Goal: Transaction & Acquisition: Book appointment/travel/reservation

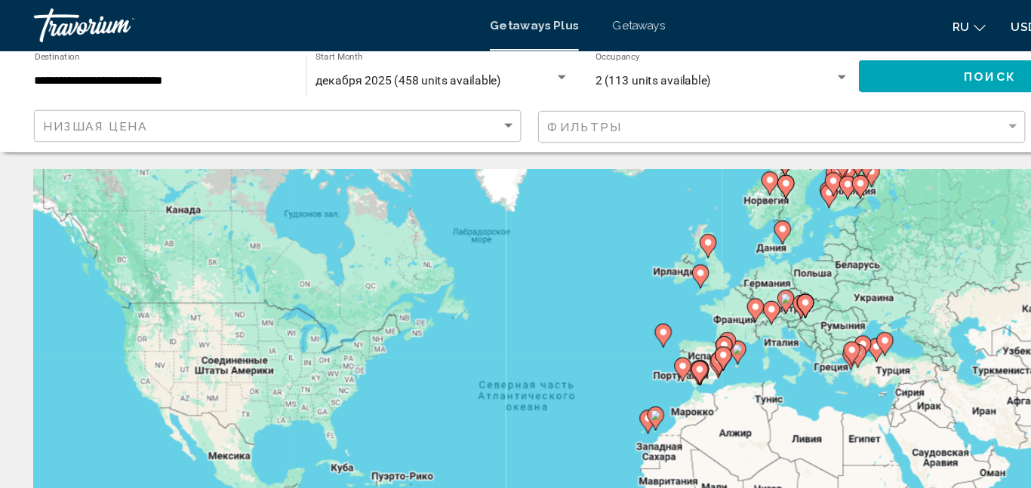
click at [325, 77] on span "декабря 2025 (458 units available)" at bounding box center [363, 72] width 165 height 12
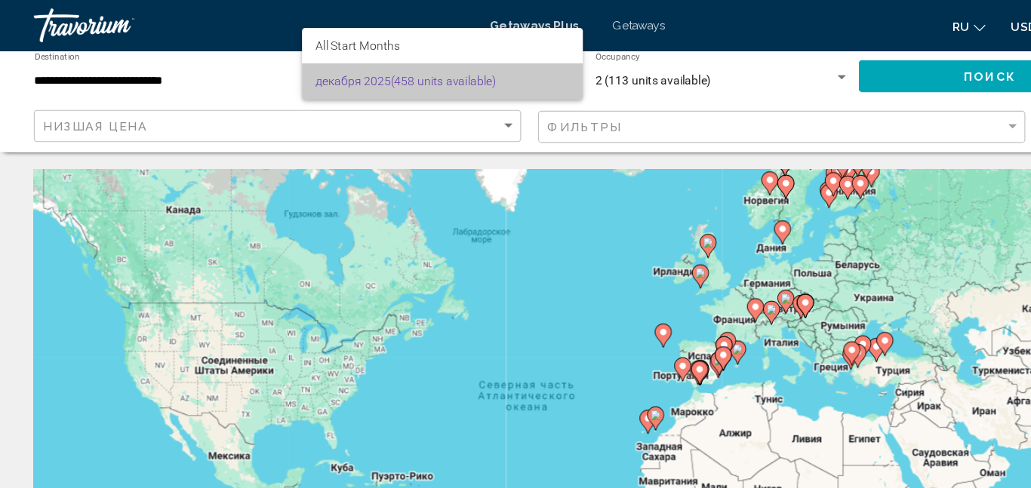
click at [314, 77] on span "декабря 2025 (458 units available)" at bounding box center [394, 73] width 226 height 32
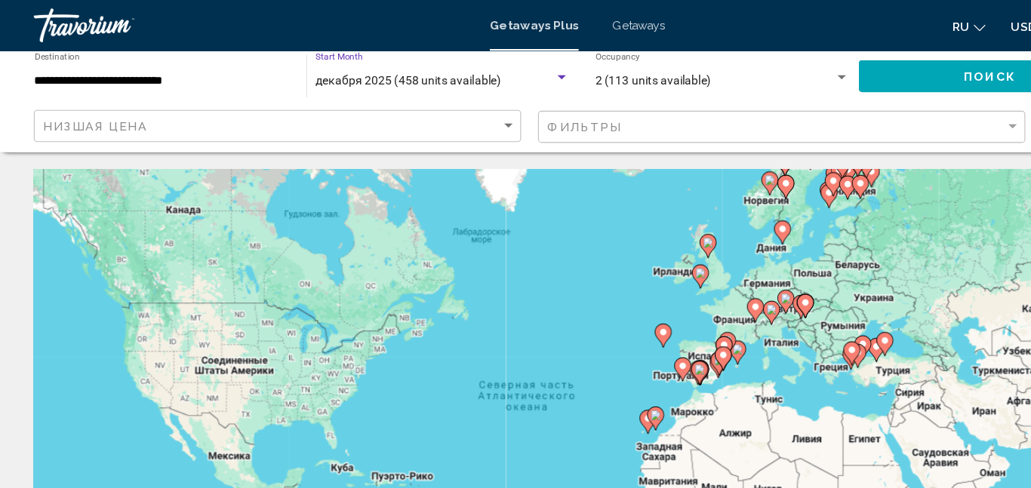
click at [311, 78] on div "декабря 2025 (458 units available)" at bounding box center [387, 72] width 213 height 12
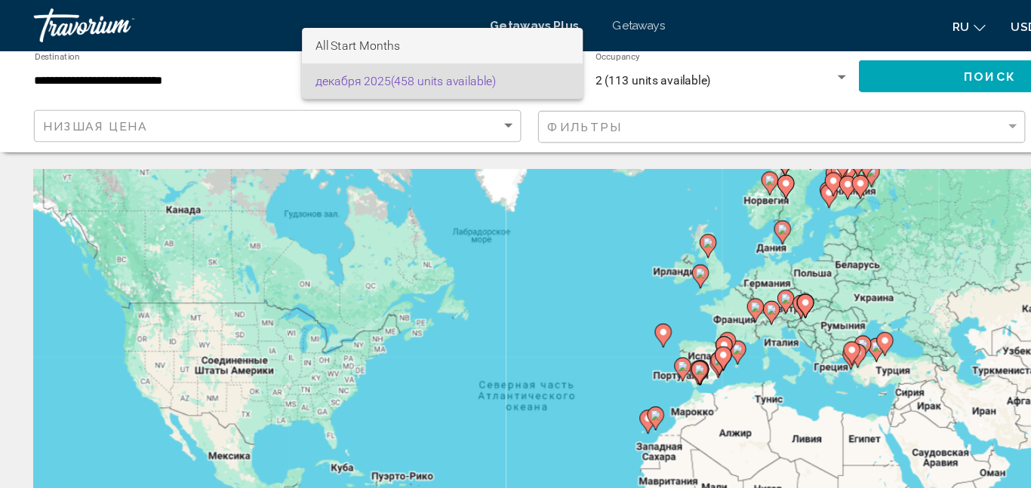
click at [343, 51] on span "All Start Months" at bounding box center [394, 41] width 226 height 32
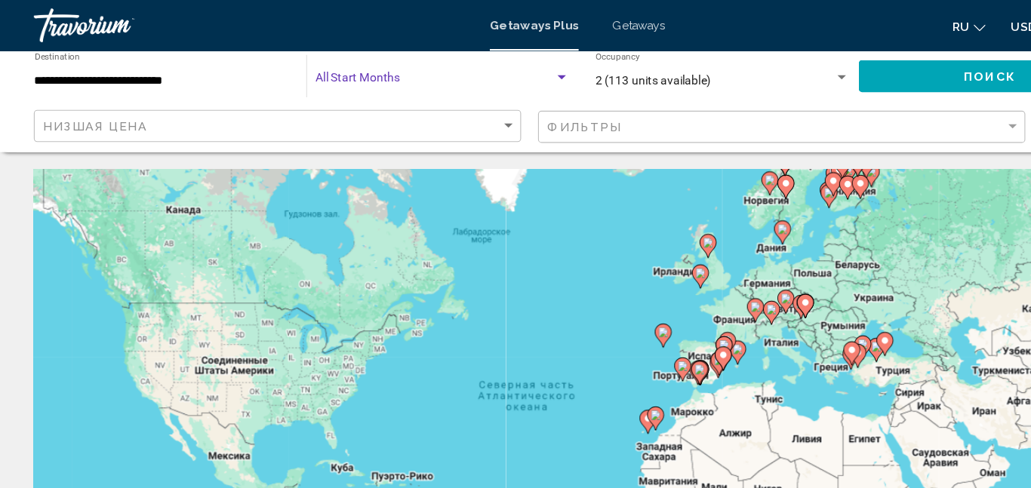
click at [329, 75] on span "Search widget" at bounding box center [387, 72] width 213 height 12
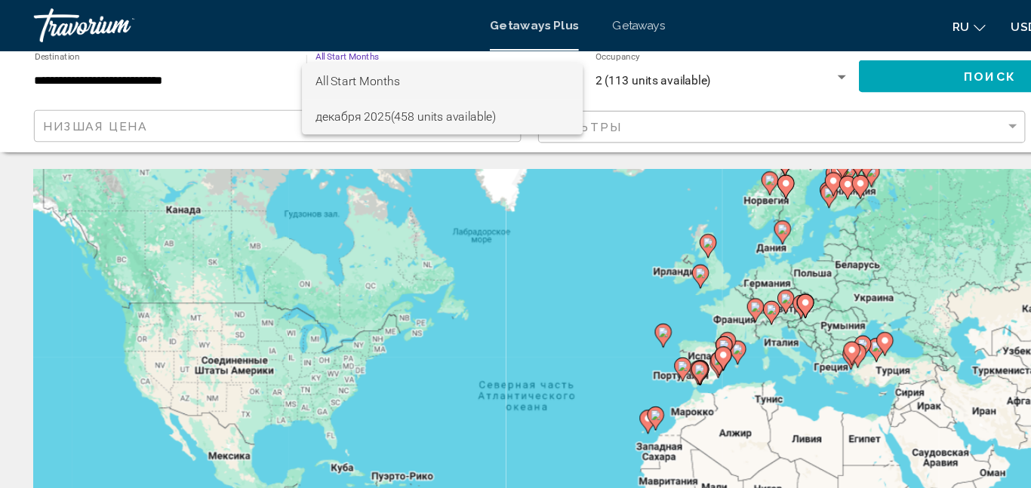
click at [481, 109] on span "декабря 2025 (458 units available)" at bounding box center [394, 104] width 226 height 32
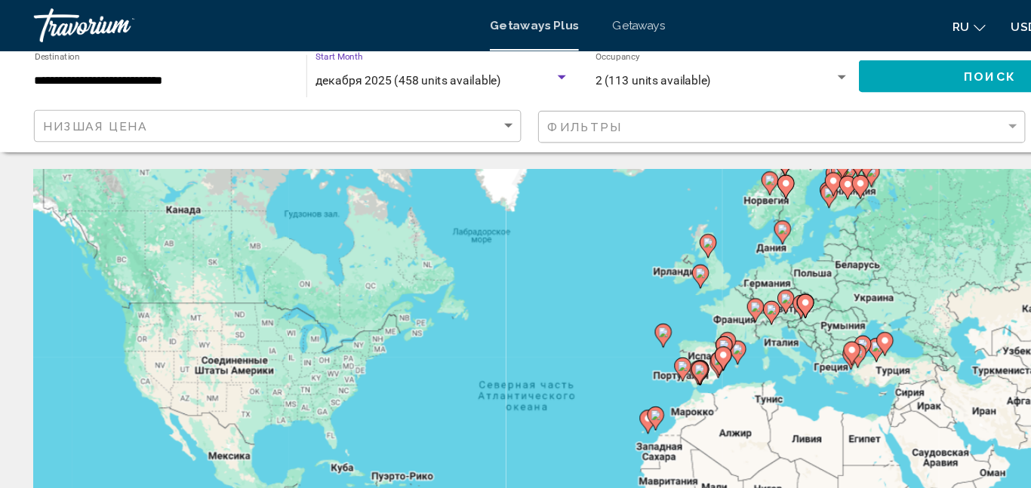
click at [491, 71] on div "декабря 2025 (458 units available)" at bounding box center [387, 72] width 213 height 12
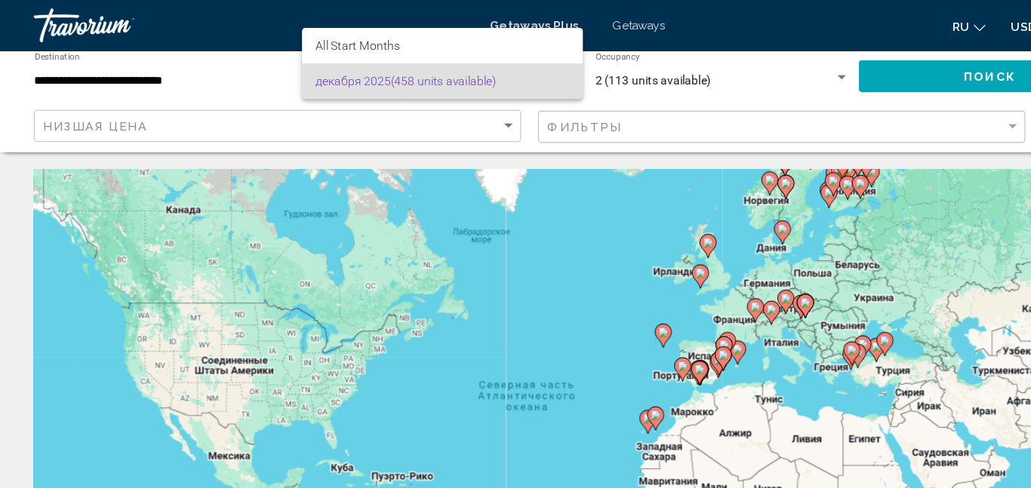
click at [300, 81] on span "декабря 2025 (458 units available)" at bounding box center [394, 73] width 226 height 32
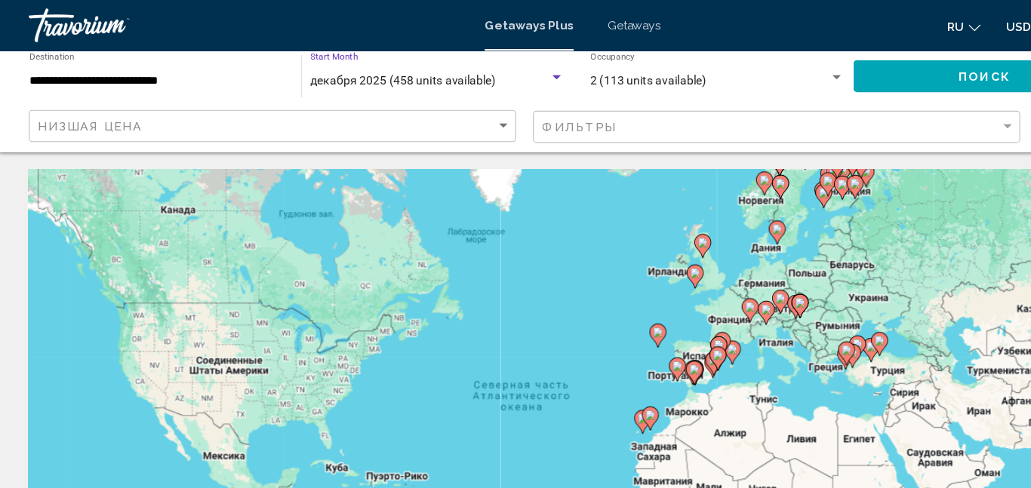
click at [498, 77] on div "декабря 2025 (458 units available)" at bounding box center [394, 72] width 226 height 12
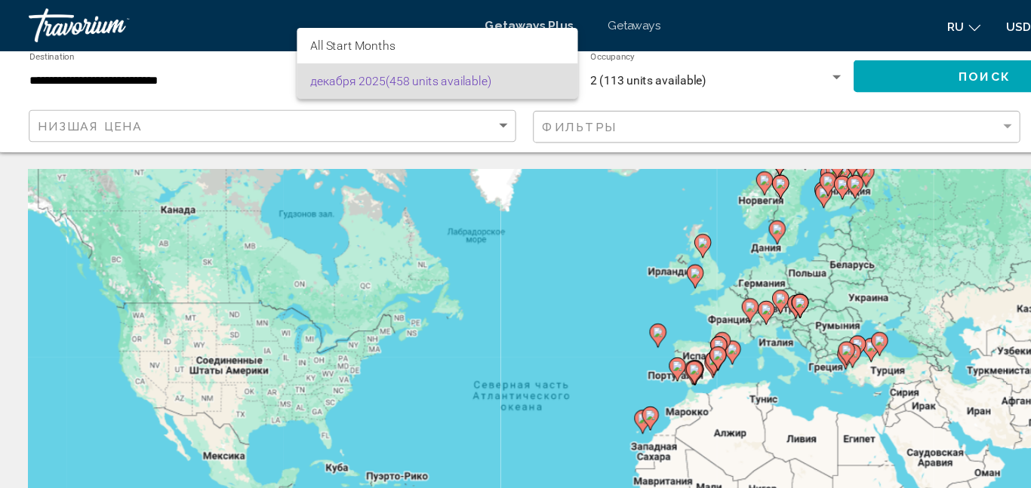
click at [99, 69] on div at bounding box center [515, 244] width 1031 height 488
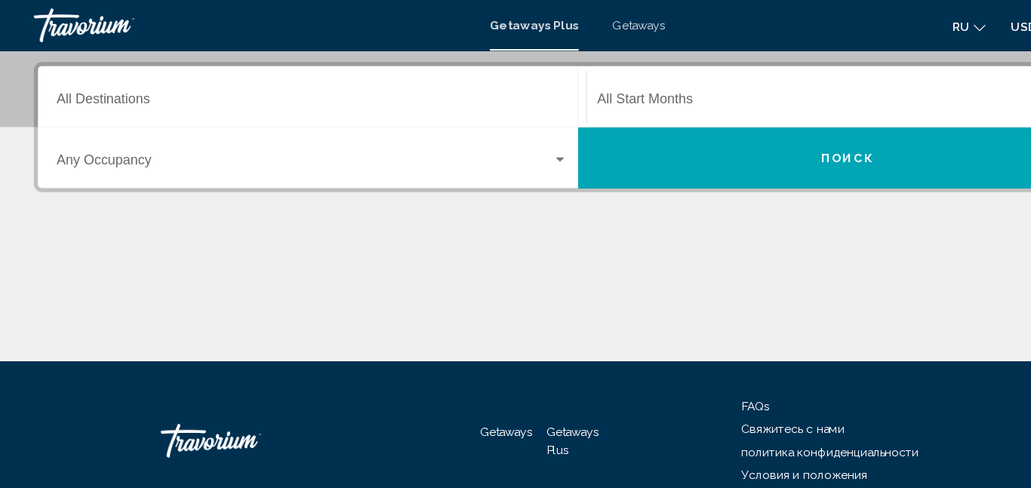
scroll to position [338, 0]
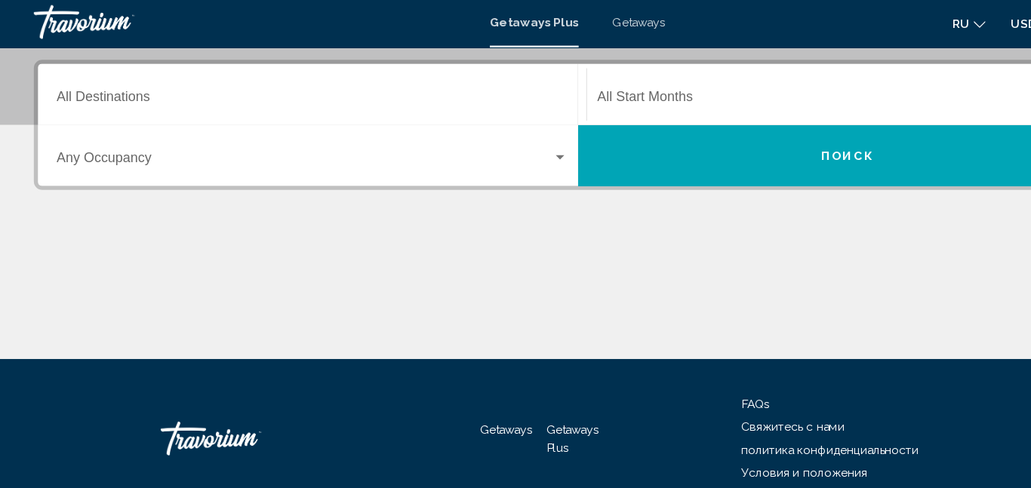
click at [597, 87] on span "Search widget" at bounding box center [753, 93] width 441 height 14
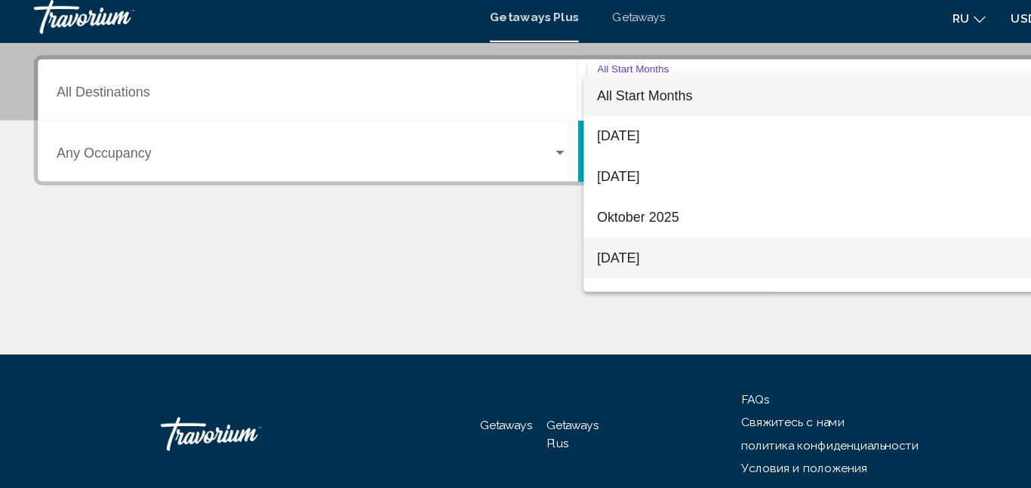
click at [539, 233] on span "[DATE]" at bounding box center [760, 238] width 455 height 36
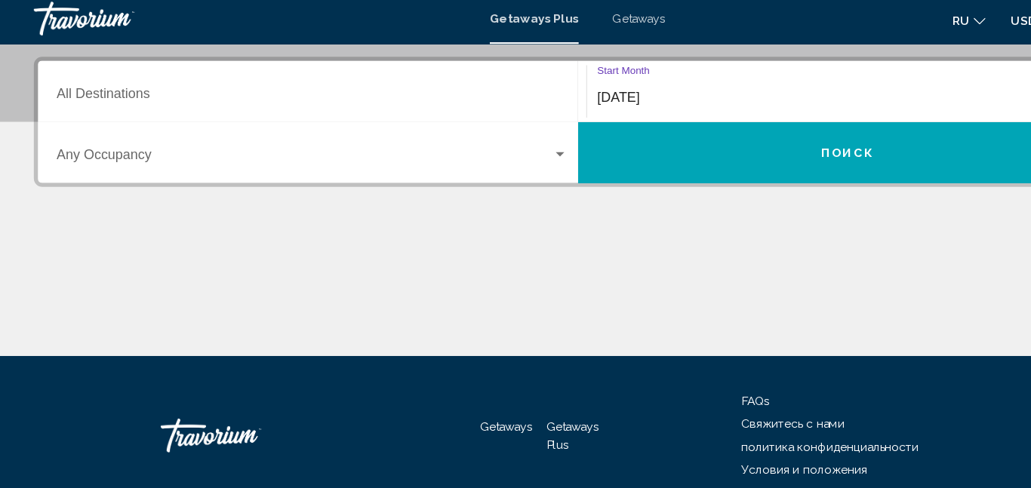
click at [430, 144] on span "Search widget" at bounding box center [272, 147] width 442 height 14
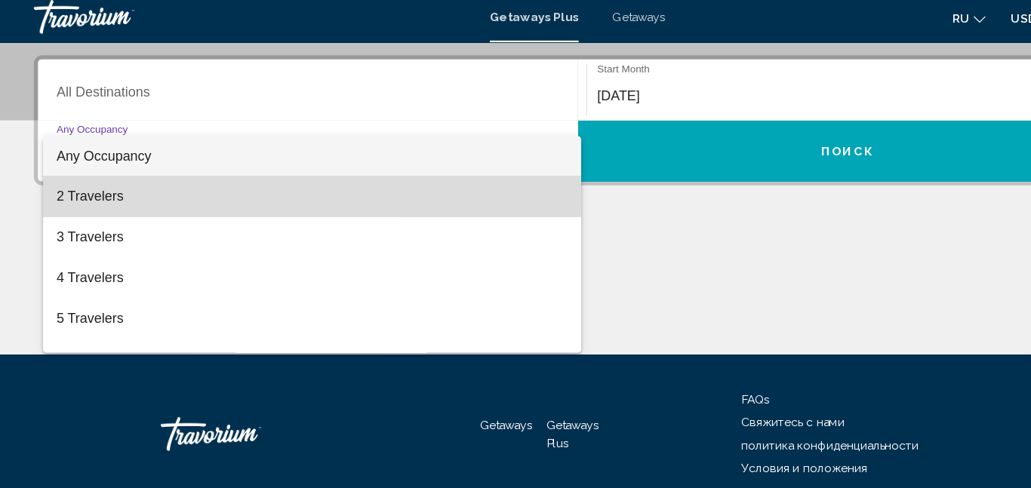
click at [96, 177] on span "2 Travelers" at bounding box center [279, 183] width 456 height 36
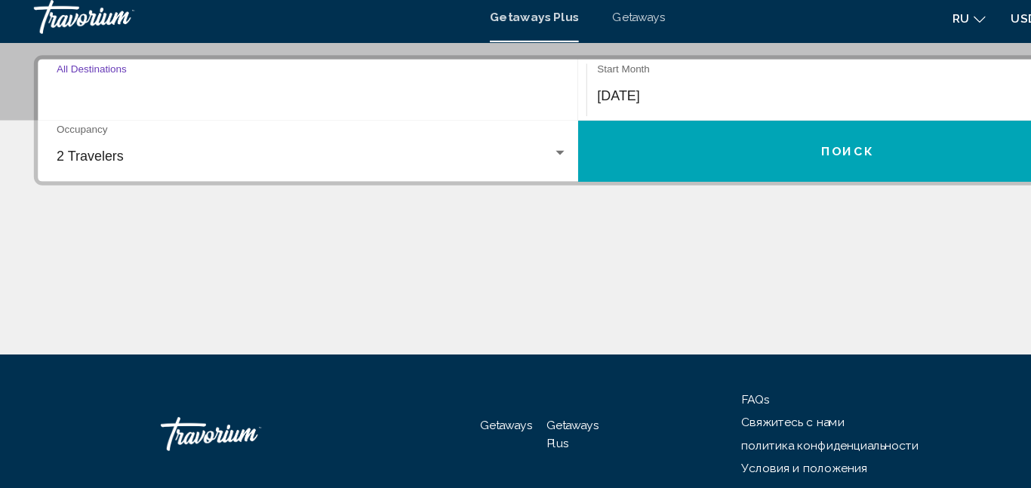
click at [110, 76] on div "Destination All Destinations" at bounding box center [279, 88] width 456 height 48
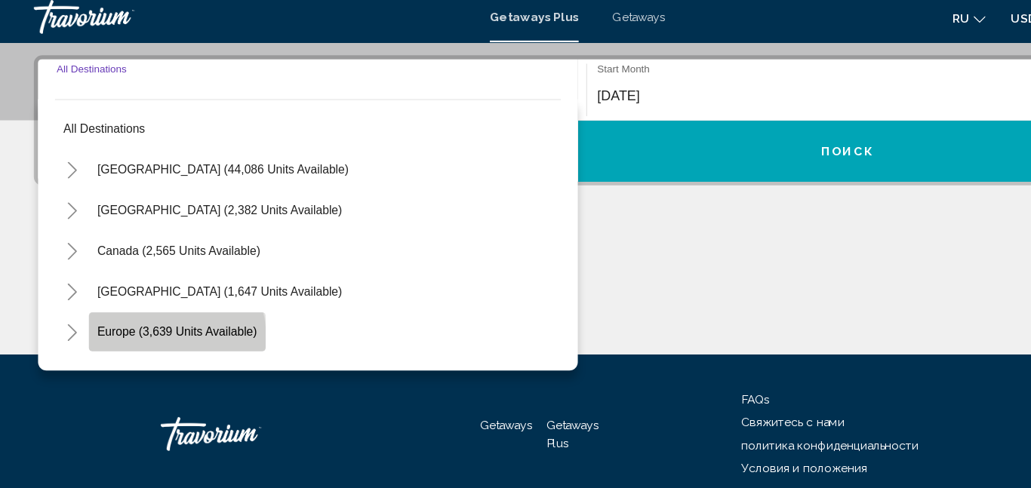
click at [151, 308] on span "Europe (3,639 units available)" at bounding box center [158, 303] width 143 height 12
type input "**********"
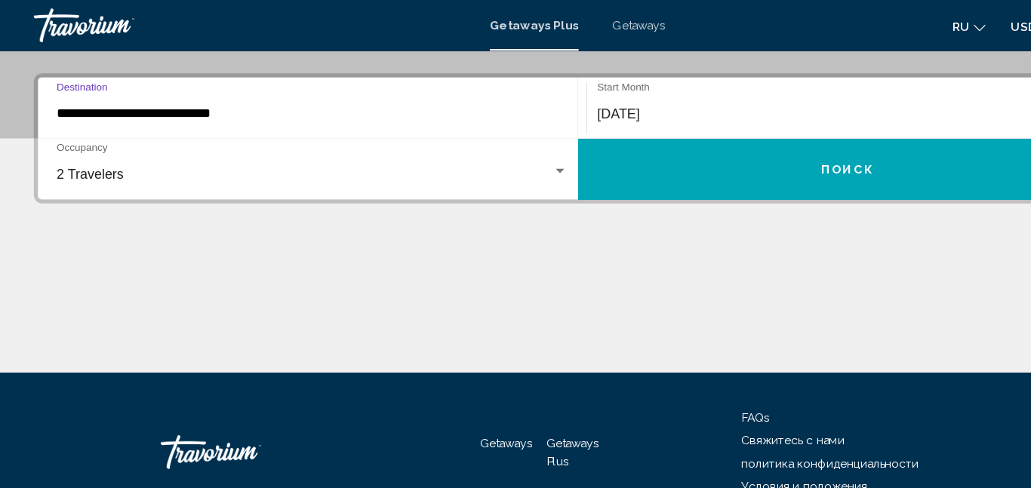
scroll to position [322, 0]
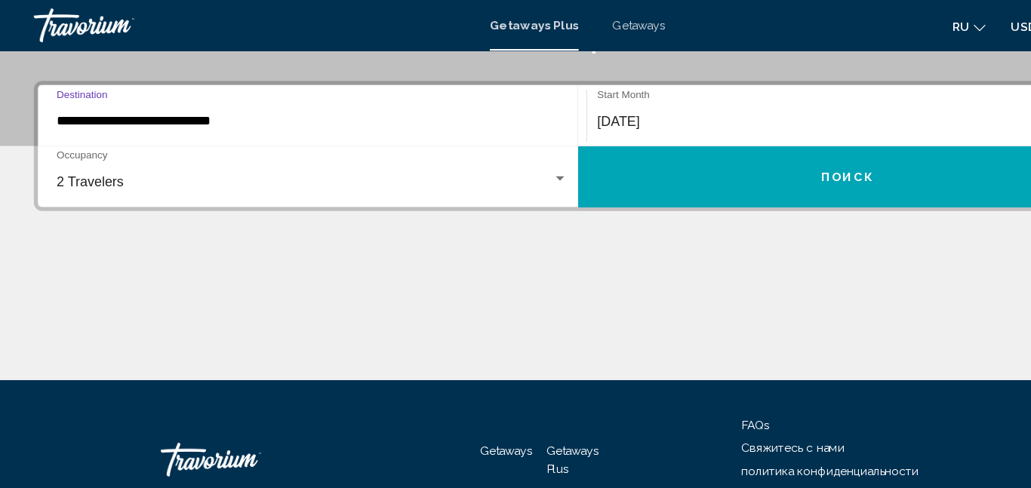
click at [619, 169] on button "Поиск" at bounding box center [755, 158] width 481 height 54
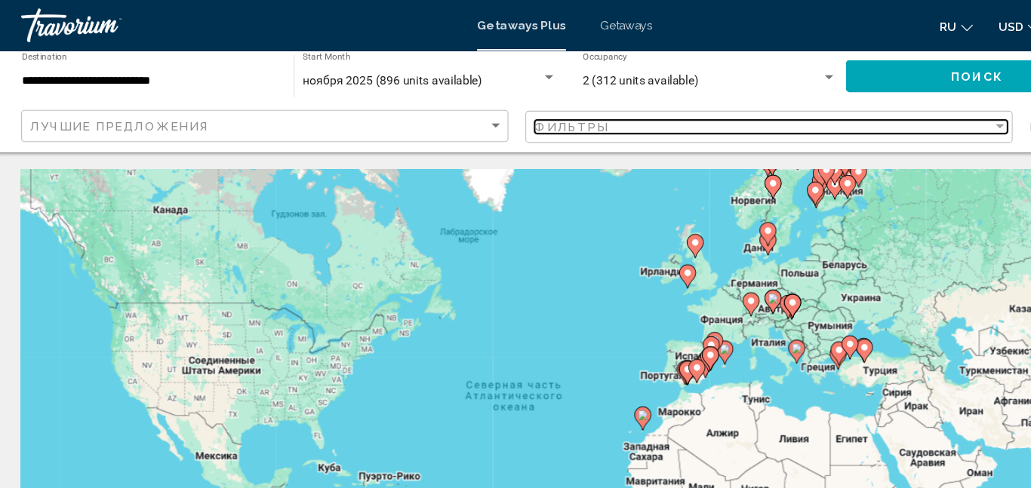
click at [877, 109] on div "Фильтры" at bounding box center [692, 113] width 408 height 12
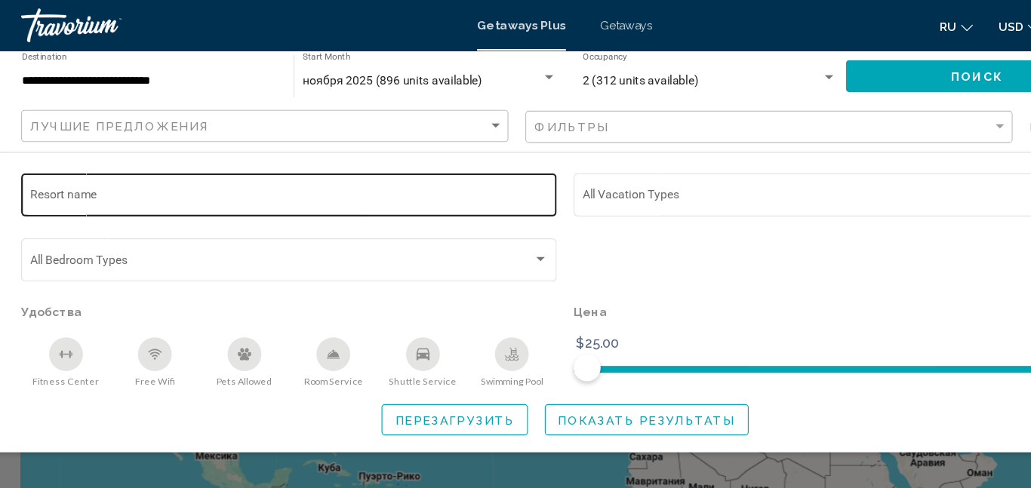
click at [65, 177] on input "Resort name" at bounding box center [269, 177] width 462 height 12
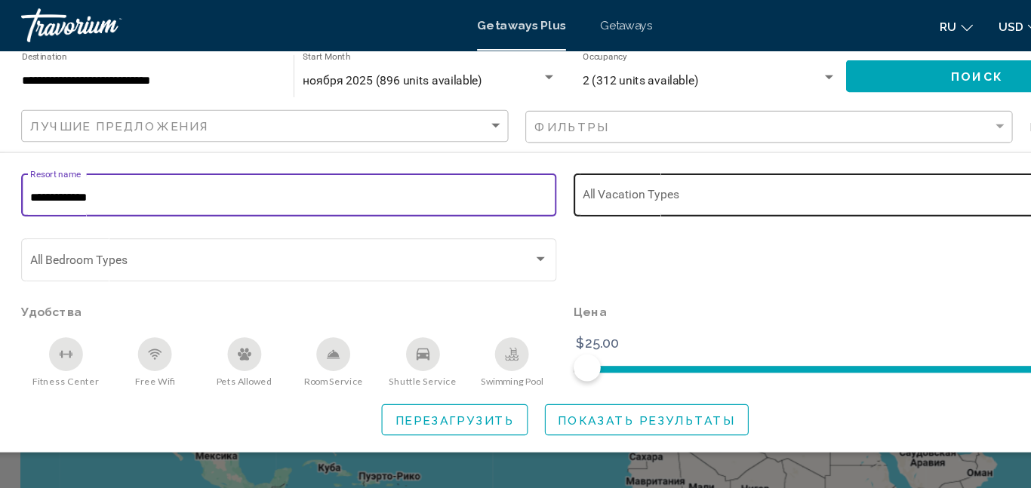
type input "**********"
click at [595, 181] on span "Search widget" at bounding box center [755, 177] width 448 height 12
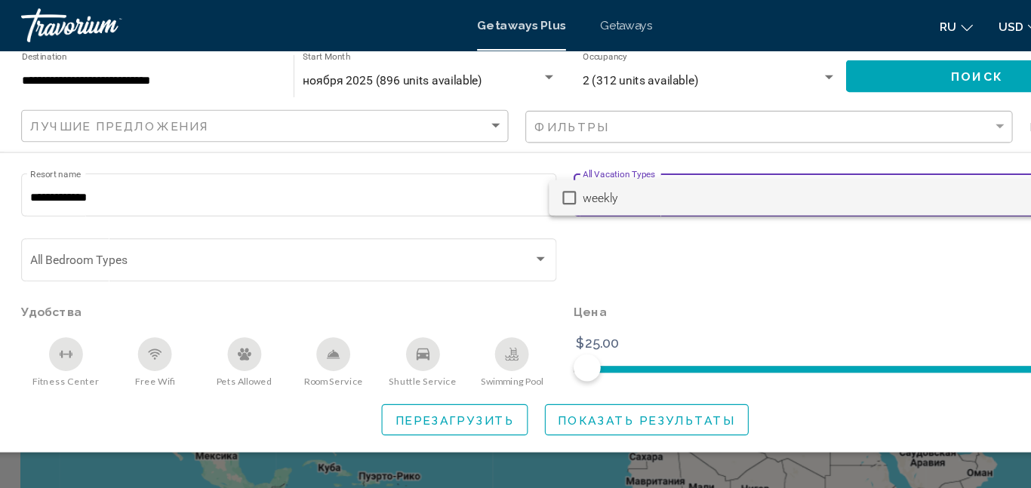
click at [523, 172] on mat-pseudo-checkbox at bounding box center [519, 177] width 12 height 12
click at [515, 177] on mat-pseudo-checkbox at bounding box center [519, 177] width 12 height 12
click at [610, 204] on div at bounding box center [515, 244] width 1031 height 488
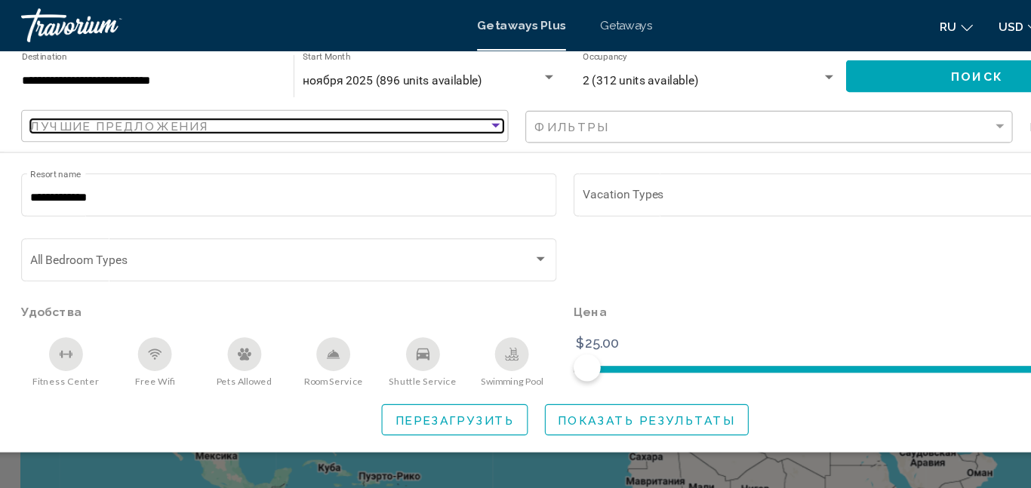
click at [453, 111] on div "Sort by" at bounding box center [454, 112] width 8 height 4
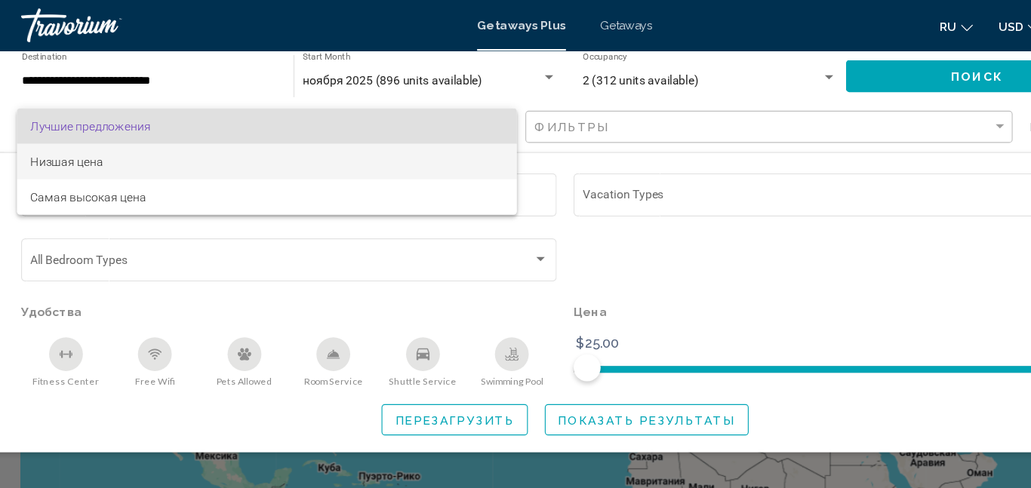
click at [376, 131] on span "Низшая цена" at bounding box center [249, 144] width 422 height 32
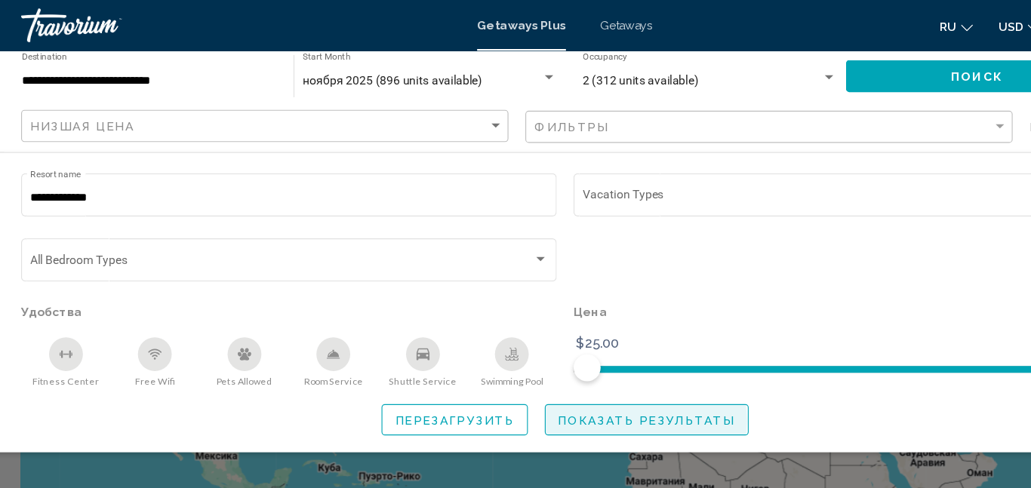
click at [576, 376] on span "Показать результаты" at bounding box center [588, 375] width 158 height 12
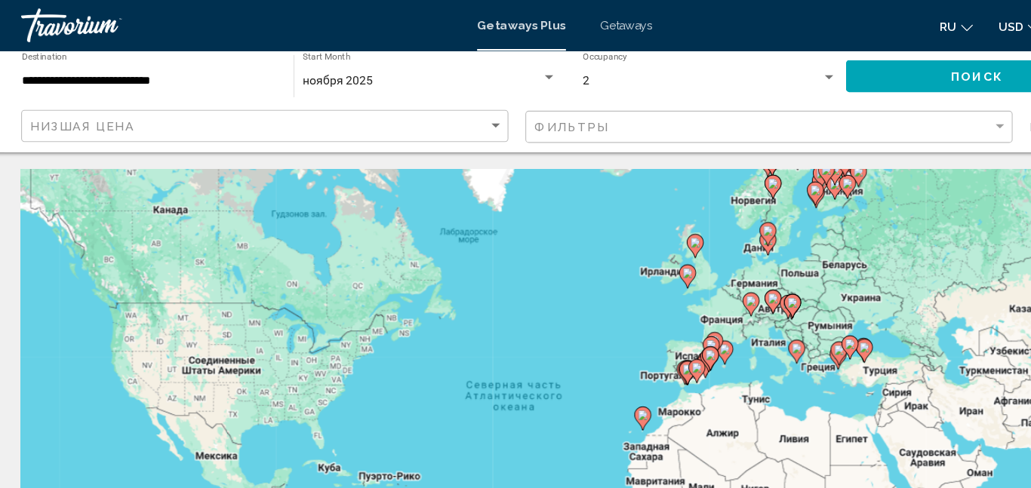
click at [214, 74] on input "**********" at bounding box center [144, 72] width 227 height 12
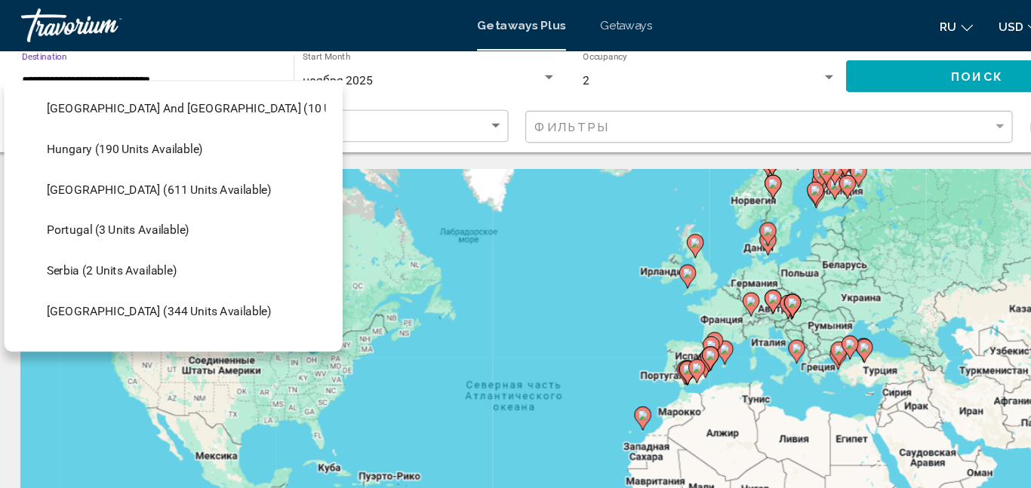
scroll to position [472, 0]
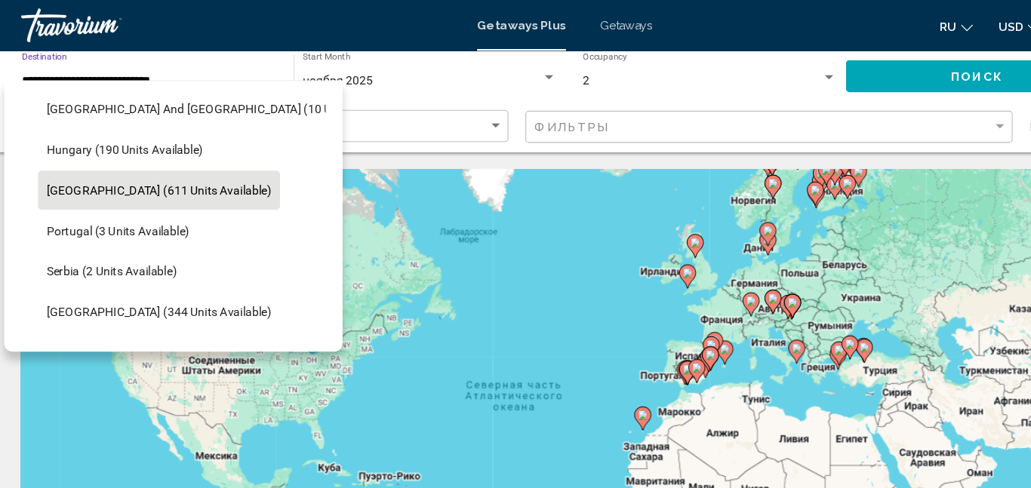
click at [116, 172] on span "[GEOGRAPHIC_DATA] (611 units available)" at bounding box center [153, 170] width 201 height 12
type input "**********"
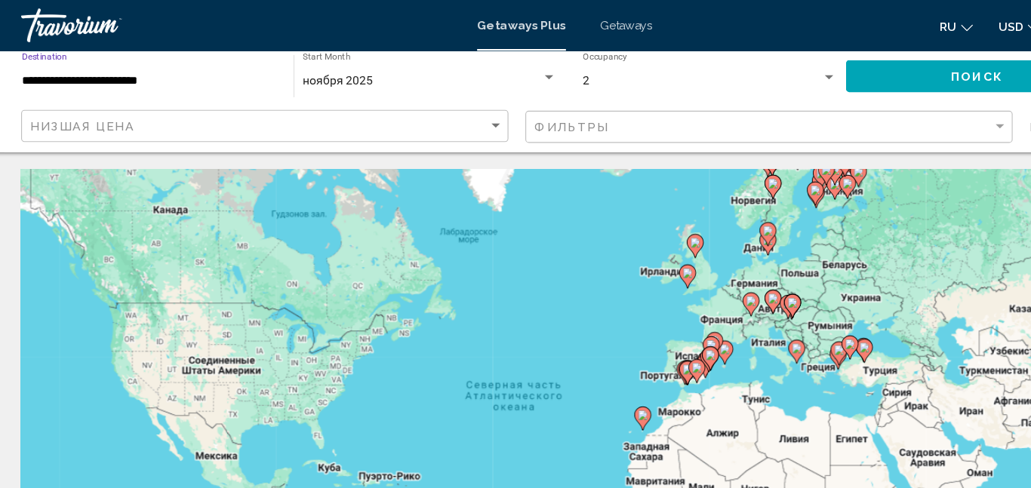
click at [845, 72] on button "Поиск" at bounding box center [883, 68] width 235 height 28
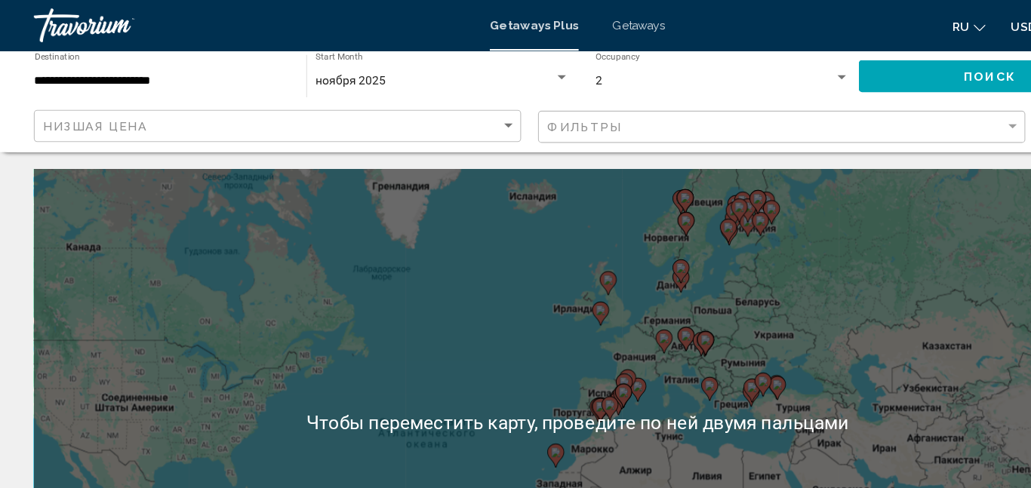
click at [198, 59] on div "**********" at bounding box center [144, 68] width 227 height 41
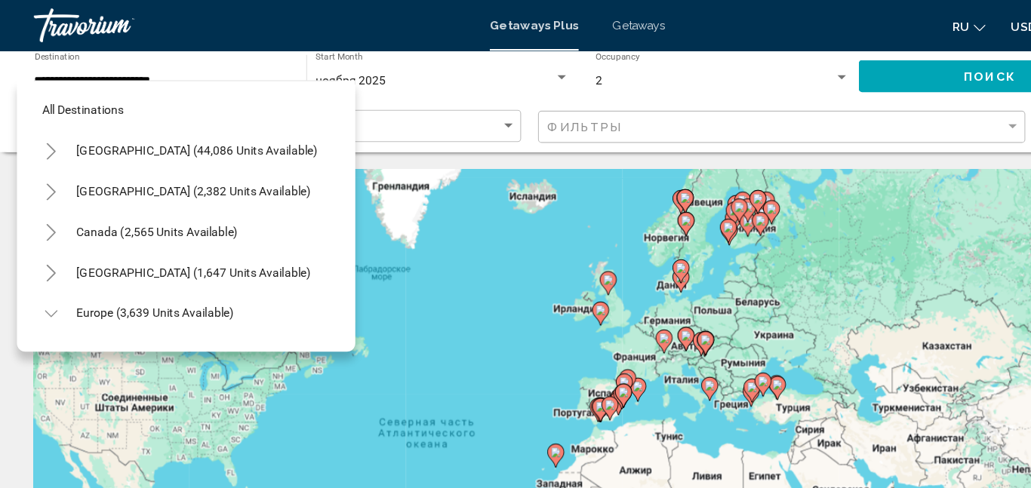
click at [35, 132] on button "Toggle United States (44,086 units available)" at bounding box center [45, 134] width 30 height 30
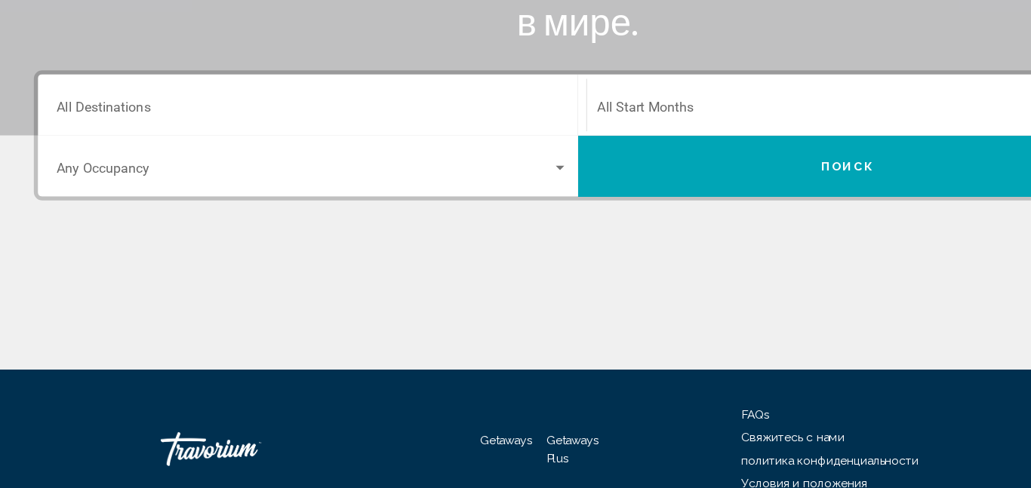
scroll to position [281, 0]
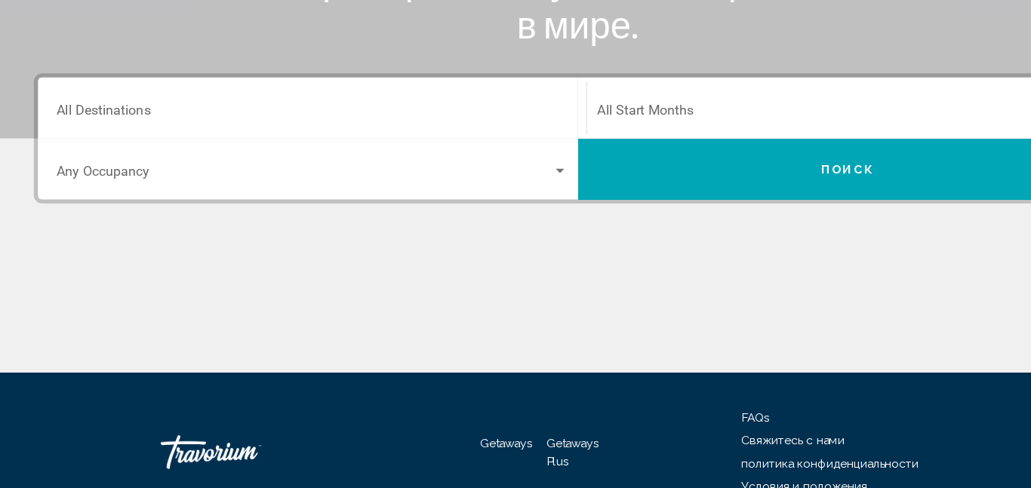
click at [484, 198] on span "Search widget" at bounding box center [272, 205] width 442 height 14
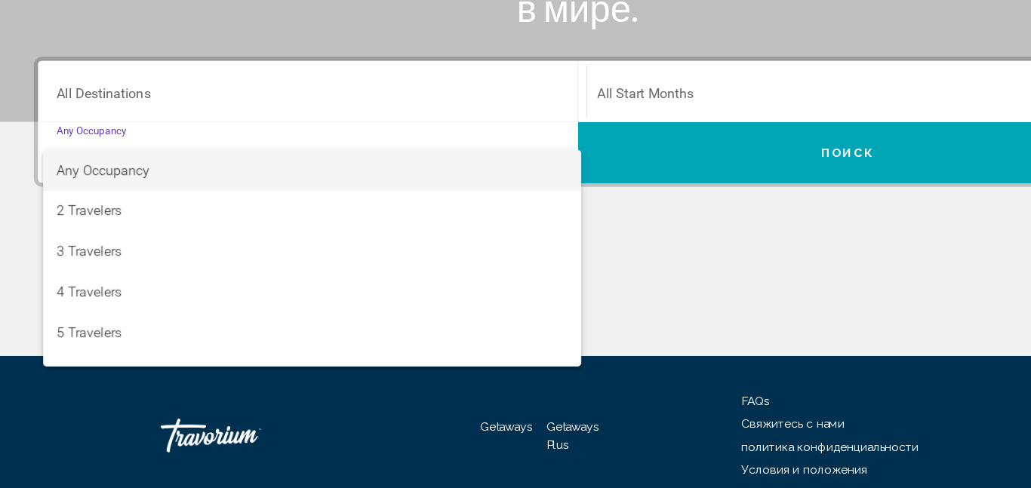
scroll to position [293, 0]
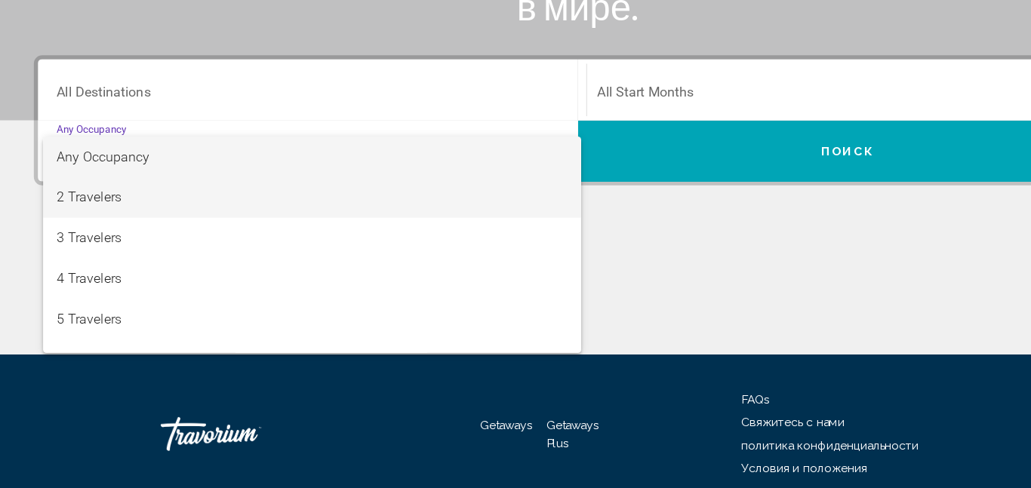
click at [76, 223] on span "2 Travelers" at bounding box center [279, 229] width 456 height 36
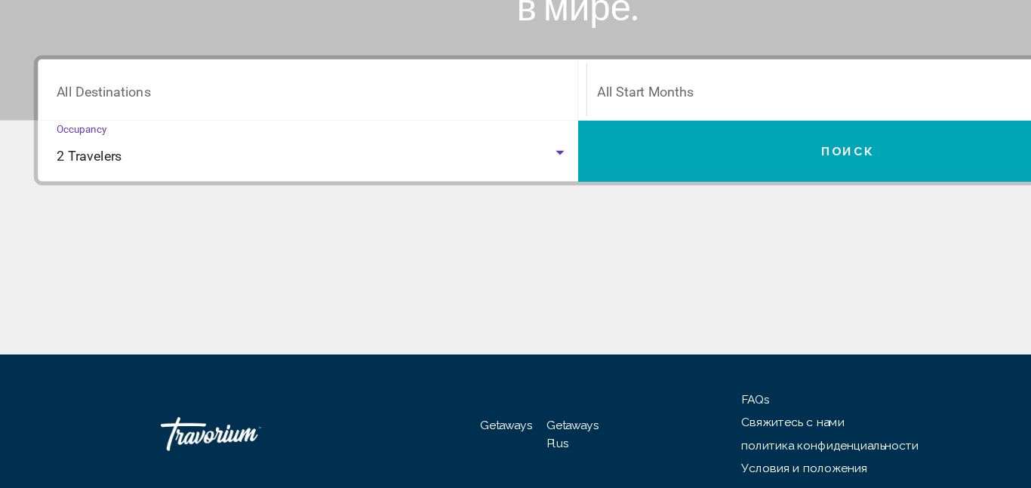
click at [226, 143] on input "Destination All Destinations" at bounding box center [279, 138] width 456 height 14
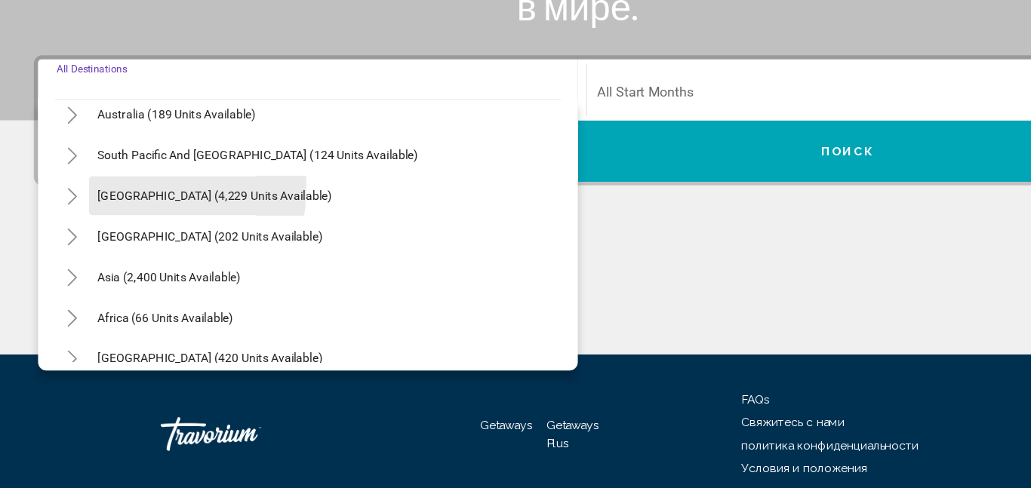
scroll to position [244, 0]
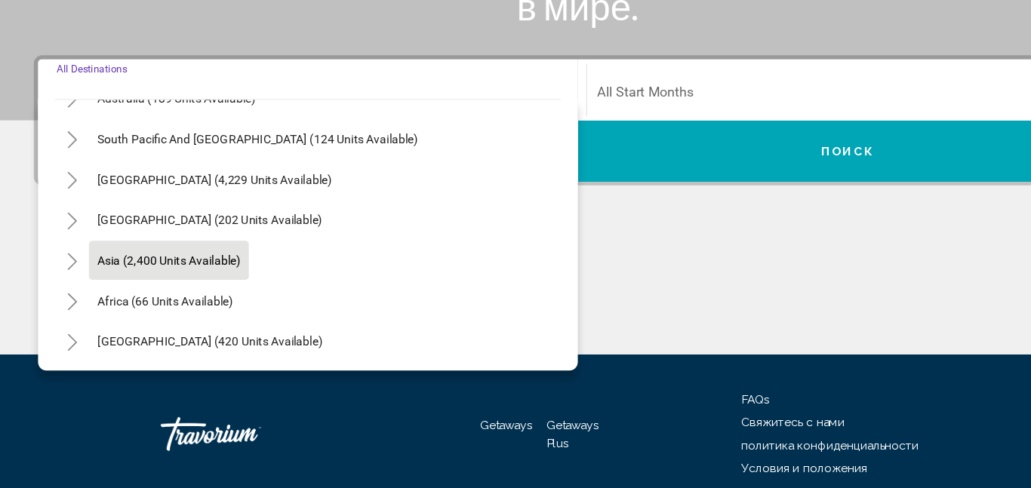
click at [88, 286] on span "Asia (2,400 units available)" at bounding box center [151, 285] width 128 height 12
type input "**********"
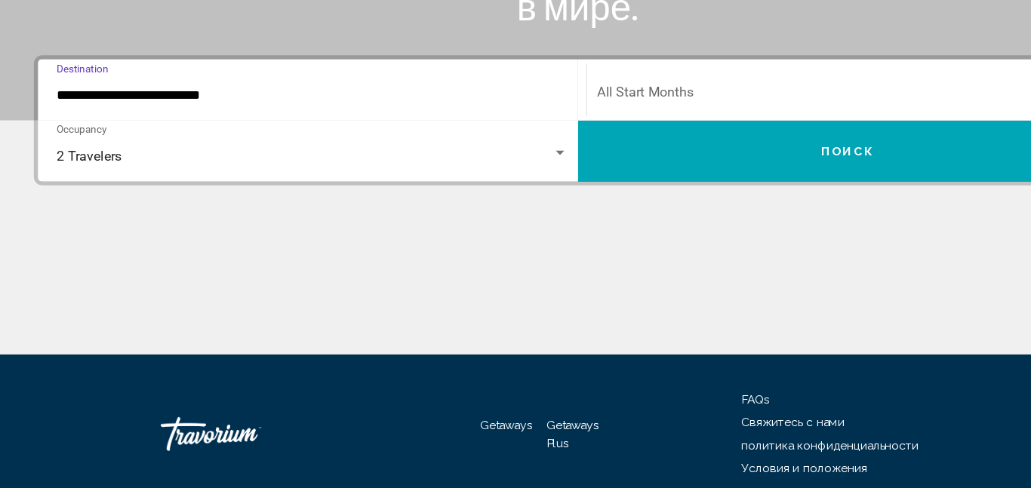
click at [608, 142] on span "Search widget" at bounding box center [753, 138] width 441 height 14
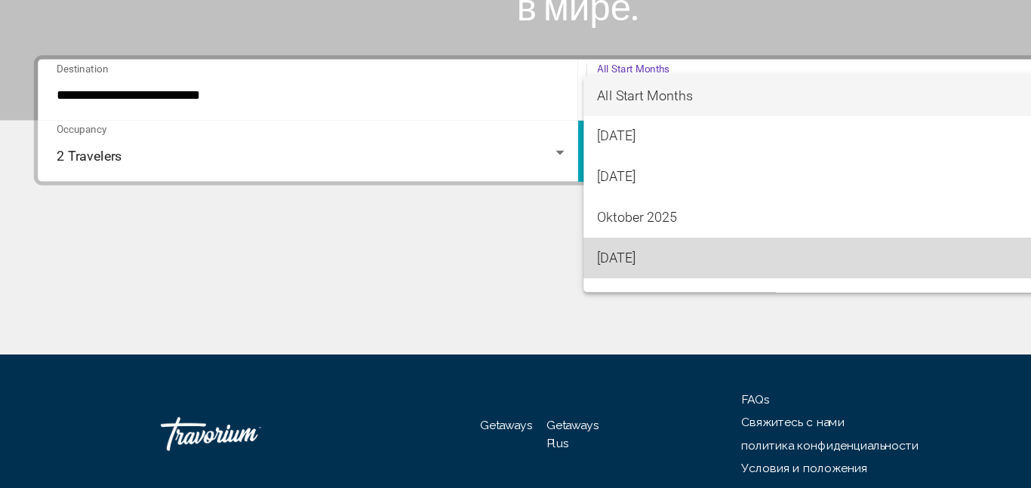
click at [572, 293] on span "[DATE]" at bounding box center [760, 283] width 455 height 36
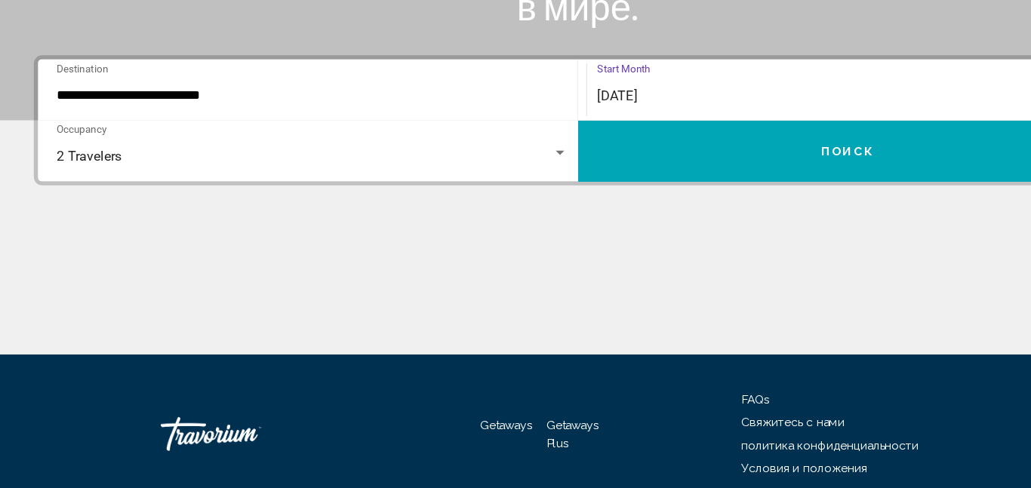
click at [608, 198] on button "Поиск" at bounding box center [755, 187] width 481 height 54
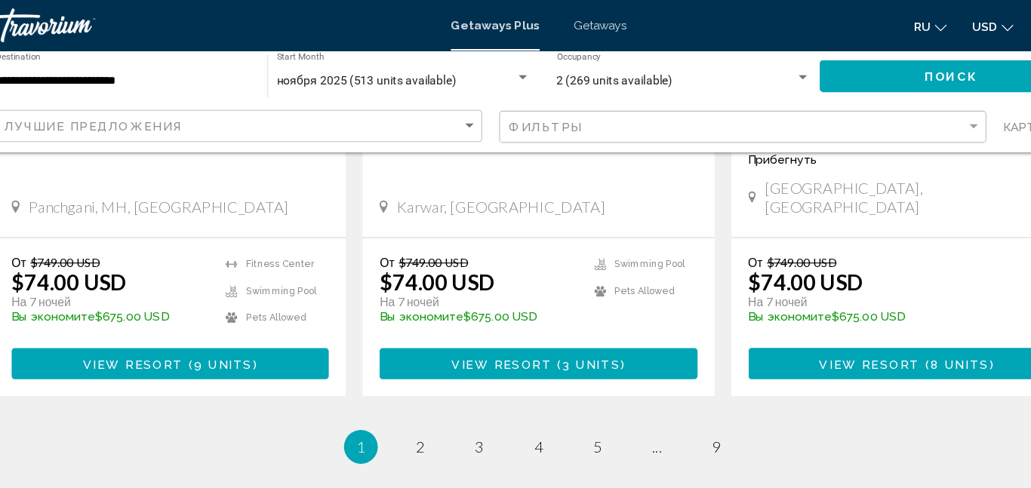
scroll to position [2485, 0]
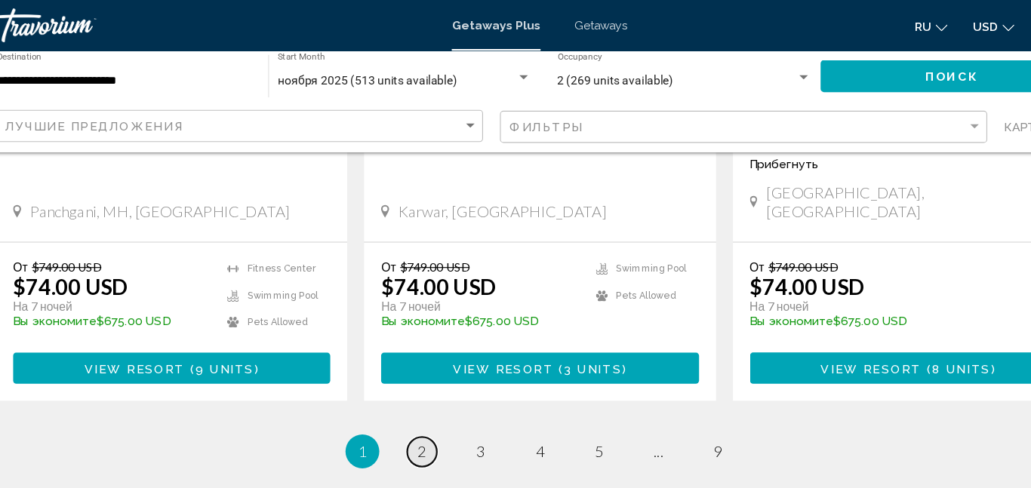
click at [410, 395] on span "2" at bounding box center [410, 403] width 8 height 17
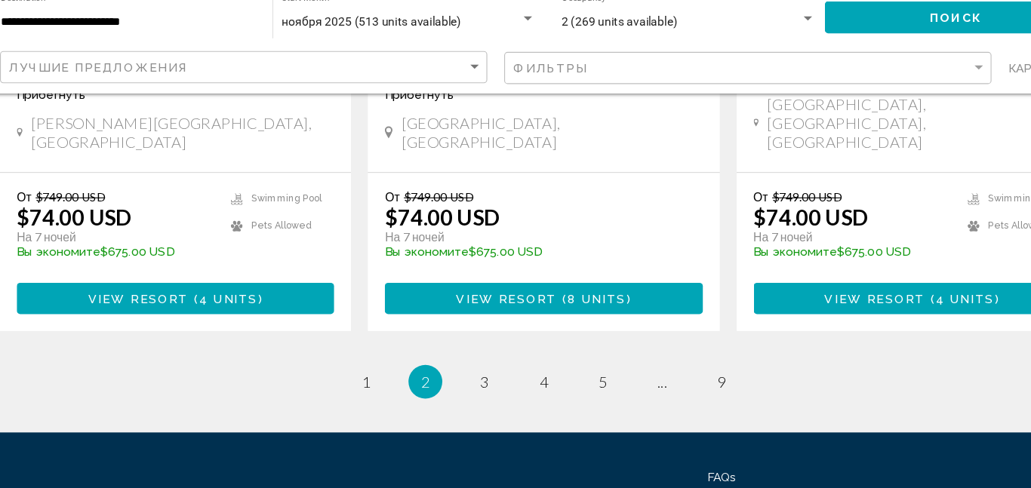
scroll to position [2530, 0]
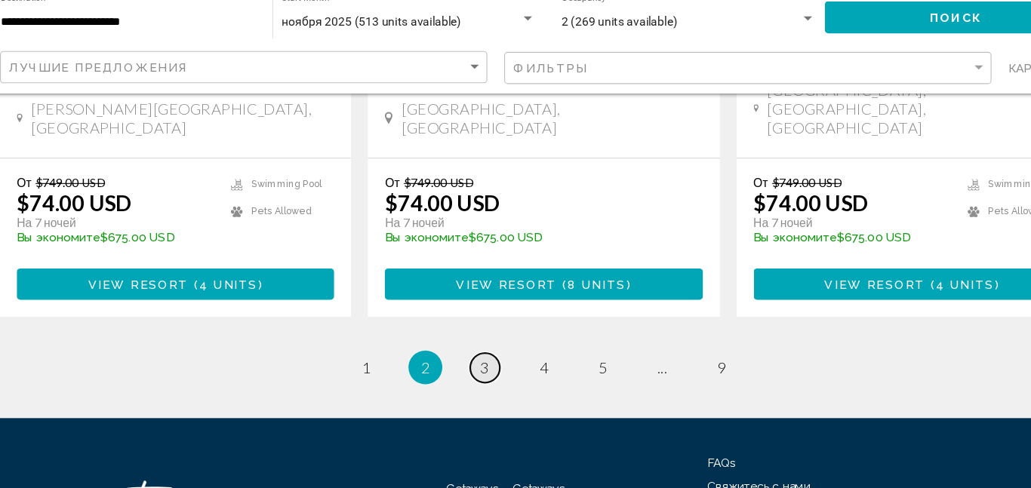
click at [472, 367] on link "page 3" at bounding box center [463, 380] width 26 height 26
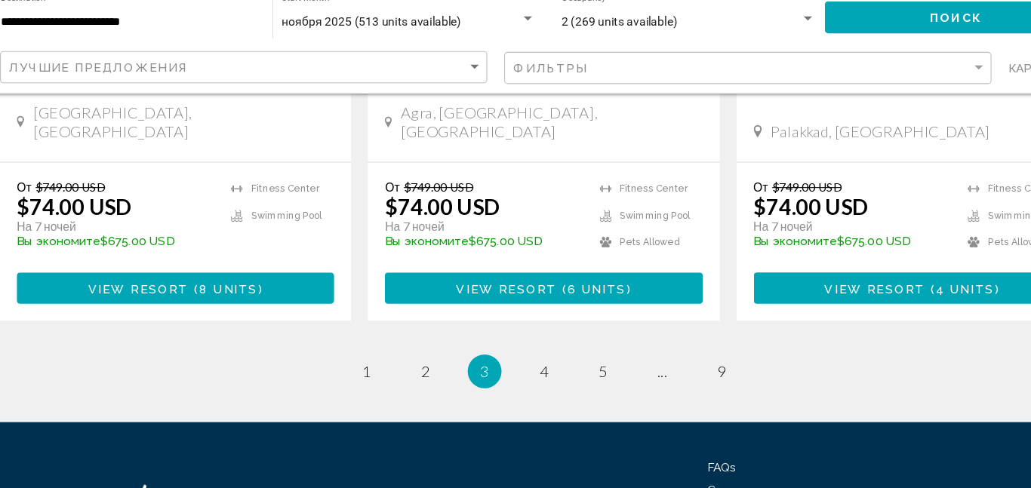
scroll to position [2530, 0]
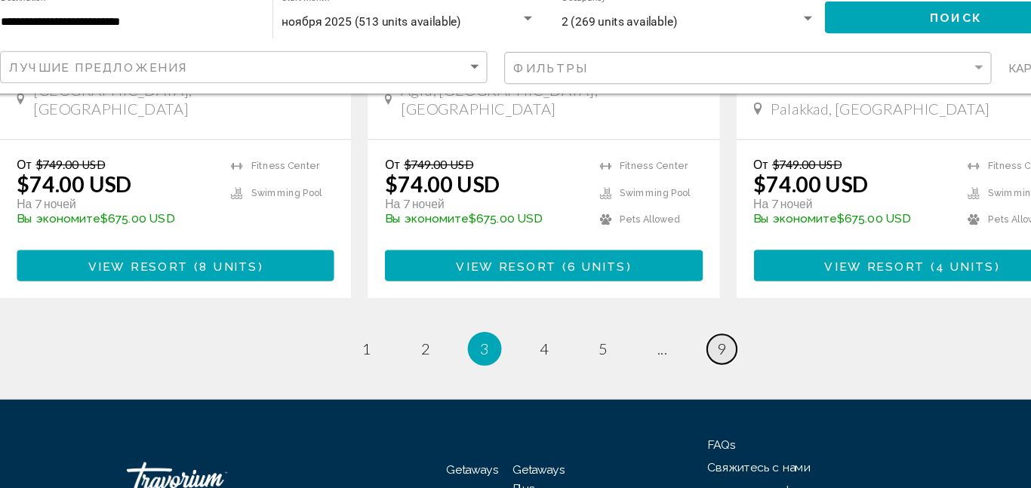
click at [665, 351] on link "page 9" at bounding box center [674, 364] width 26 height 26
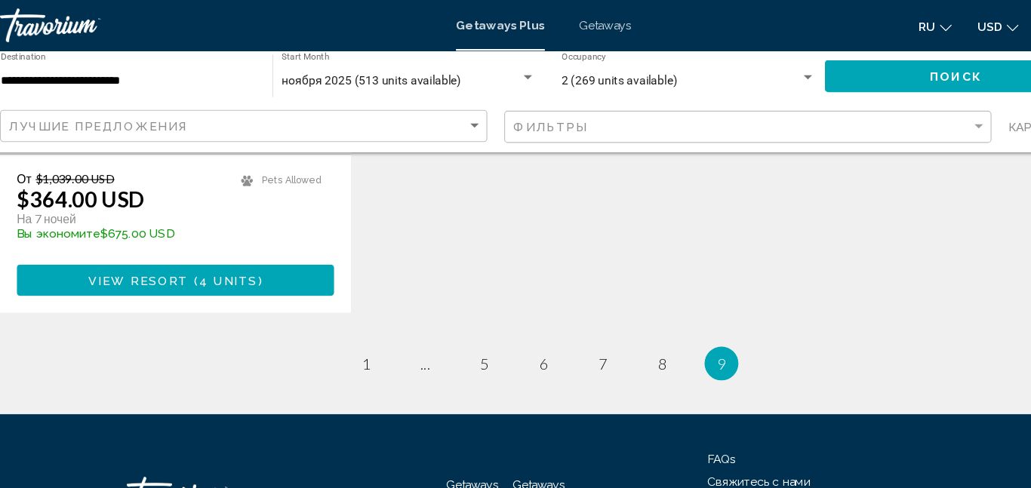
scroll to position [891, 0]
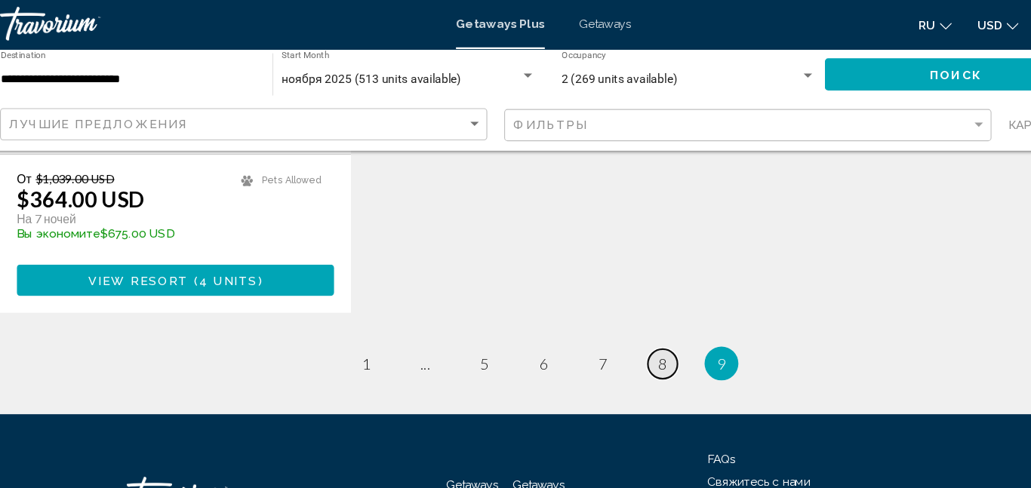
click at [611, 317] on link "page 8" at bounding box center [621, 326] width 26 height 26
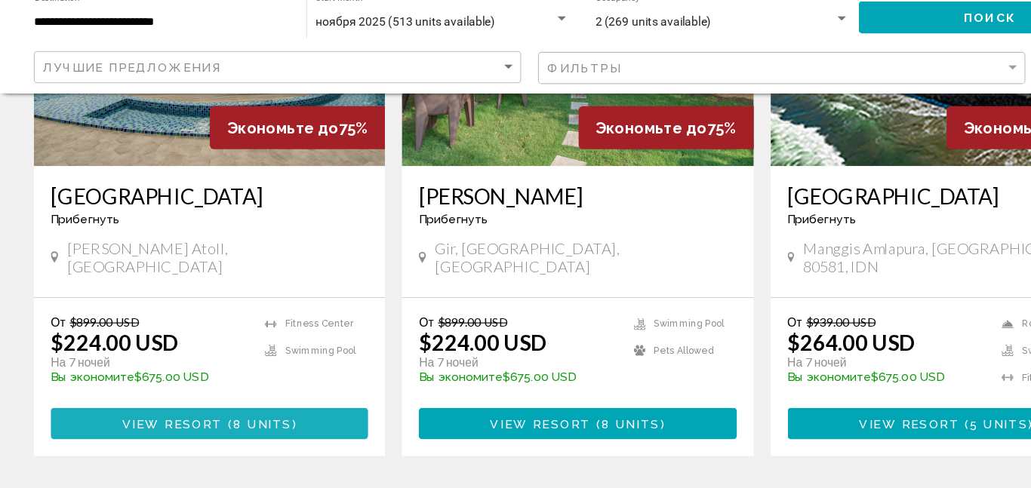
scroll to position [712, 0]
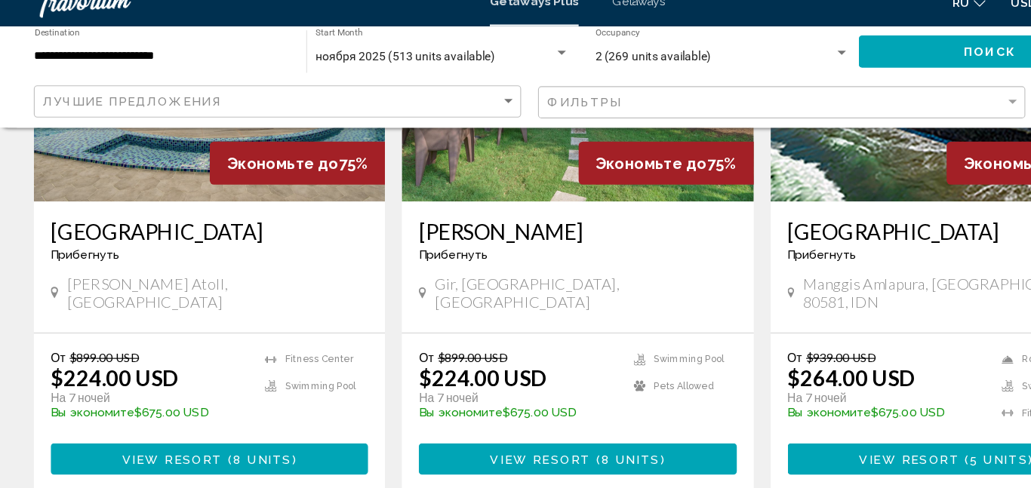
click at [219, 426] on span "8 units" at bounding box center [233, 432] width 53 height 12
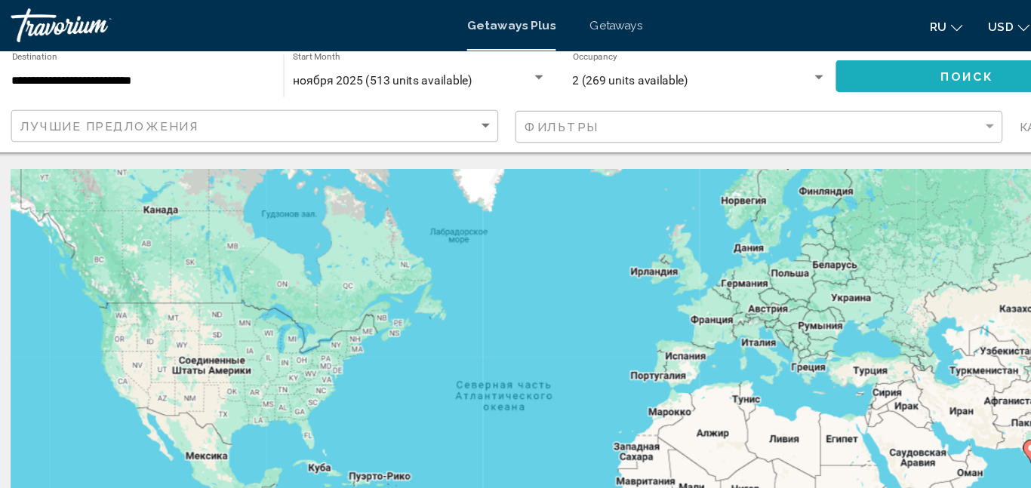
click at [843, 71] on button "Поиск" at bounding box center [883, 68] width 235 height 28
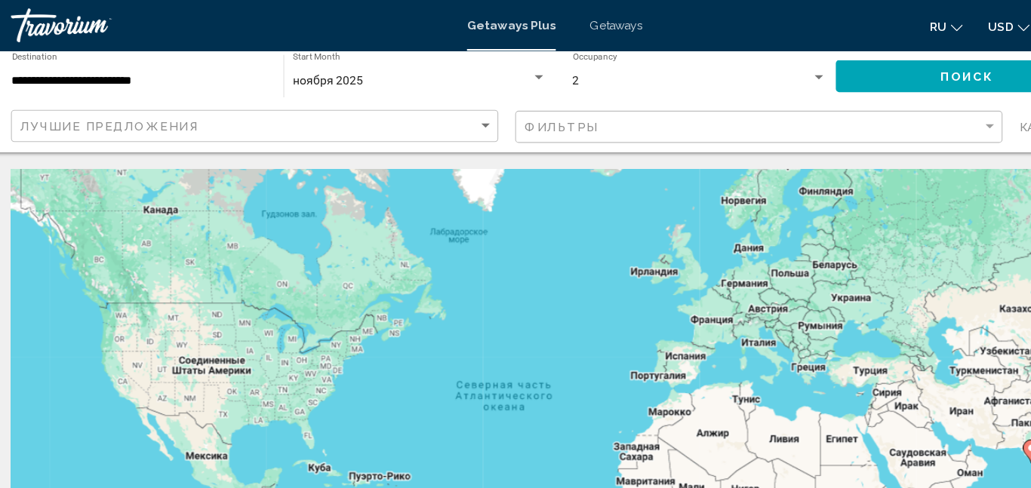
click at [169, 69] on input "**********" at bounding box center [144, 72] width 227 height 12
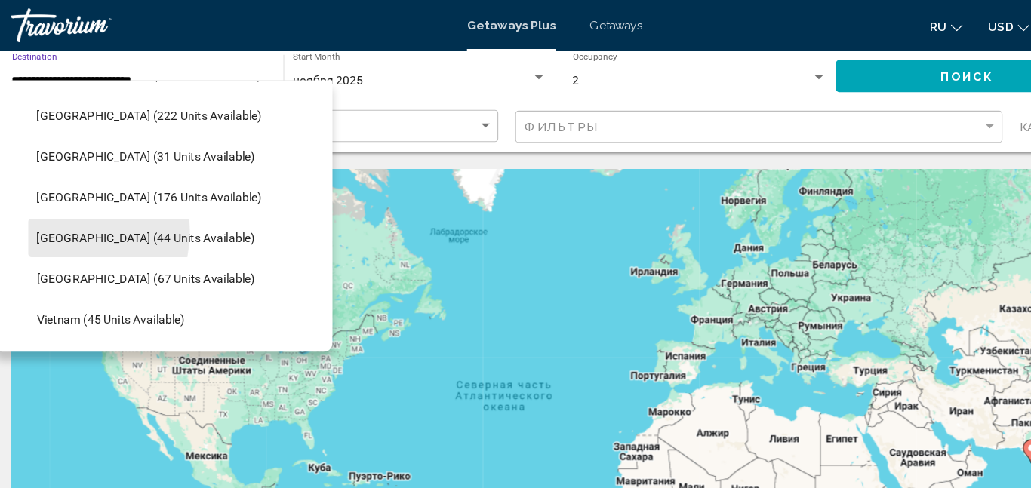
scroll to position [603, 0]
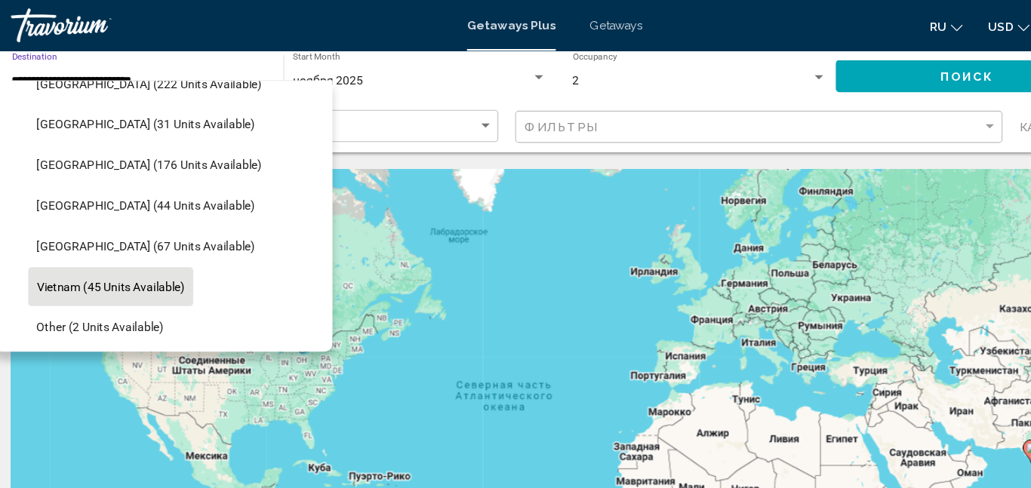
click at [82, 258] on span "Vietnam (45 units available)" at bounding box center [119, 256] width 132 height 12
type input "**********"
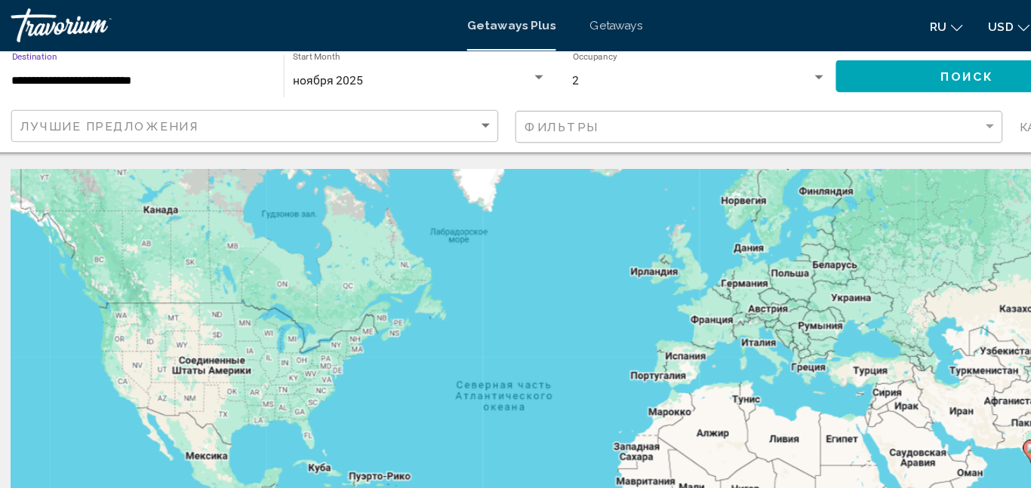
click at [800, 63] on button "Поиск" at bounding box center [883, 68] width 235 height 28
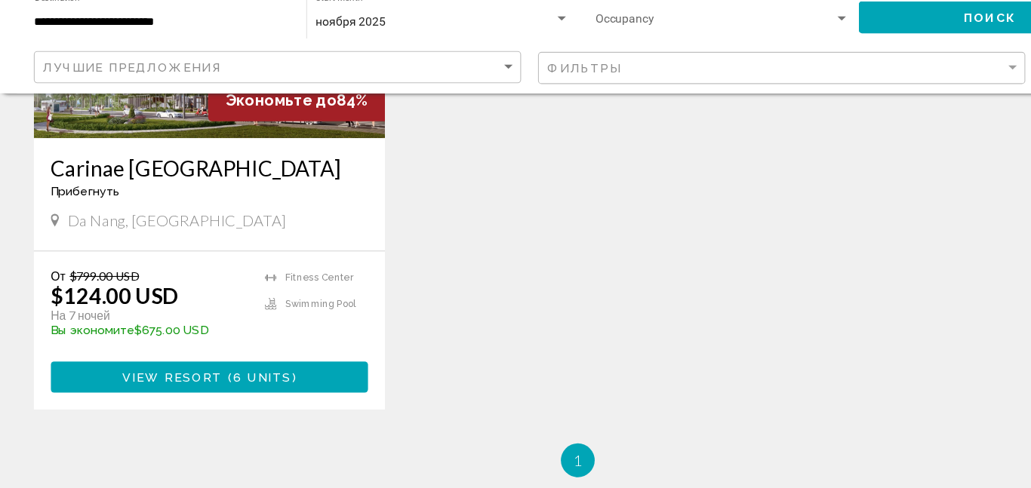
scroll to position [742, 0]
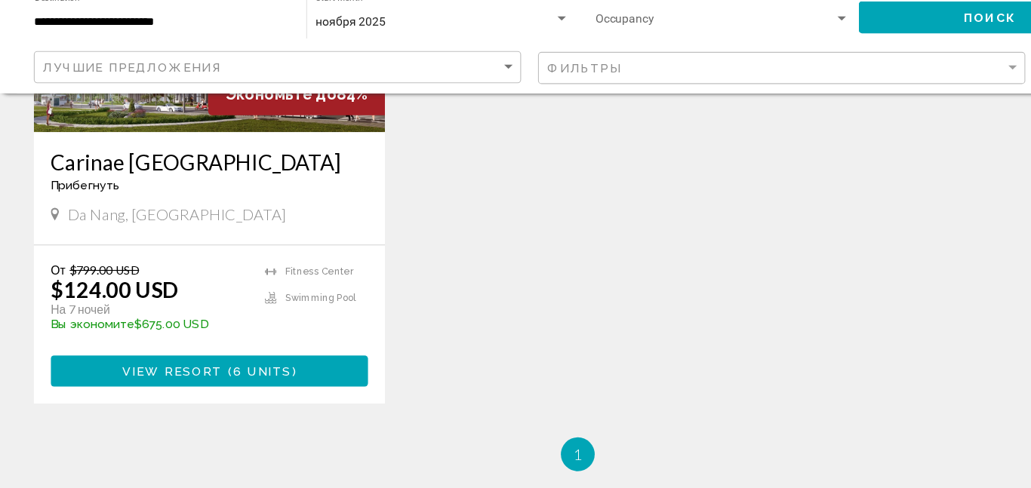
click at [137, 392] on button "View Resort ( 6 units )" at bounding box center [186, 384] width 283 height 28
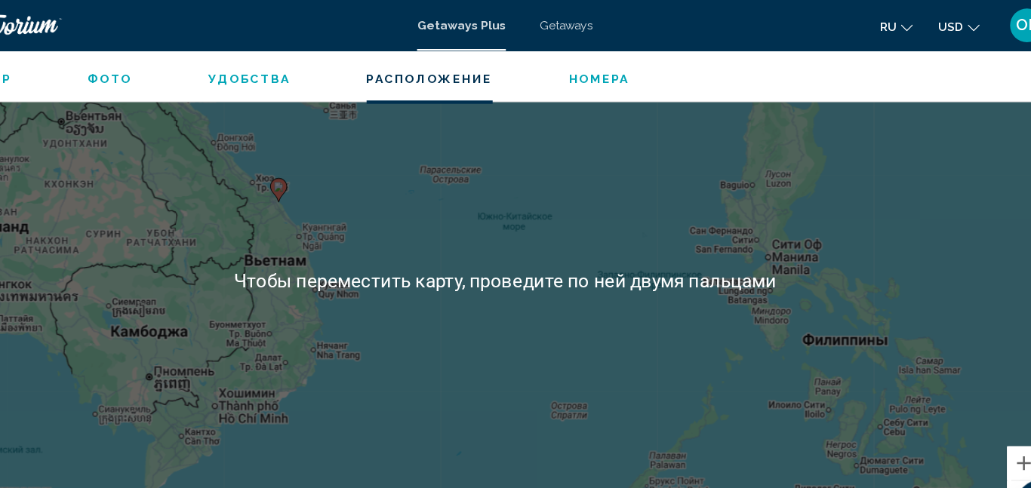
scroll to position [1914, 0]
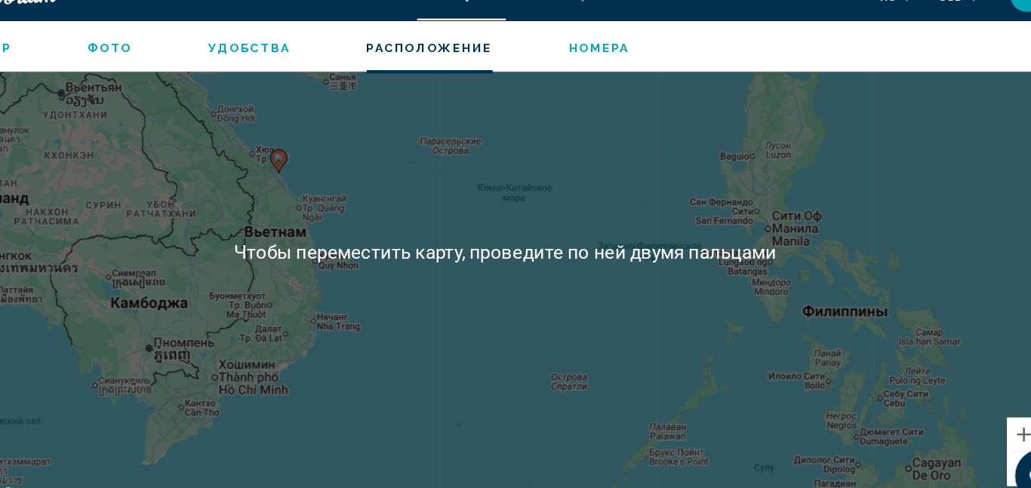
click at [319, 294] on div "Чтобы активировать перетаскивание с помощью клавиатуры, нажмите Alt + Ввод. Пос…" at bounding box center [515, 252] width 970 height 453
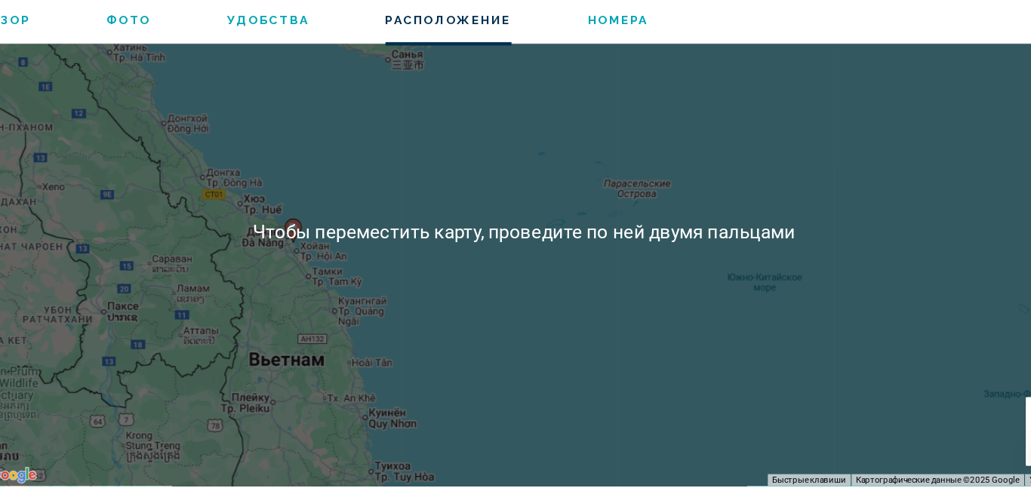
scroll to position [1907, 0]
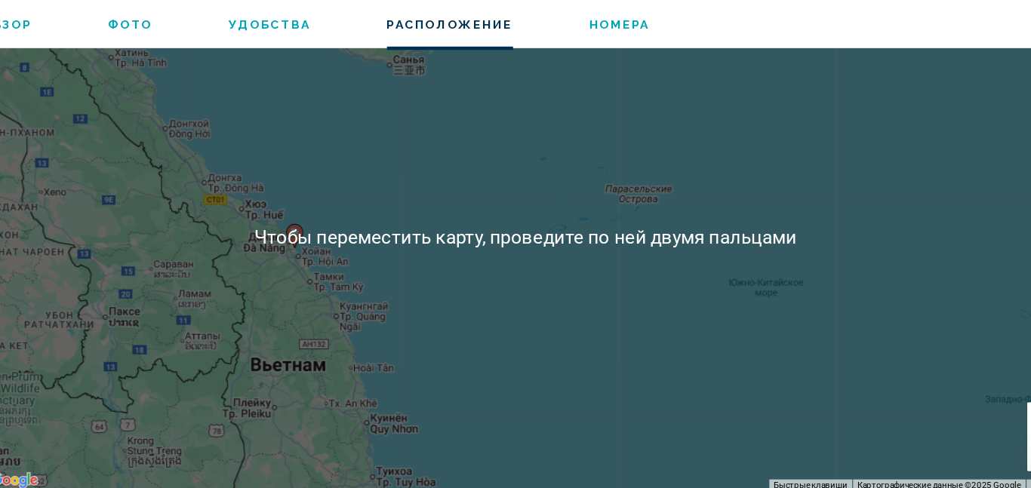
click at [220, 327] on div "Чтобы активировать перетаскивание с помощью клавиатуры, нажмите Alt + Ввод. Пос…" at bounding box center [515, 260] width 970 height 453
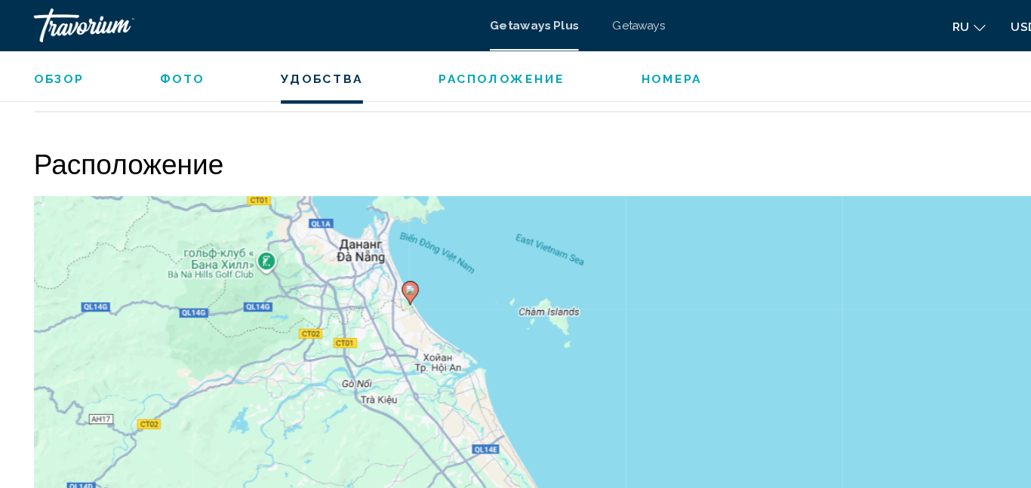
scroll to position [1763, 0]
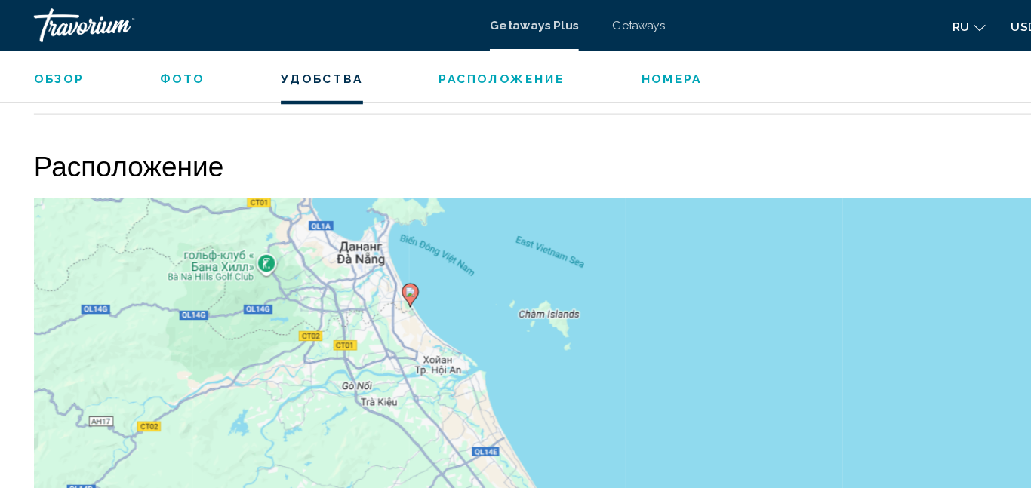
click at [579, 63] on button "Номера" at bounding box center [599, 70] width 54 height 14
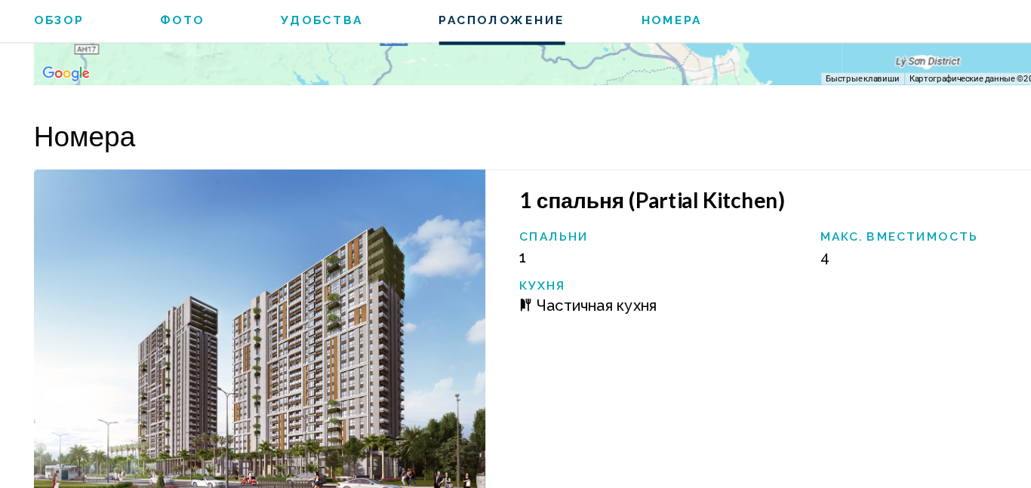
scroll to position [2280, 0]
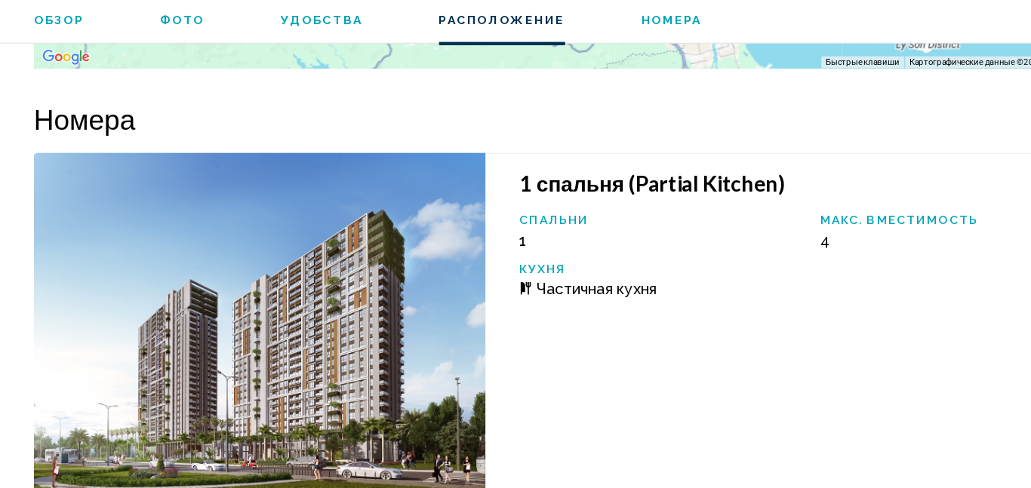
click at [592, 70] on span "Номера" at bounding box center [599, 70] width 54 height 12
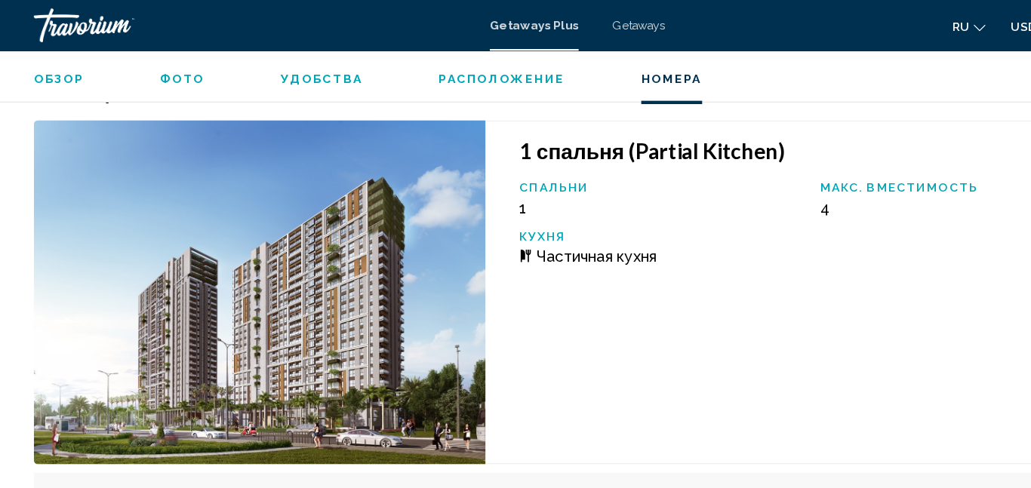
scroll to position [2361, 0]
click at [536, 232] on span "Частичная кухня" at bounding box center [531, 229] width 107 height 16
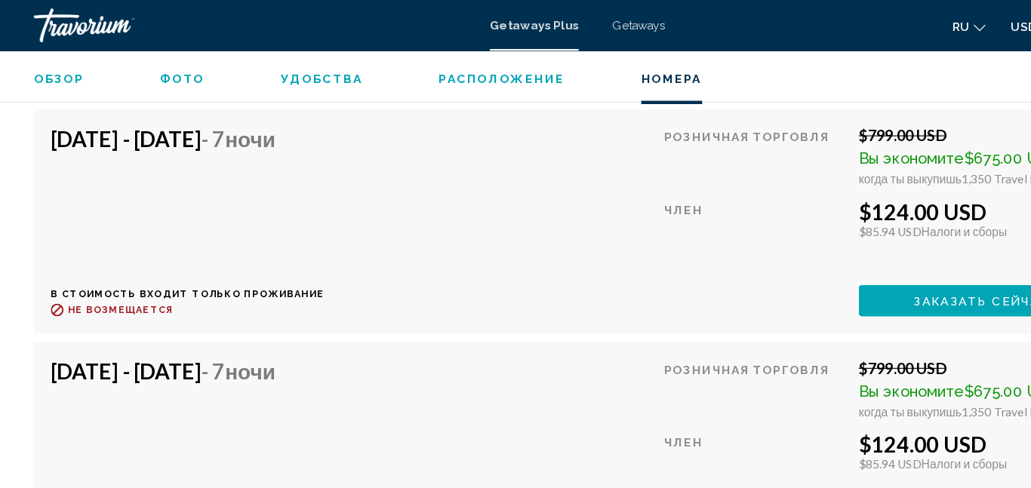
scroll to position [2684, 0]
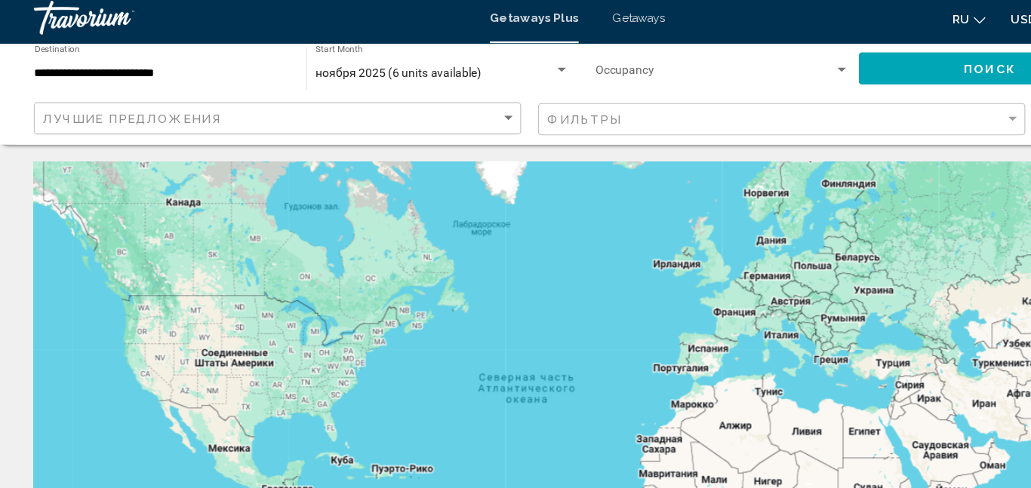
click at [835, 57] on button "Поиск" at bounding box center [883, 68] width 235 height 28
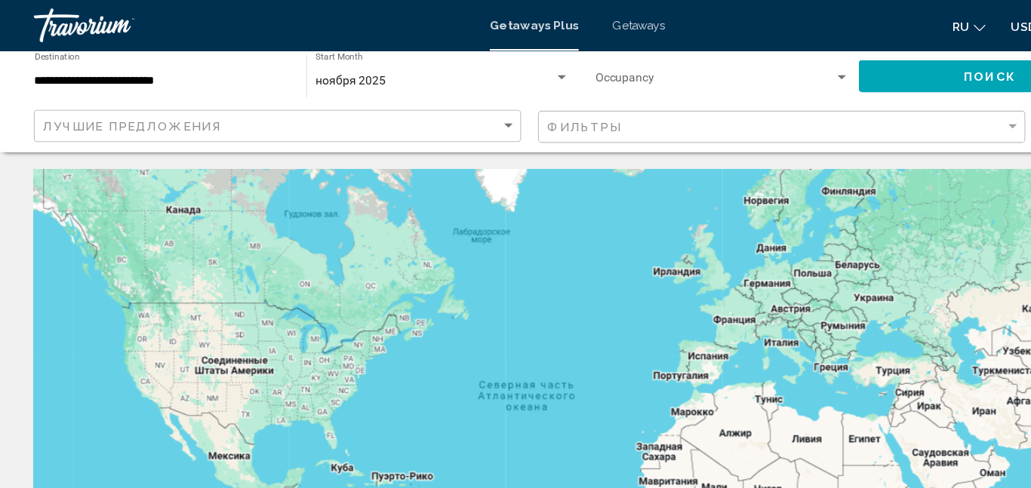
click at [138, 75] on input "**********" at bounding box center [144, 72] width 227 height 12
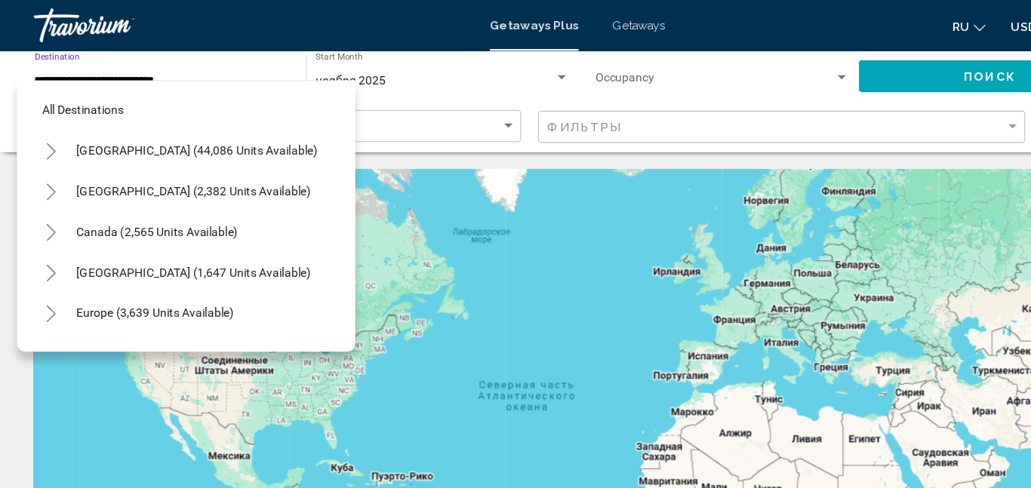
scroll to position [669, 0]
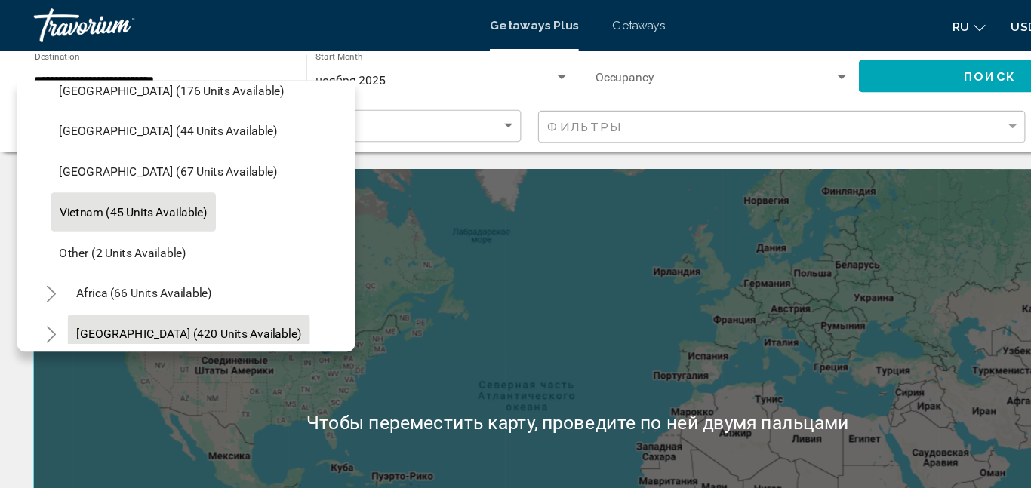
click at [169, 297] on span "[GEOGRAPHIC_DATA] (420 units available)" at bounding box center [168, 298] width 201 height 12
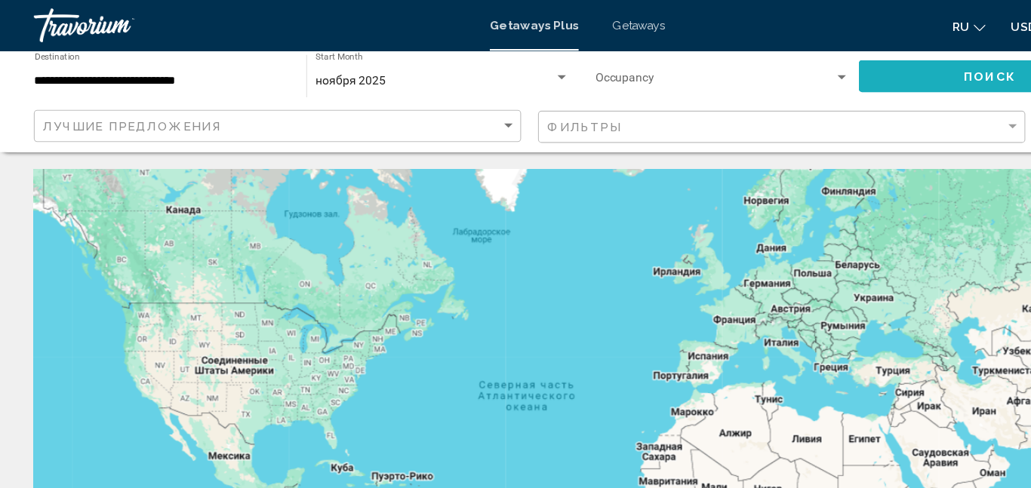
click at [822, 63] on button "Поиск" at bounding box center [883, 68] width 235 height 28
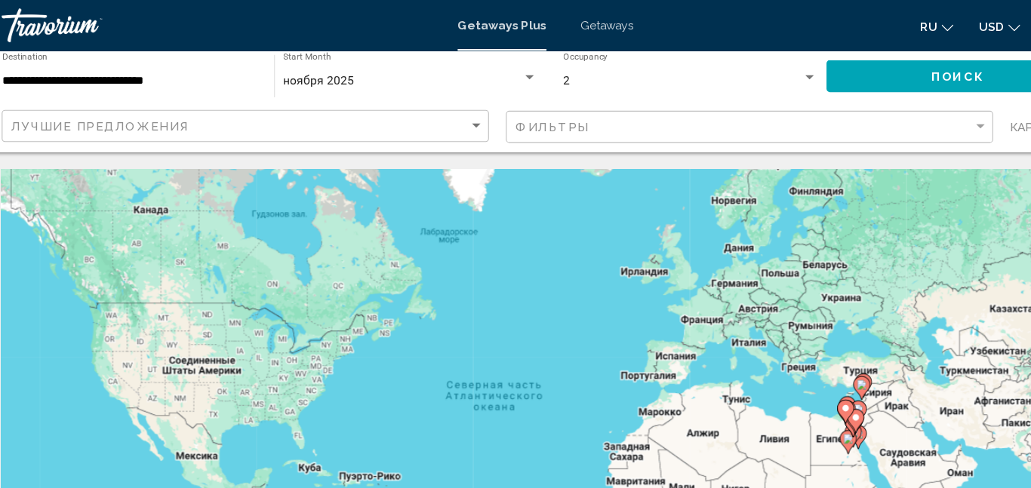
click at [124, 66] on input "**********" at bounding box center [144, 72] width 227 height 12
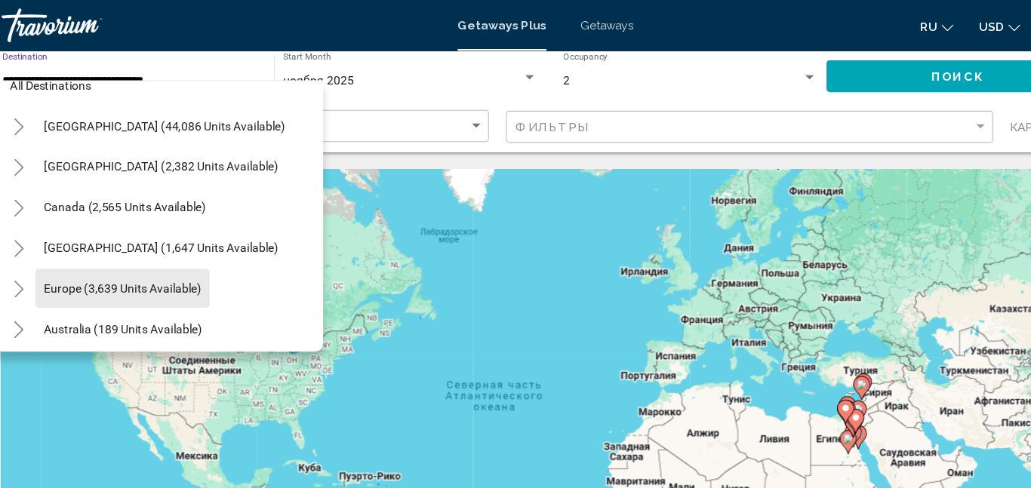
scroll to position [19, 0]
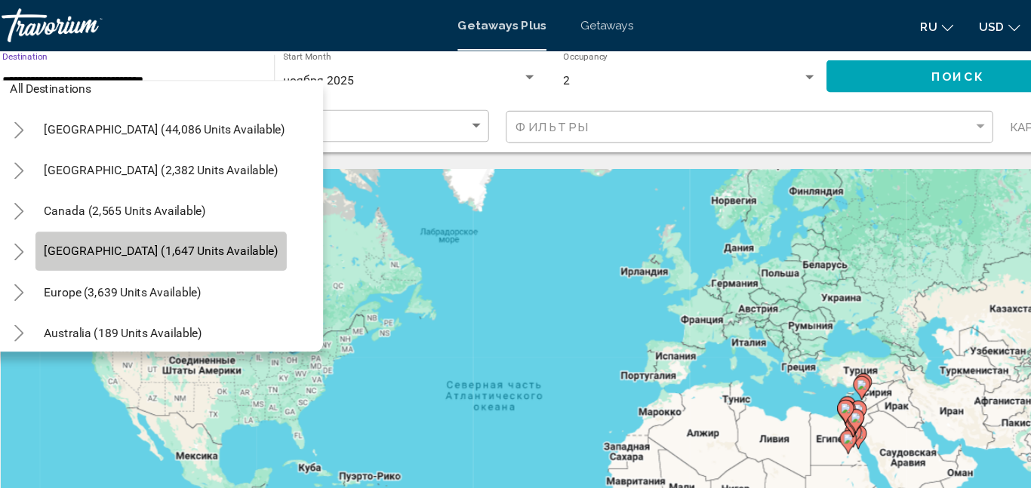
click at [146, 232] on button "[GEOGRAPHIC_DATA] (1,647 units available)" at bounding box center [172, 224] width 224 height 35
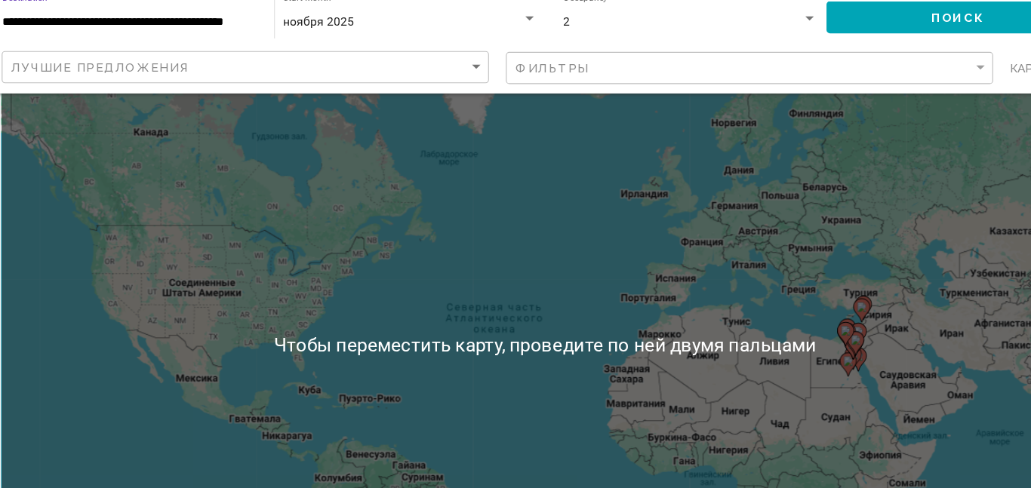
scroll to position [0, 0]
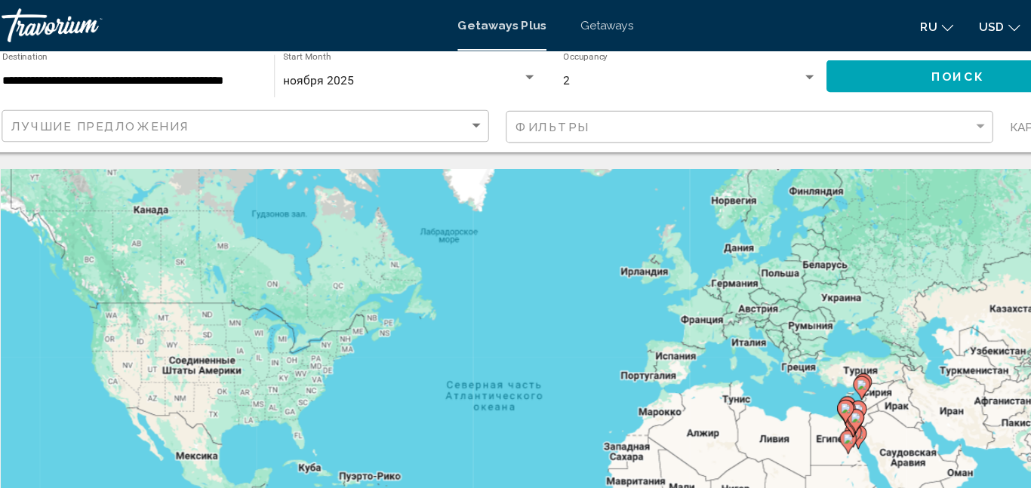
click at [879, 63] on span "Поиск" at bounding box center [883, 69] width 48 height 12
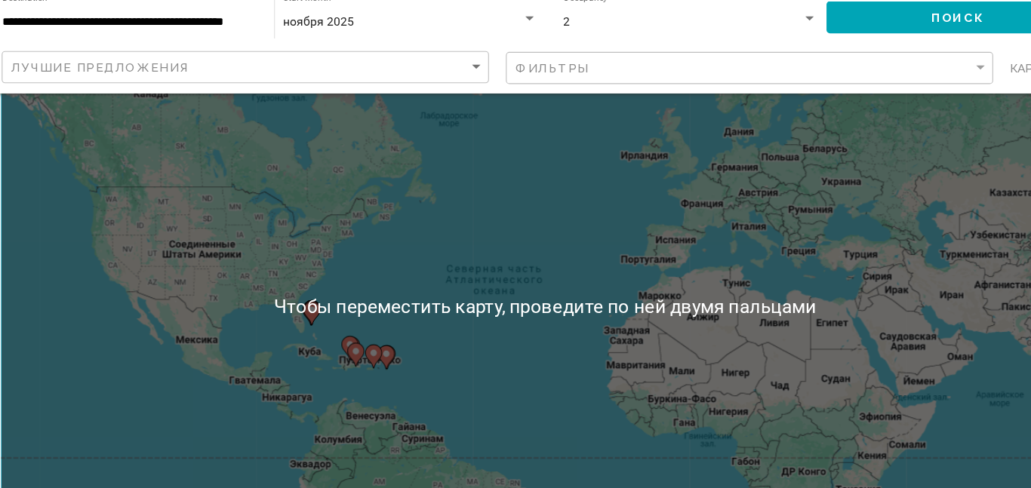
scroll to position [51, 0]
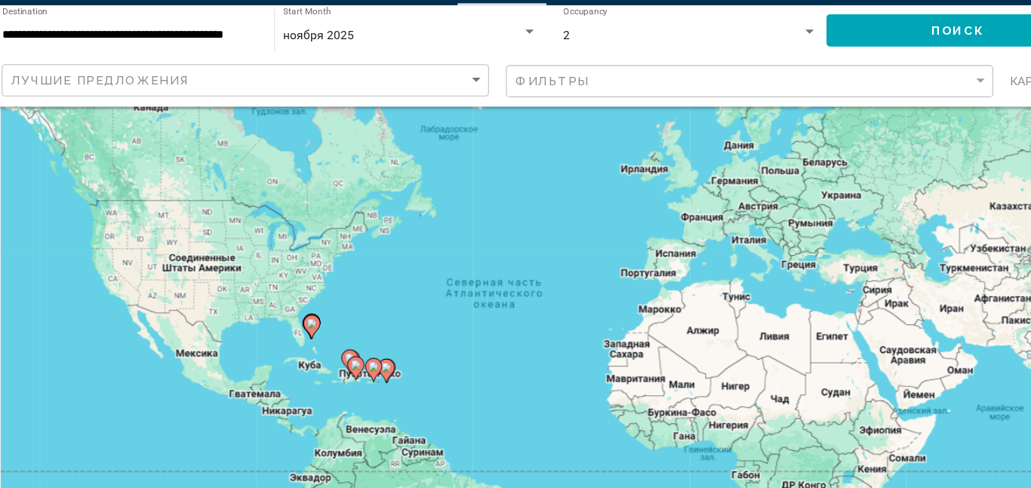
click at [349, 377] on div "Чтобы активировать перетаскивание с помощью клавиатуры, нажмите Alt + Ввод. Пос…" at bounding box center [515, 326] width 970 height 453
type input "**********"
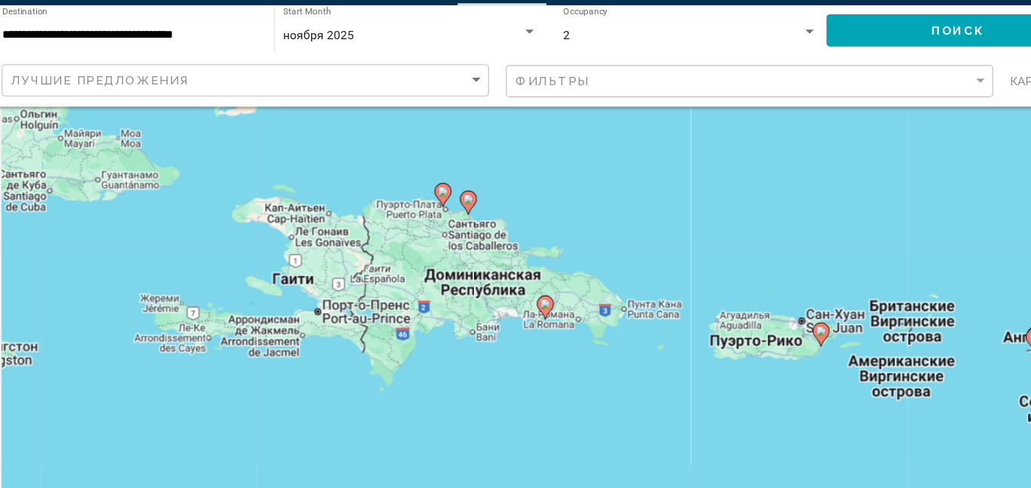
click at [420, 220] on div "Чтобы активировать перетаскивание с помощью клавиатуры, нажмите Alt + Ввод. Пос…" at bounding box center [515, 326] width 970 height 453
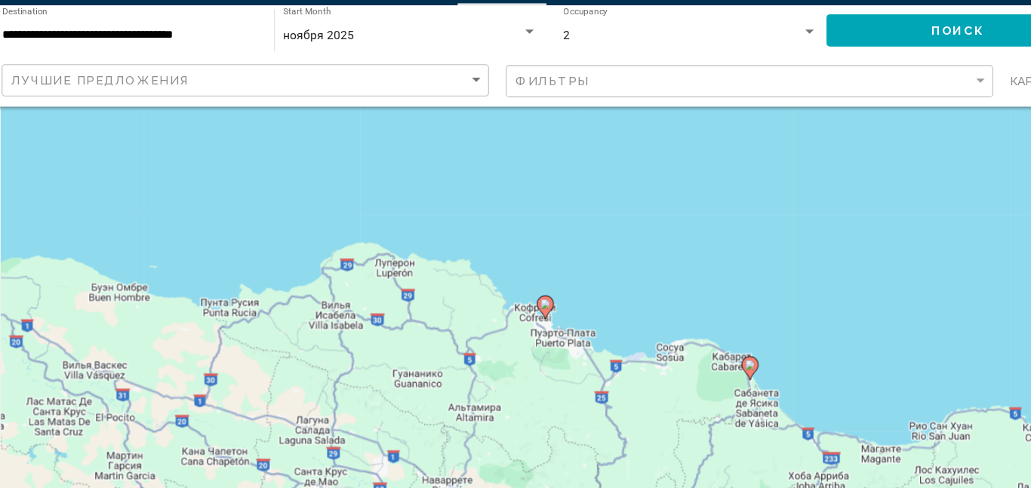
click at [509, 325] on gmp-advanced-marker "Main content" at bounding box center [515, 315] width 15 height 23
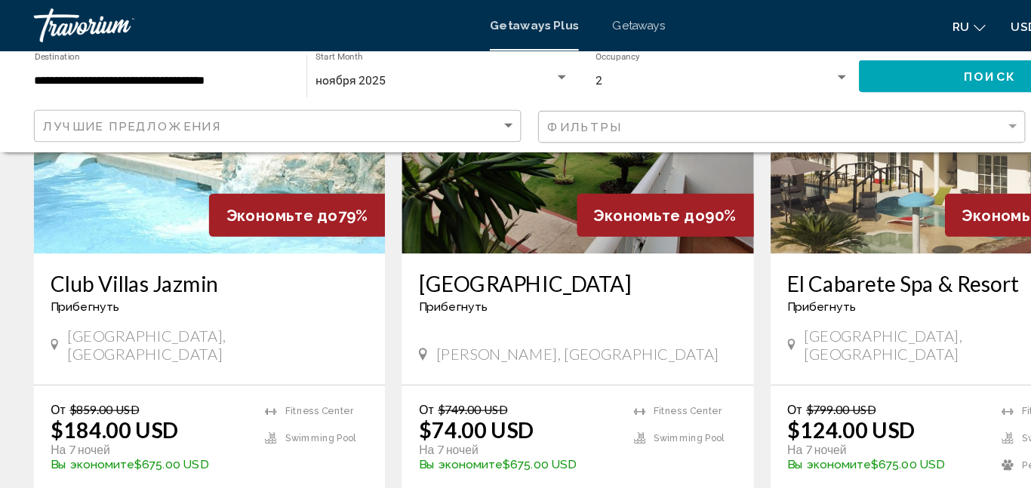
scroll to position [682, 0]
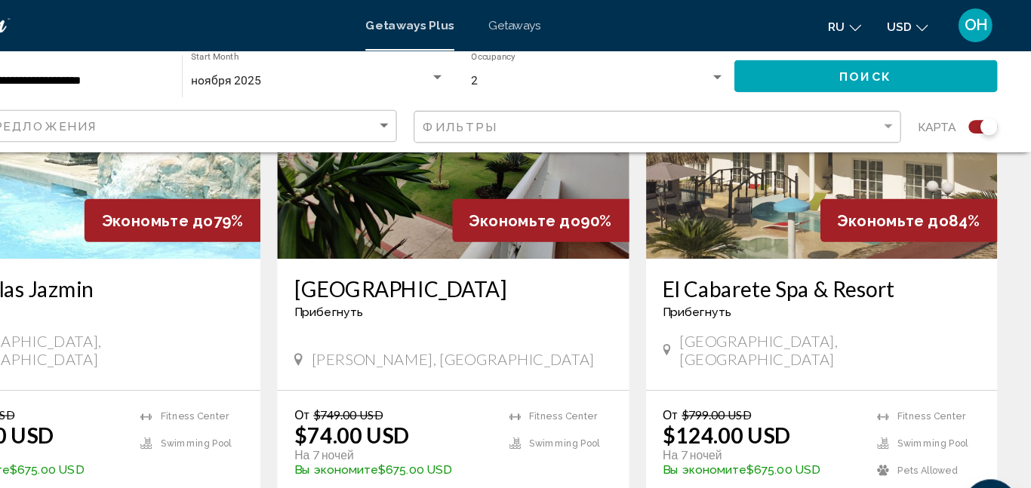
click at [839, 205] on img "Main content" at bounding box center [843, 109] width 313 height 241
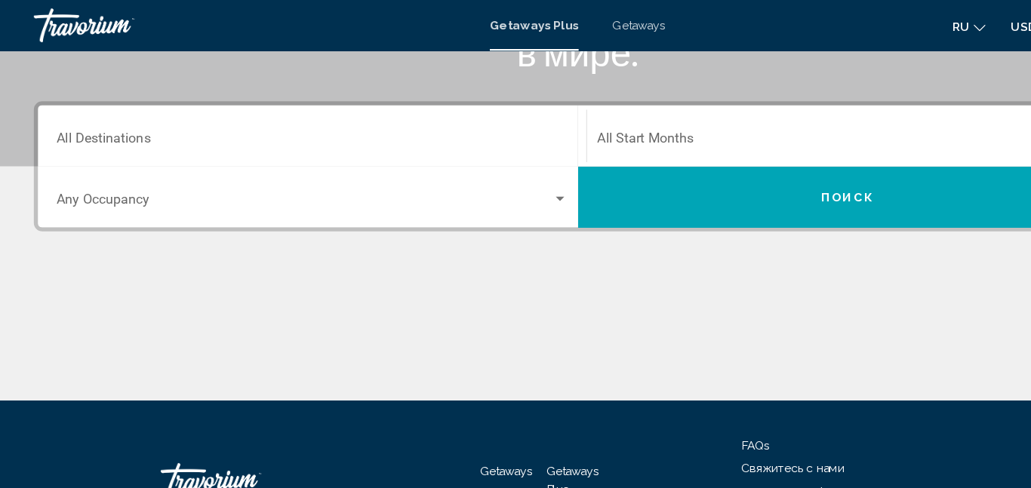
scroll to position [303, 0]
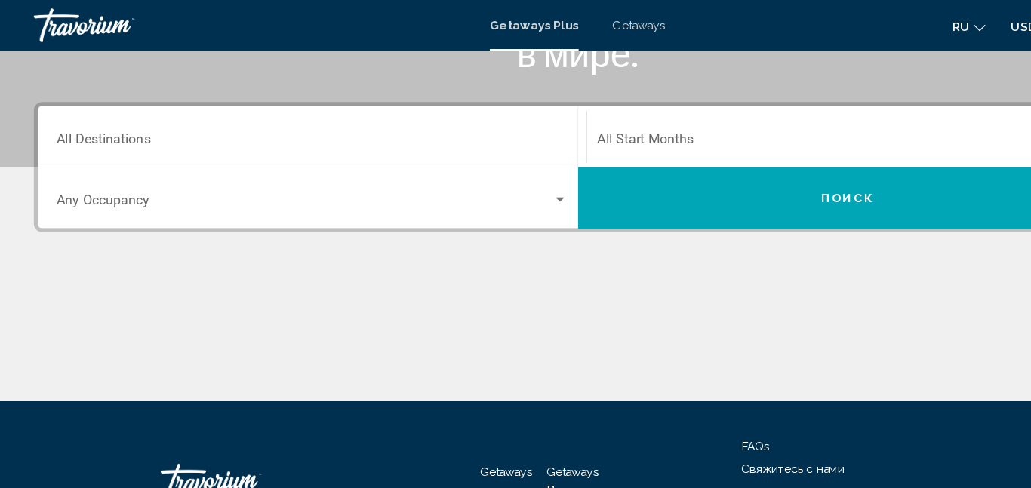
click at [66, 127] on input "Destination All Destinations" at bounding box center [279, 128] width 456 height 14
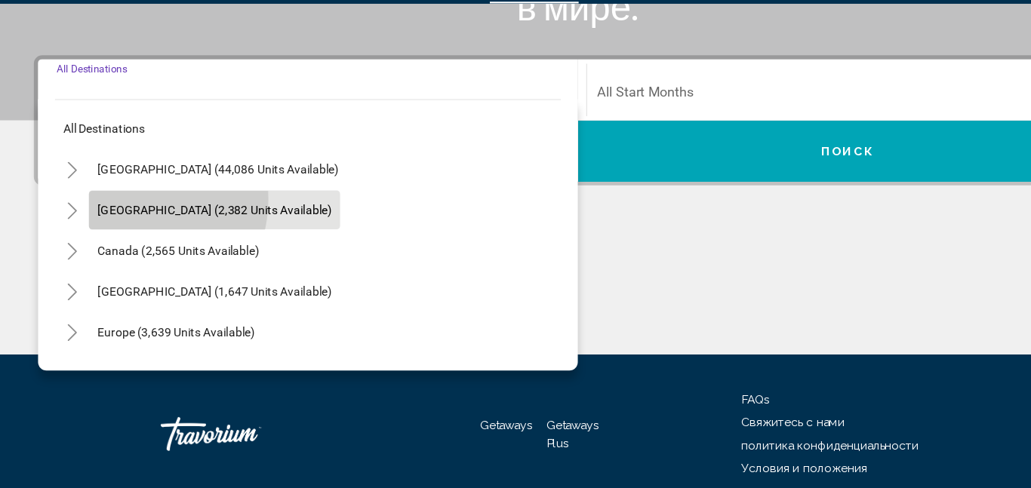
click at [109, 219] on button "[GEOGRAPHIC_DATA] (2,382 units available)" at bounding box center [191, 229] width 224 height 35
type input "**********"
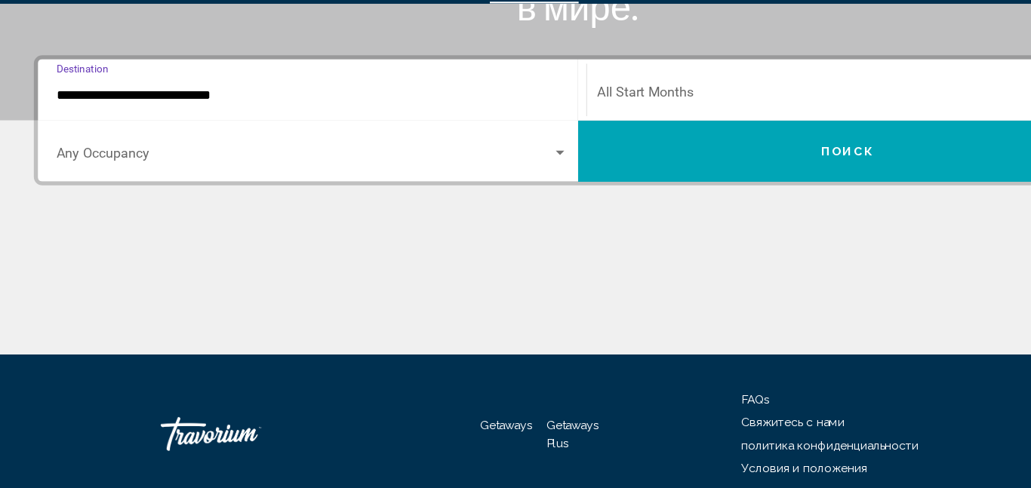
click at [72, 163] on div "Occupancy Any Occupancy" at bounding box center [279, 177] width 456 height 48
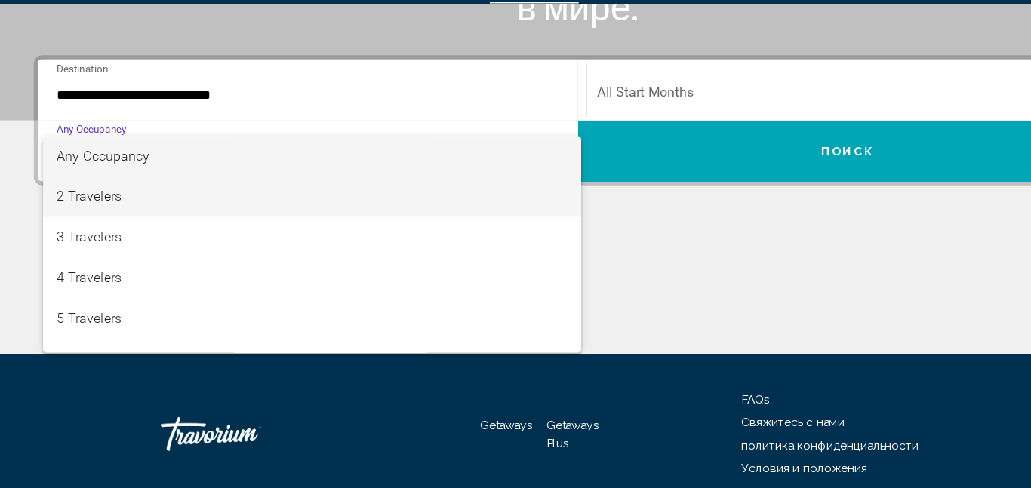
click at [62, 213] on span "2 Travelers" at bounding box center [279, 218] width 456 height 36
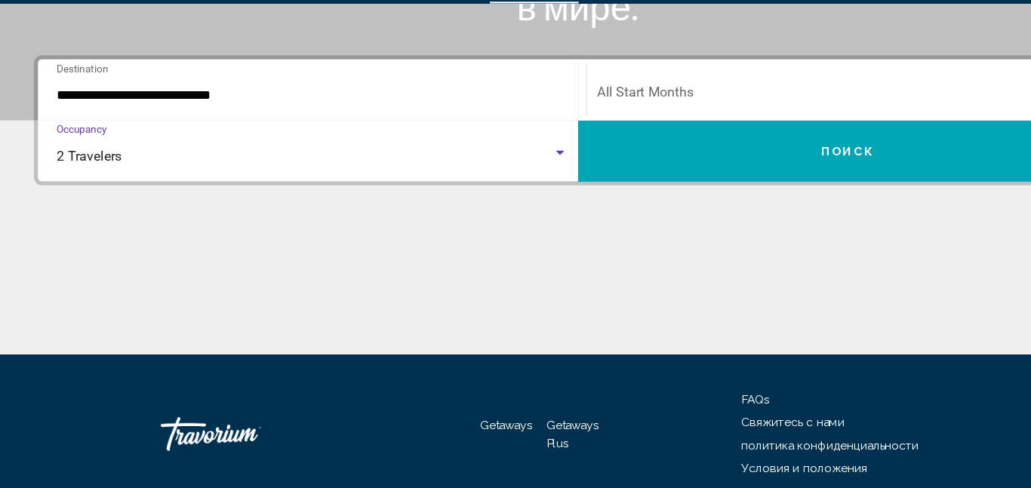
click at [592, 124] on span "Search widget" at bounding box center [753, 128] width 441 height 14
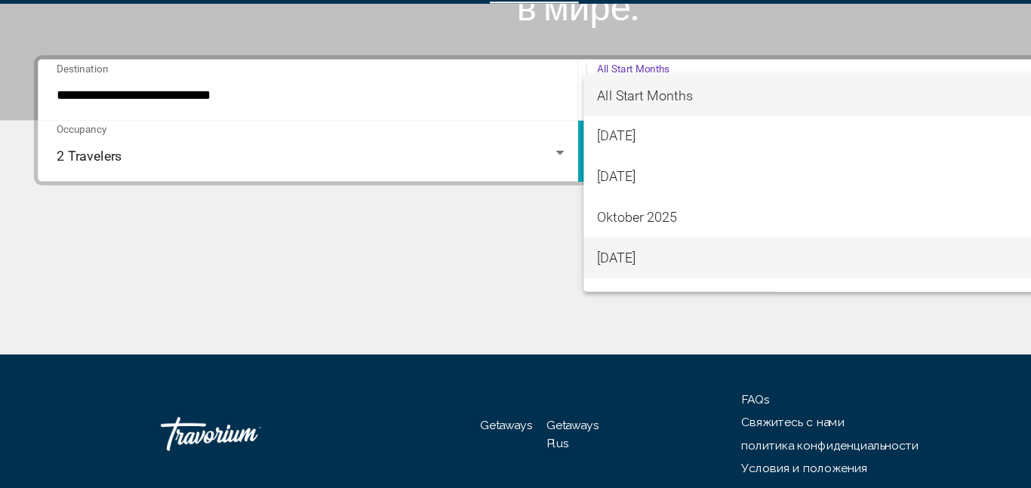
click at [601, 269] on span "[DATE]" at bounding box center [760, 272] width 455 height 36
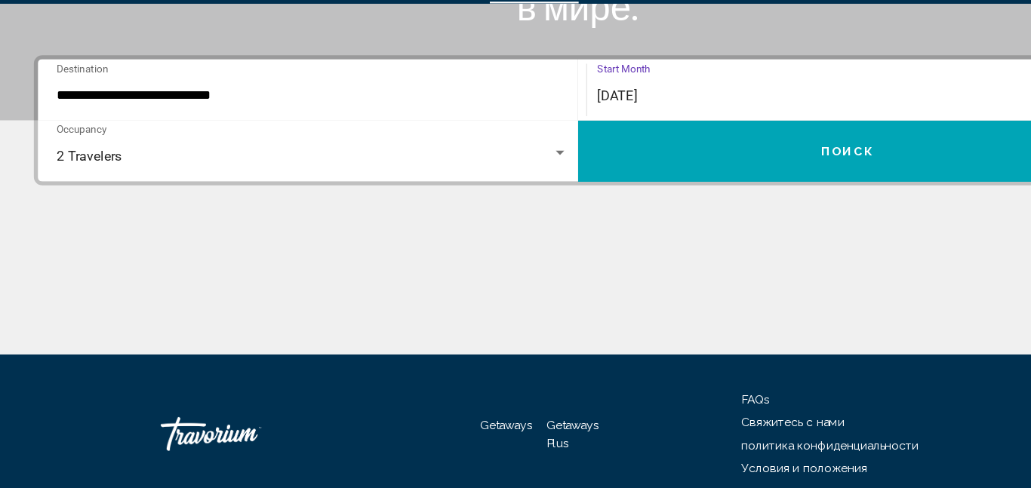
click at [840, 170] on button "Поиск" at bounding box center [755, 176] width 481 height 54
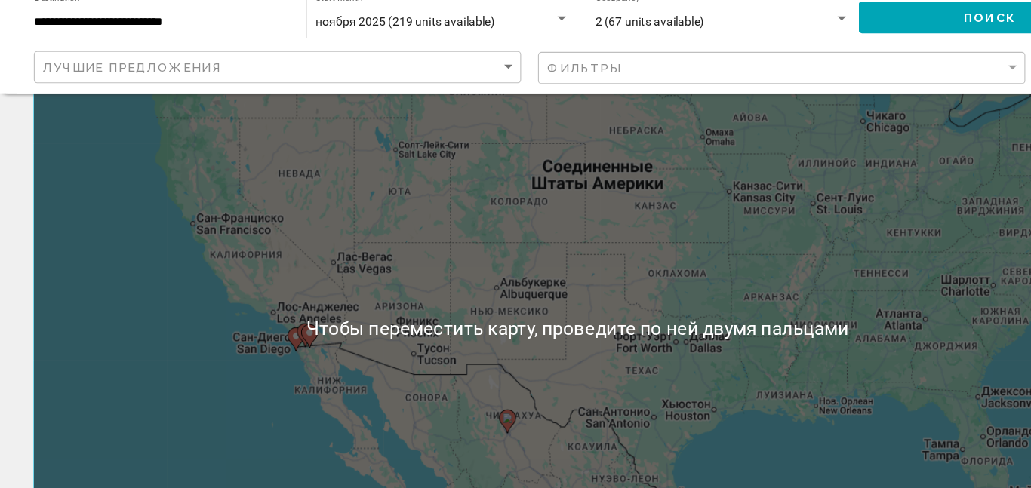
scroll to position [30, 0]
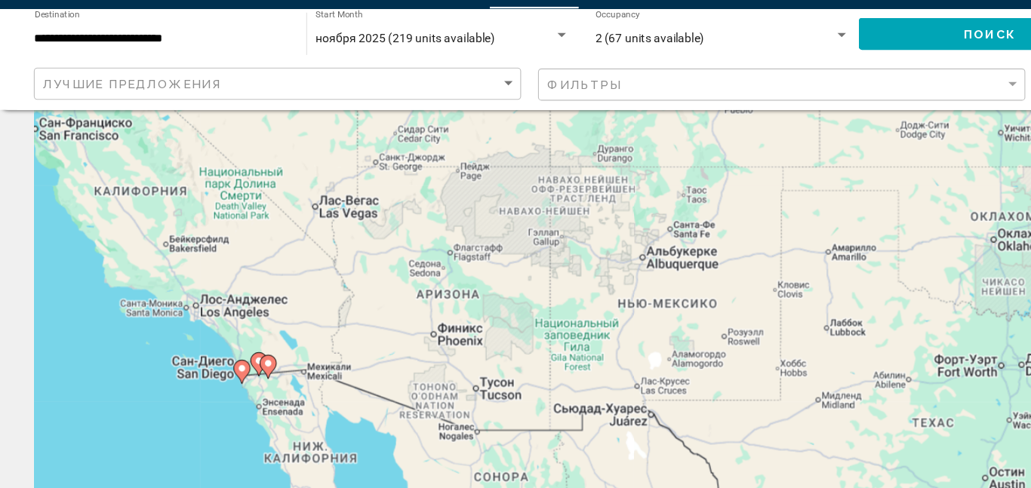
click at [197, 358] on div "Чтобы активировать перетаскивание с помощью клавиатуры, нажмите Alt + Ввод. Пос…" at bounding box center [515, 347] width 970 height 453
click at [222, 378] on gmp-advanced-marker "Main content" at bounding box center [215, 369] width 15 height 23
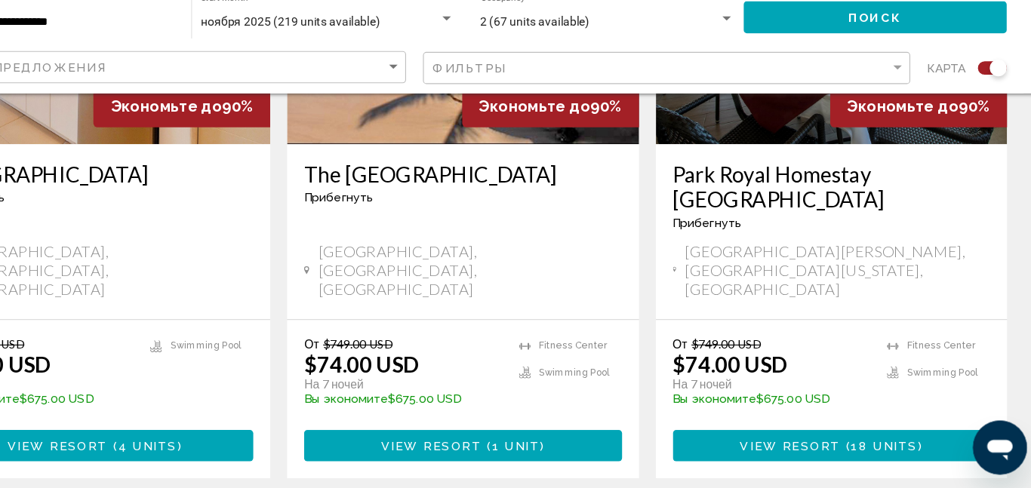
scroll to position [730, 0]
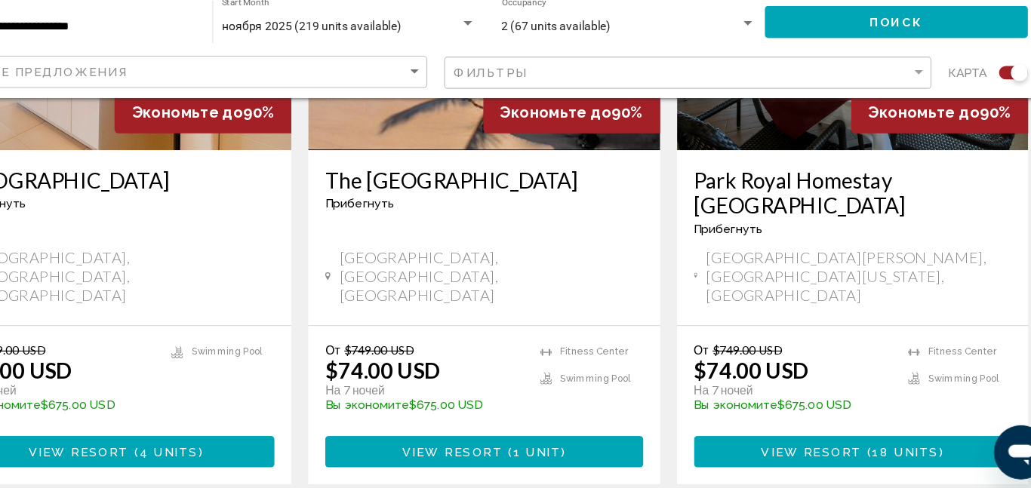
click at [485, 446] on span "View Resort" at bounding box center [487, 452] width 90 height 12
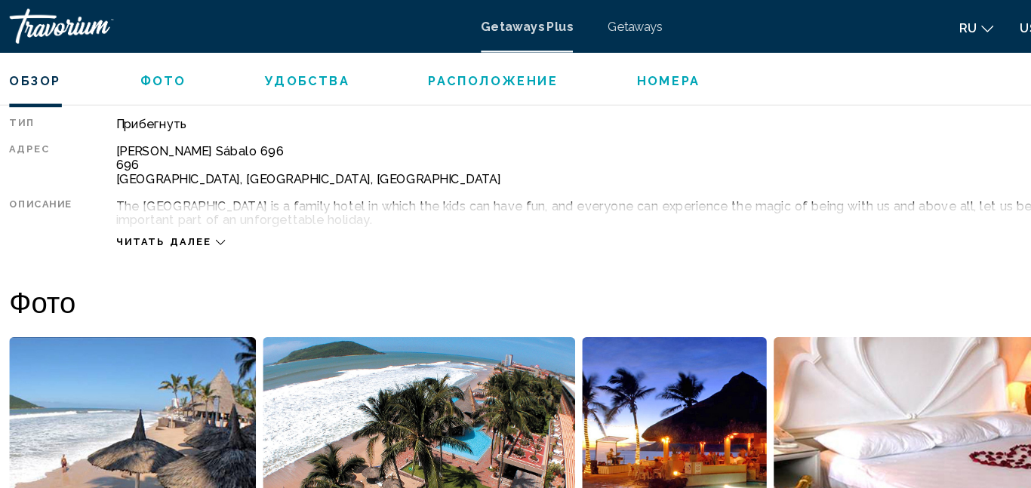
scroll to position [779, 0]
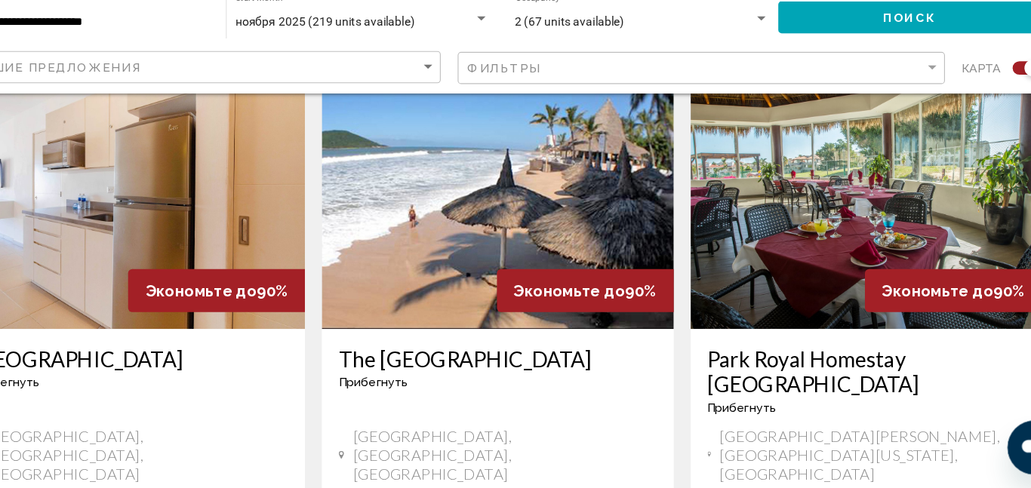
scroll to position [576, 0]
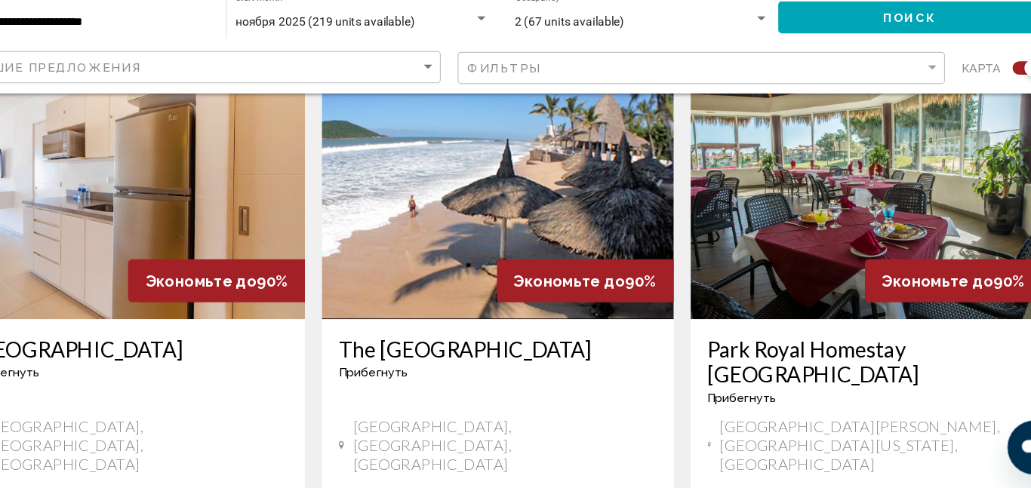
click at [148, 244] on img "Main content" at bounding box center [186, 216] width 313 height 241
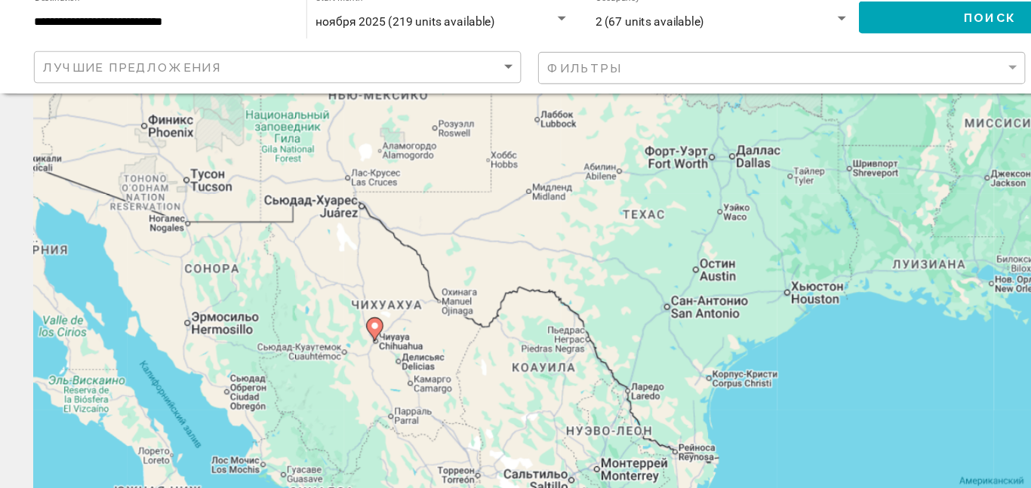
scroll to position [51, 0]
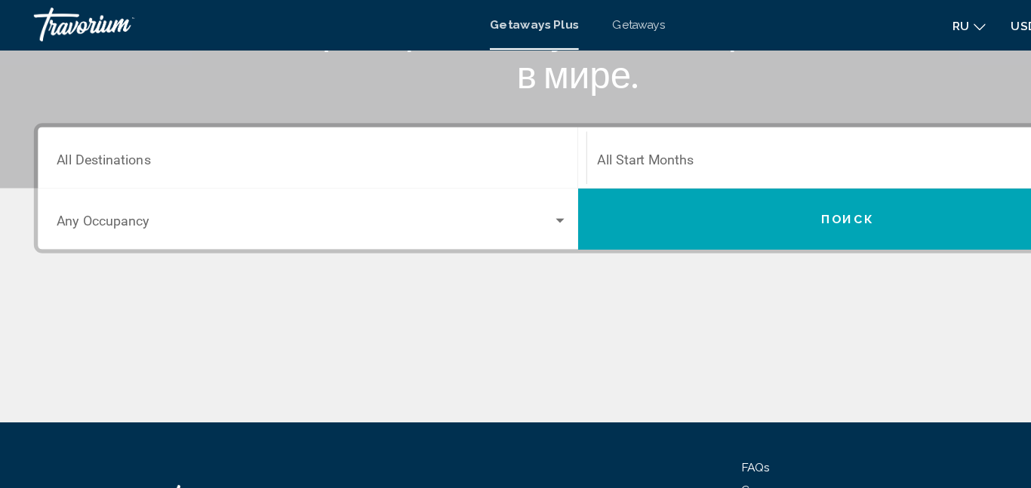
click at [111, 141] on input "Destination All Destinations" at bounding box center [279, 147] width 456 height 14
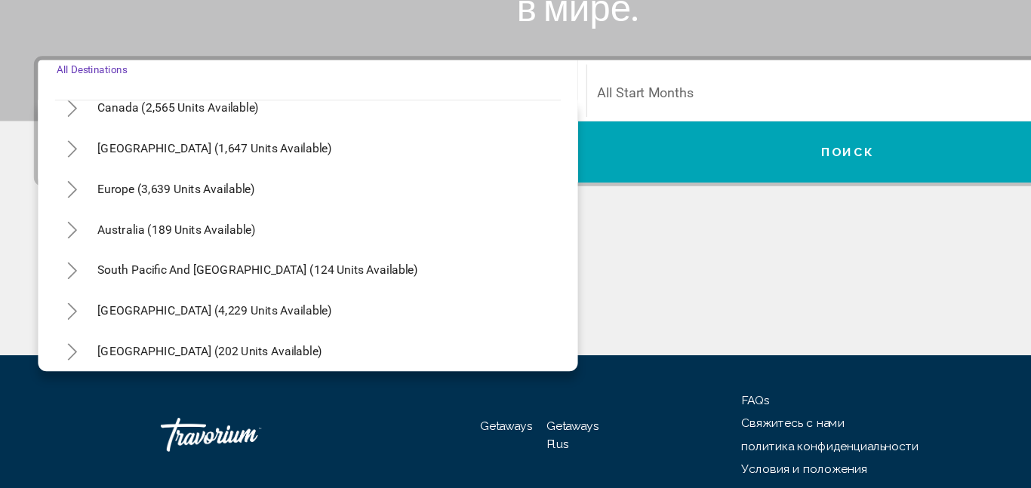
scroll to position [134, 0]
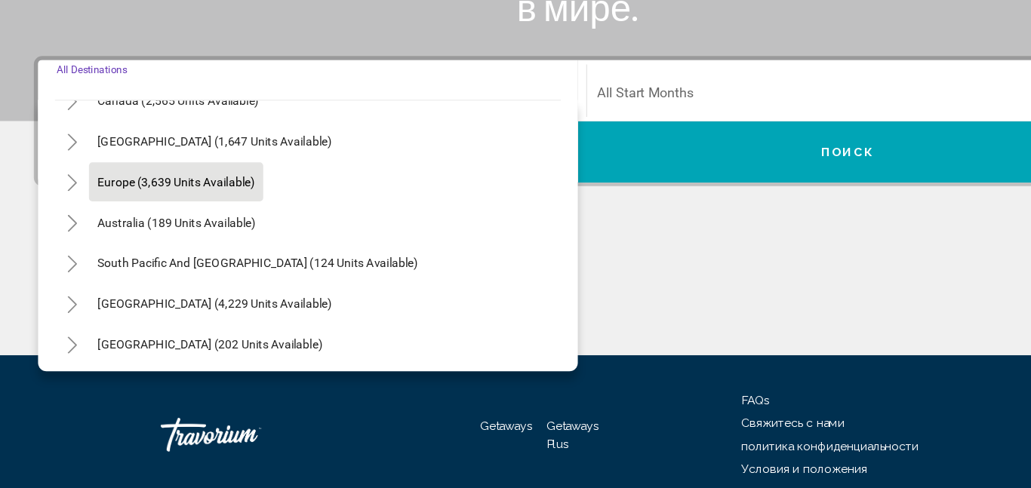
click at [110, 223] on button "Europe (3,639 units available)" at bounding box center [156, 215] width 155 height 35
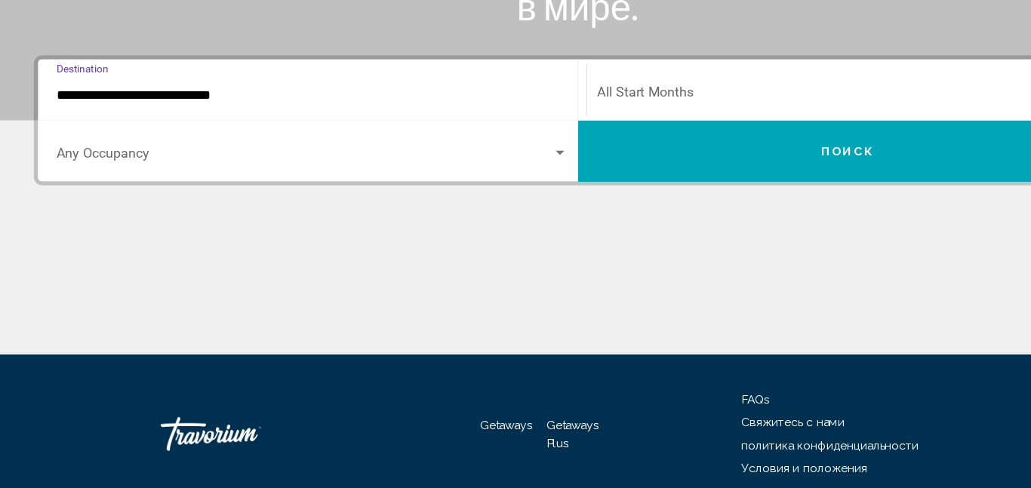
click at [65, 189] on span "Search widget" at bounding box center [272, 193] width 442 height 14
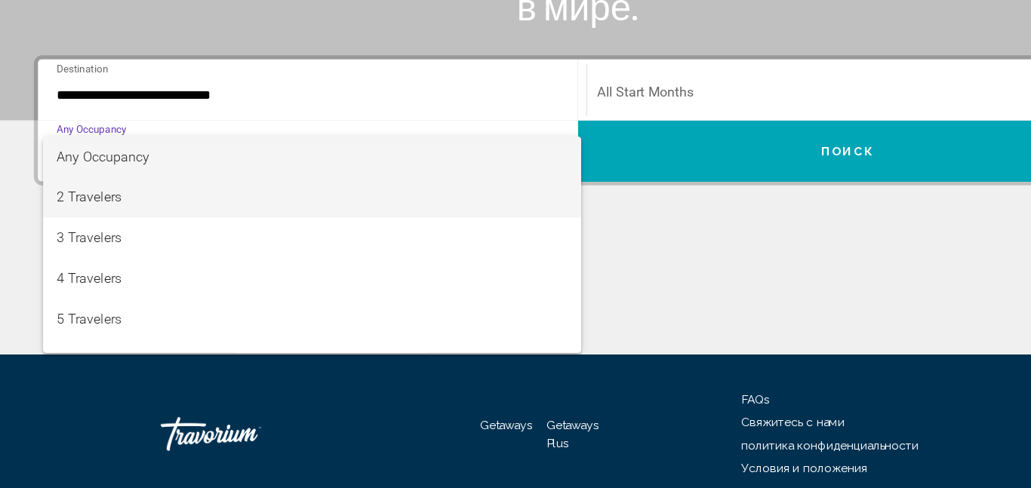
click at [63, 220] on span "2 Travelers" at bounding box center [279, 229] width 456 height 36
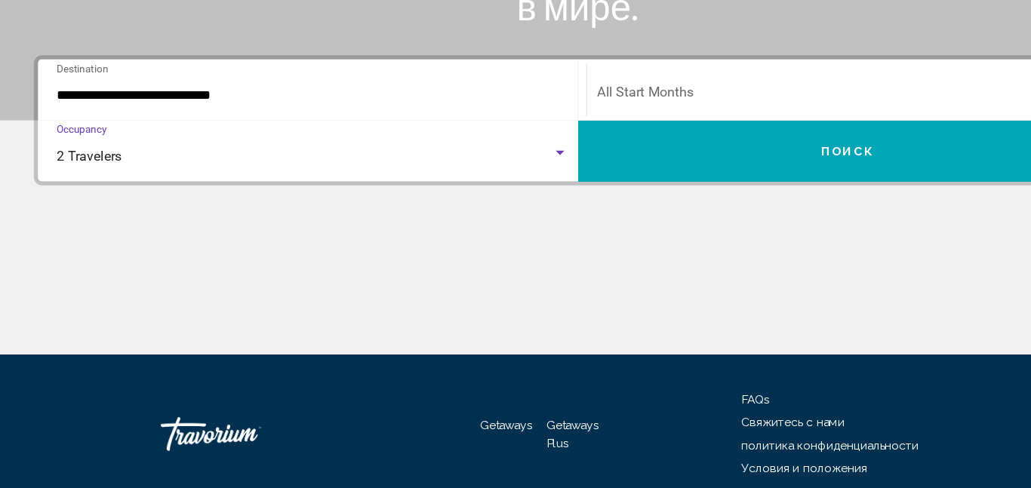
click at [586, 136] on span "Search widget" at bounding box center [753, 138] width 441 height 14
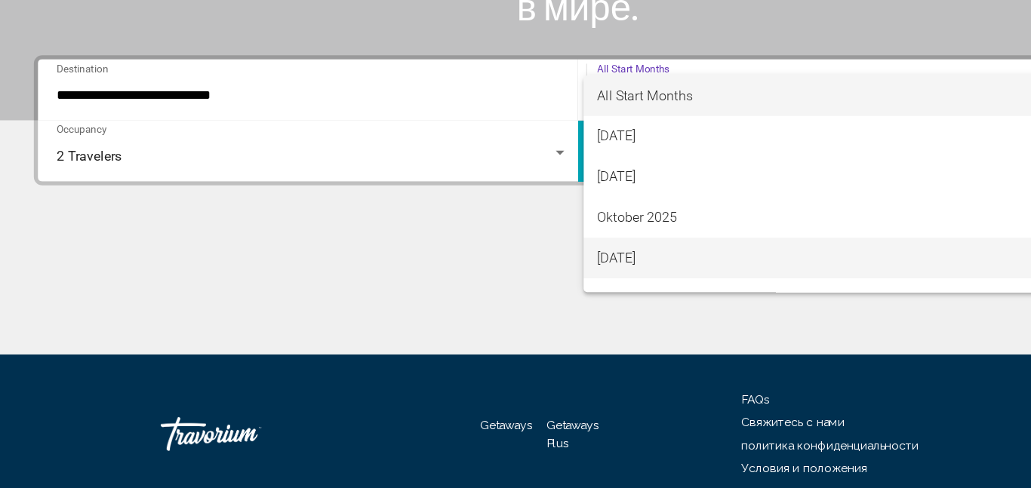
click at [572, 296] on span "[DATE]" at bounding box center [760, 283] width 455 height 36
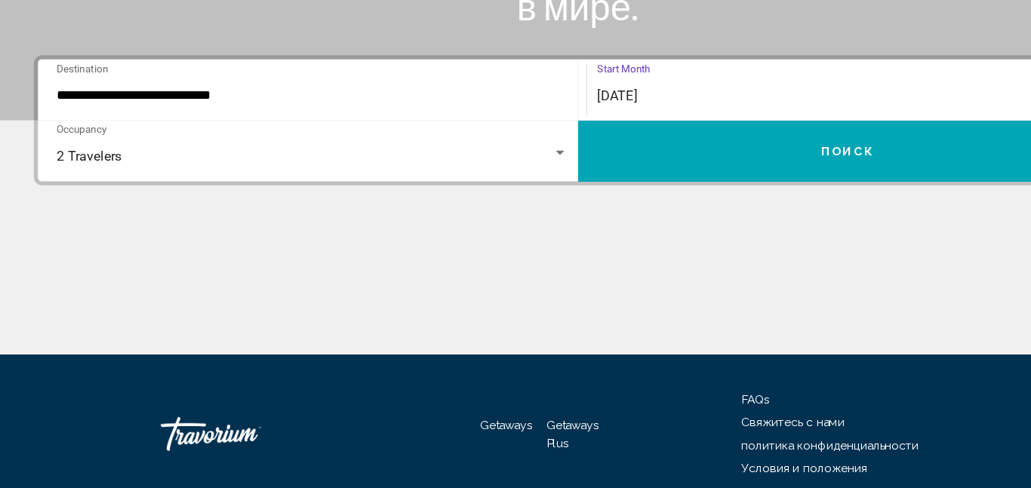
click at [269, 138] on input "**********" at bounding box center [279, 138] width 456 height 14
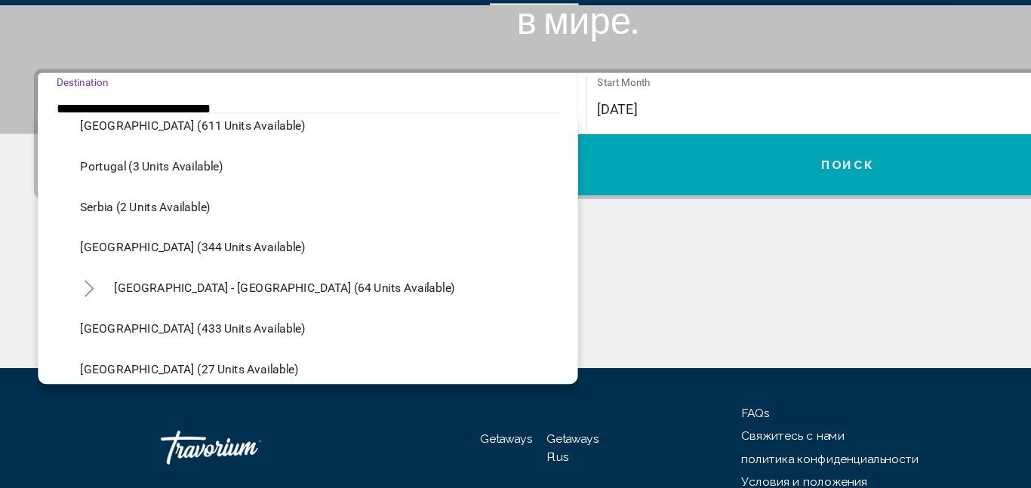
scroll to position [564, 0]
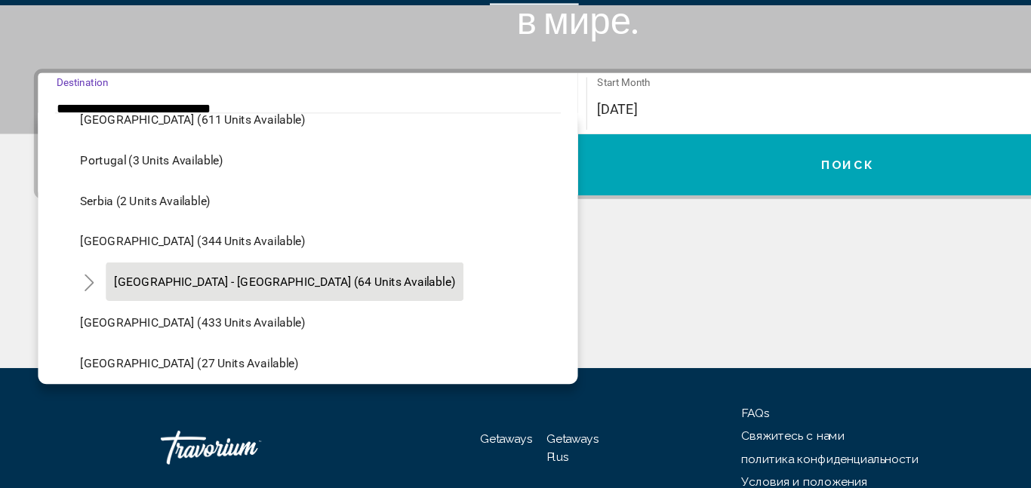
click at [124, 292] on span "[GEOGRAPHIC_DATA] - [GEOGRAPHIC_DATA] (64 units available)" at bounding box center [254, 292] width 304 height 12
type input "**********"
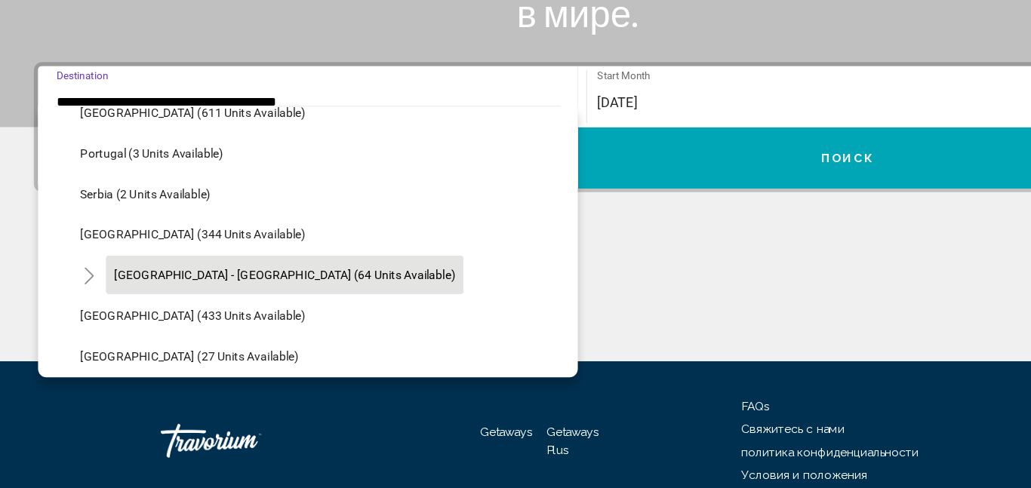
scroll to position [292, 0]
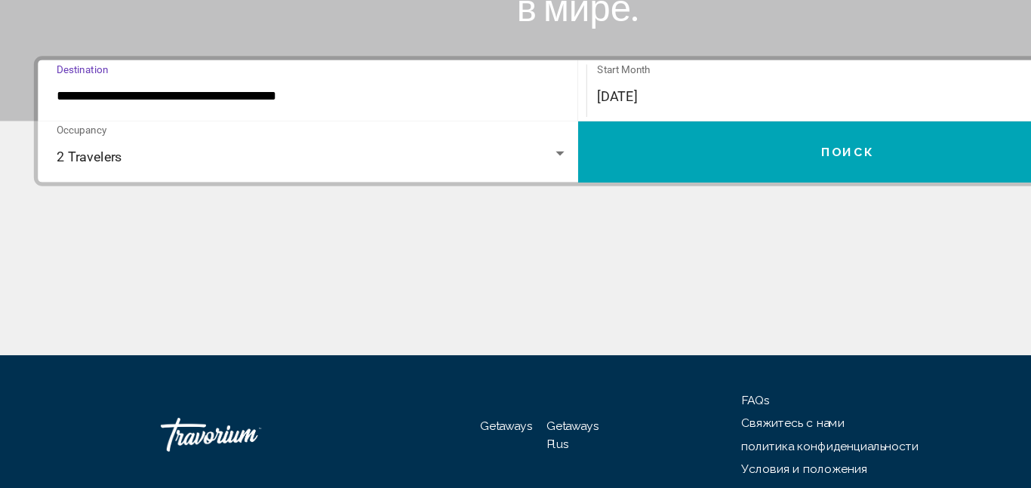
click at [650, 196] on button "Поиск" at bounding box center [755, 188] width 481 height 54
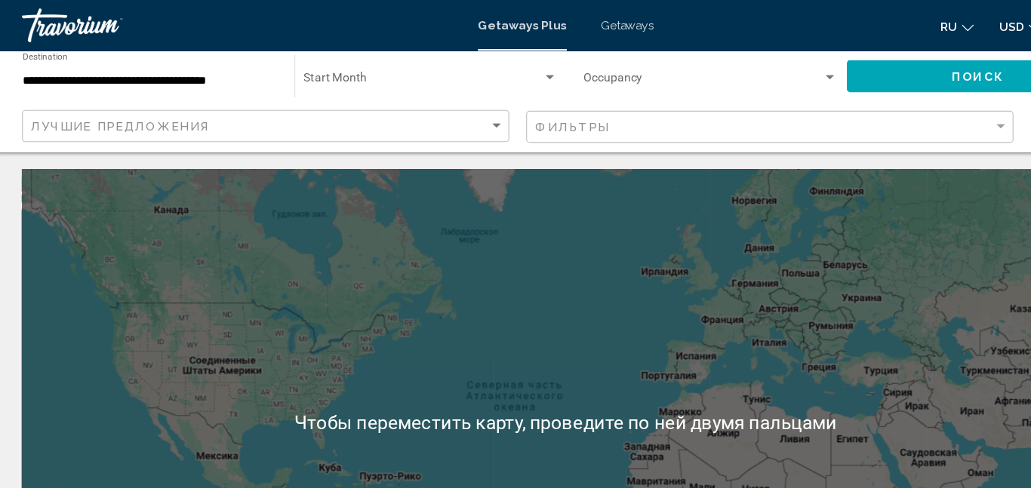
click at [422, 77] on span "Search widget" at bounding box center [387, 72] width 213 height 12
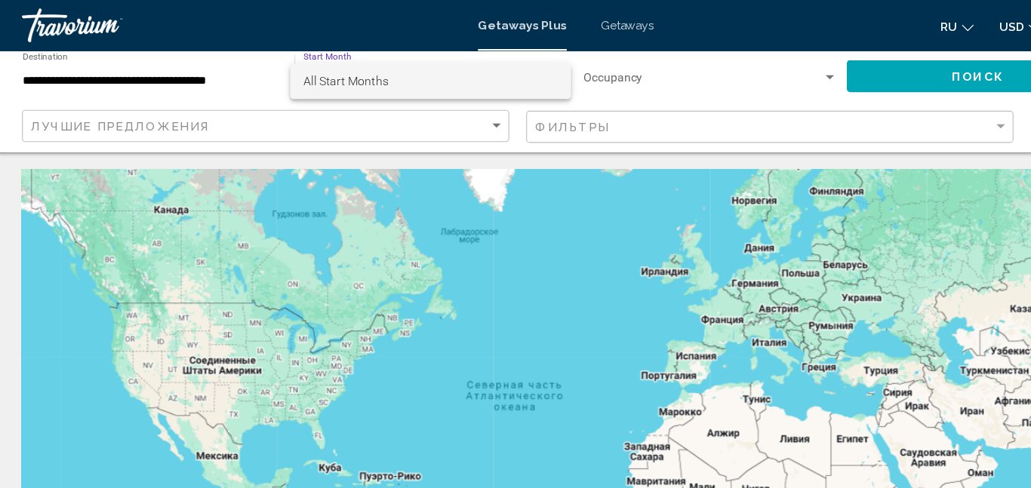
click at [50, 51] on div at bounding box center [515, 244] width 1031 height 488
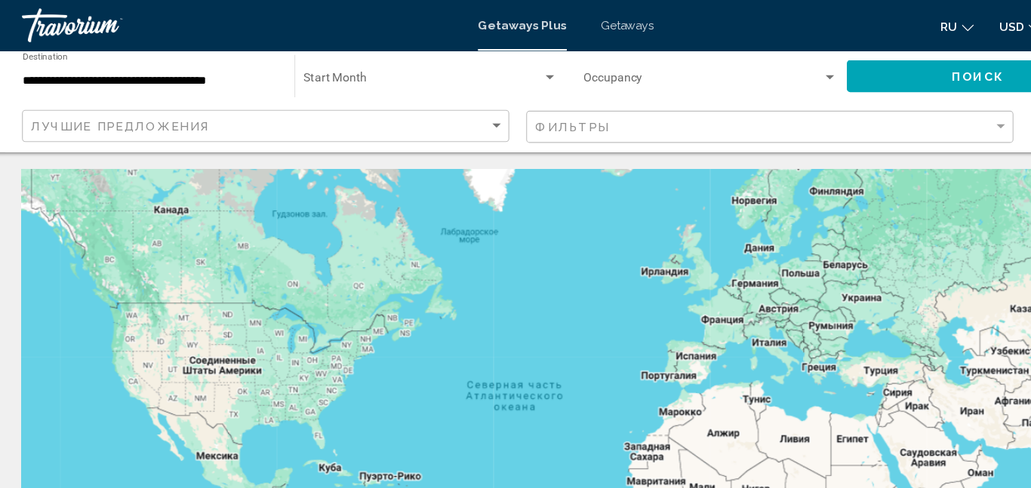
click at [44, 72] on input "**********" at bounding box center [144, 72] width 227 height 12
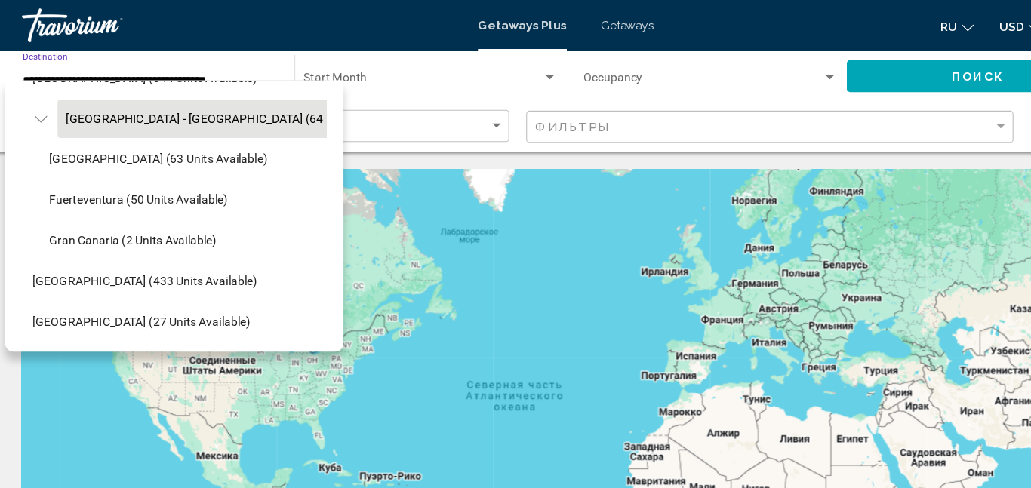
scroll to position [683, 14]
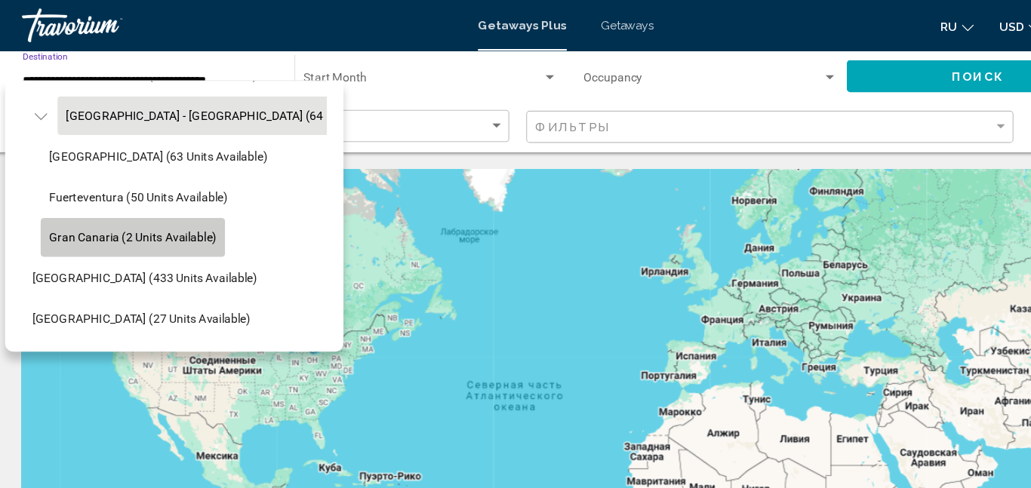
click at [144, 223] on button "Gran Canaria (2 units available)" at bounding box center [129, 212] width 164 height 35
type input "**********"
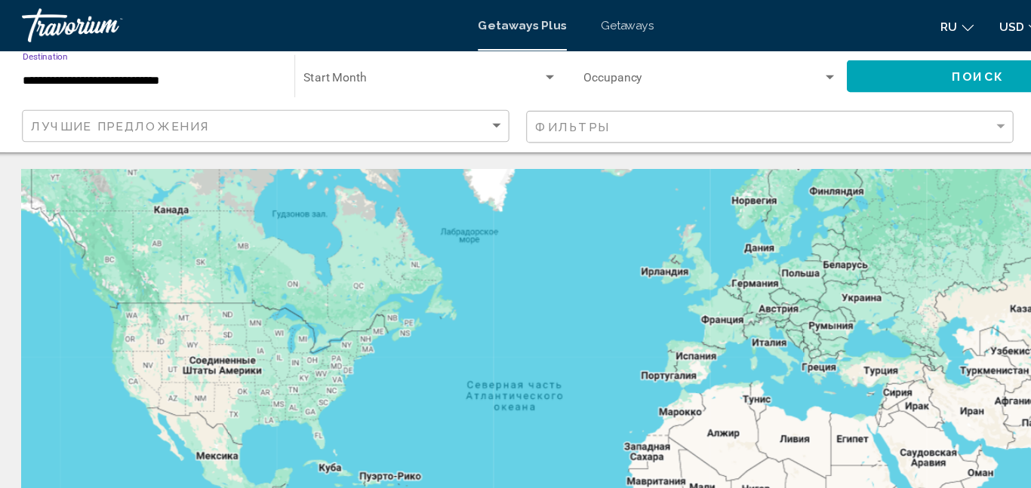
click at [500, 69] on div "Search widget" at bounding box center [501, 69] width 8 height 4
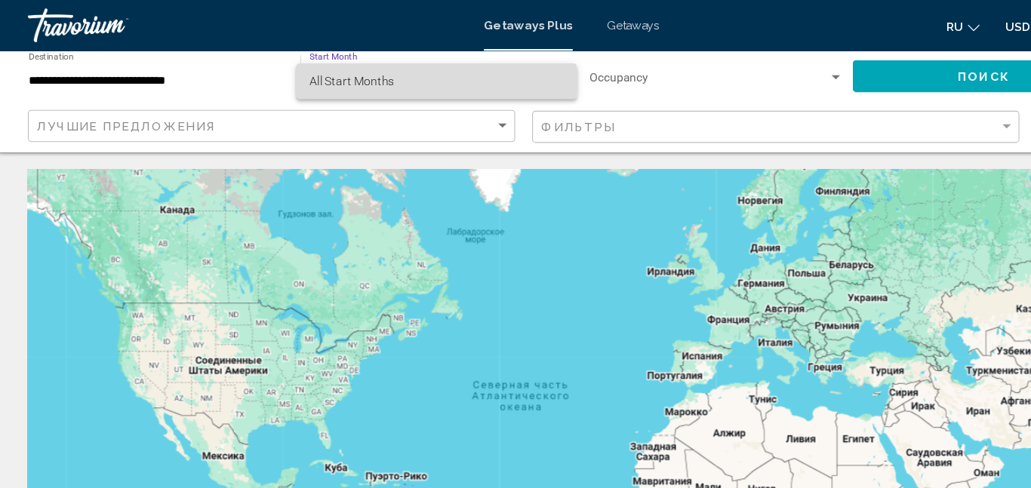
click at [392, 69] on span "All Start Months" at bounding box center [394, 73] width 226 height 32
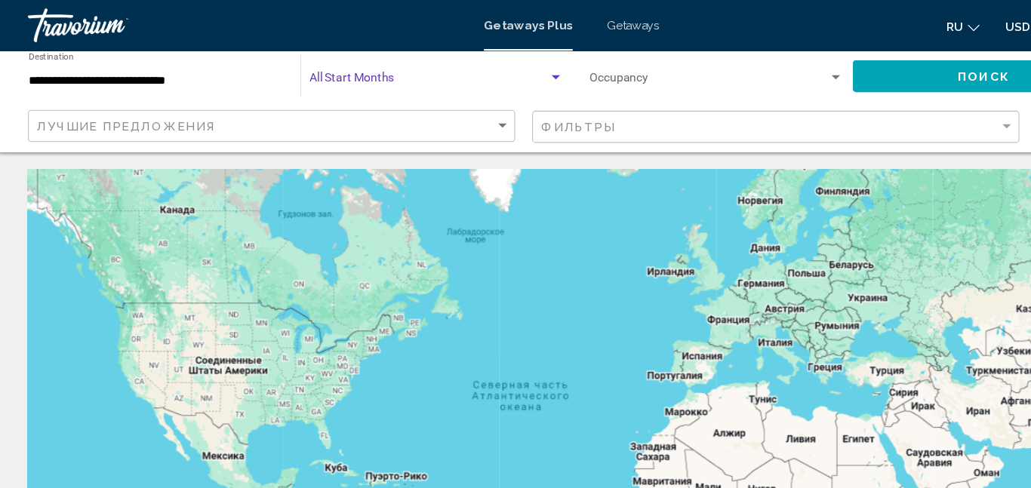
click at [836, 65] on button "Поиск" at bounding box center [883, 68] width 235 height 28
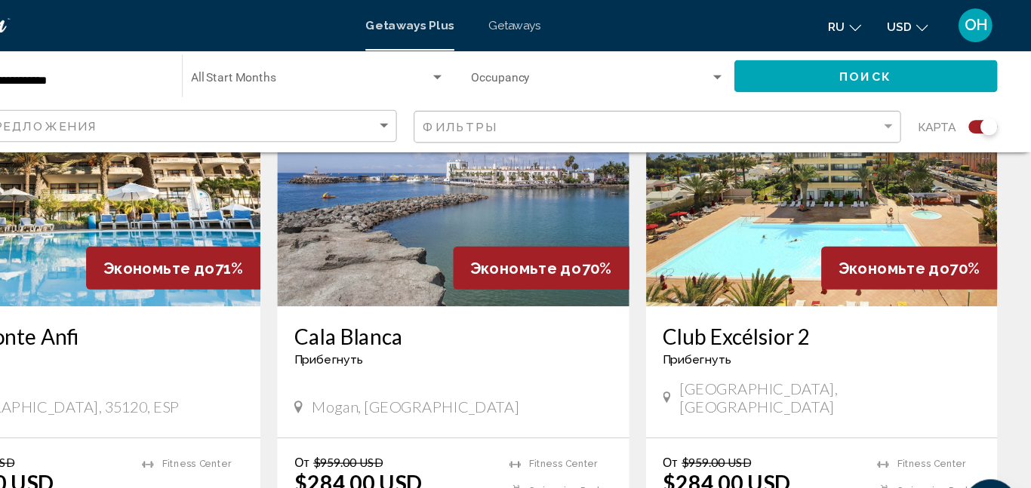
scroll to position [634, 0]
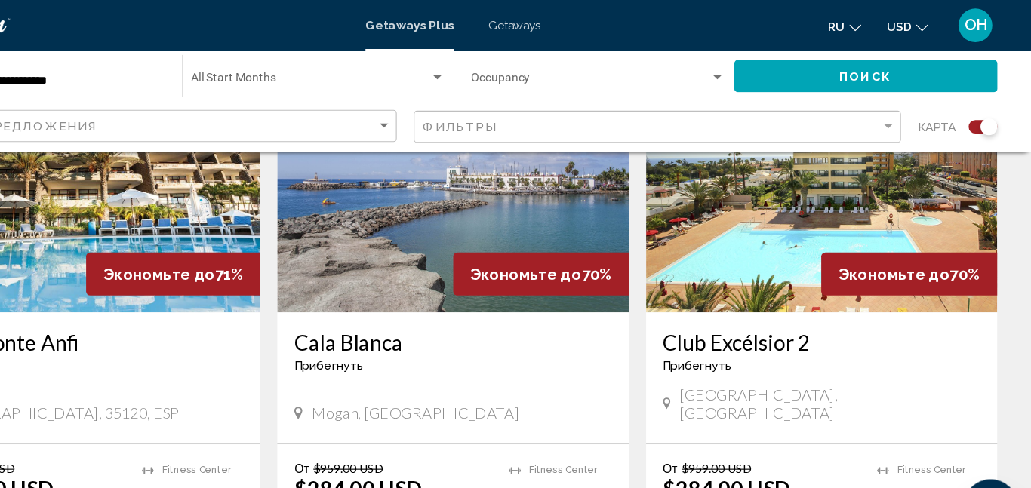
click at [770, 204] on img "Main content" at bounding box center [843, 158] width 313 height 241
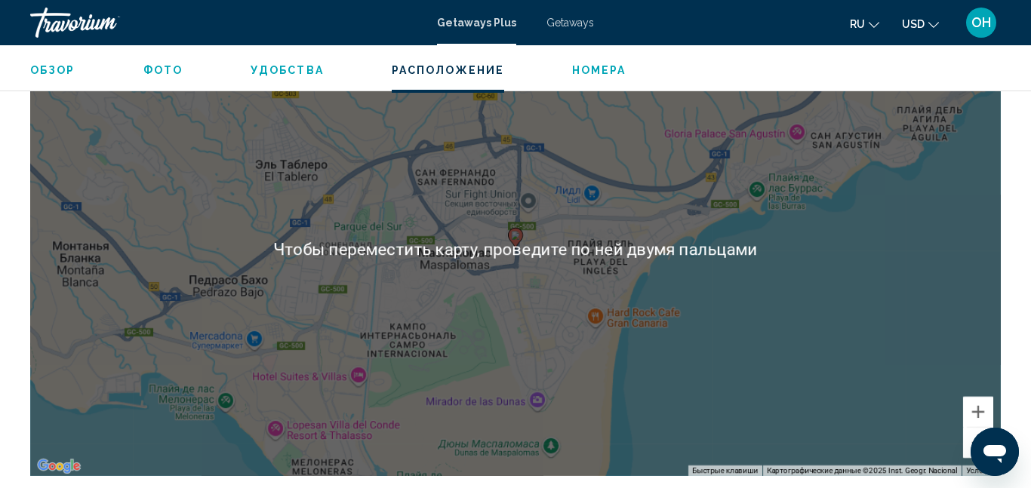
scroll to position [2310, 0]
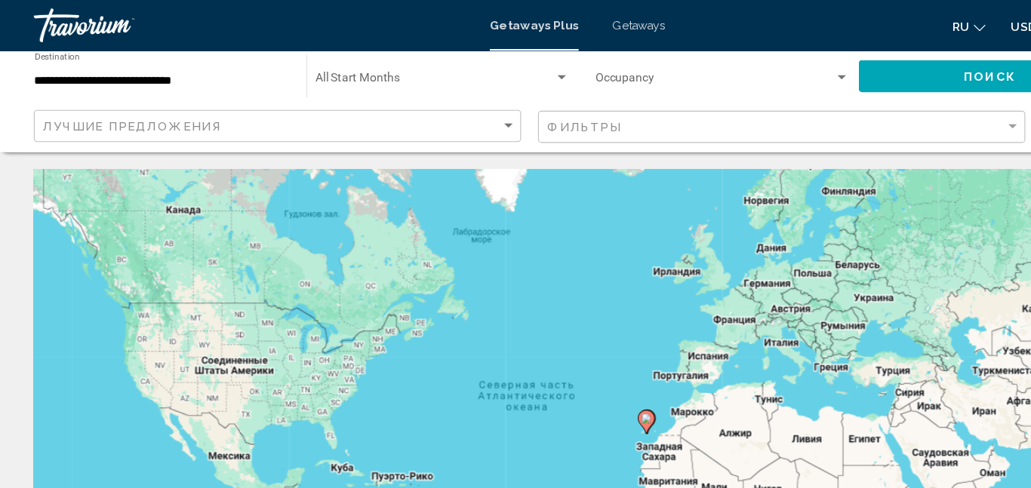
click at [174, 78] on input "**********" at bounding box center [144, 72] width 227 height 12
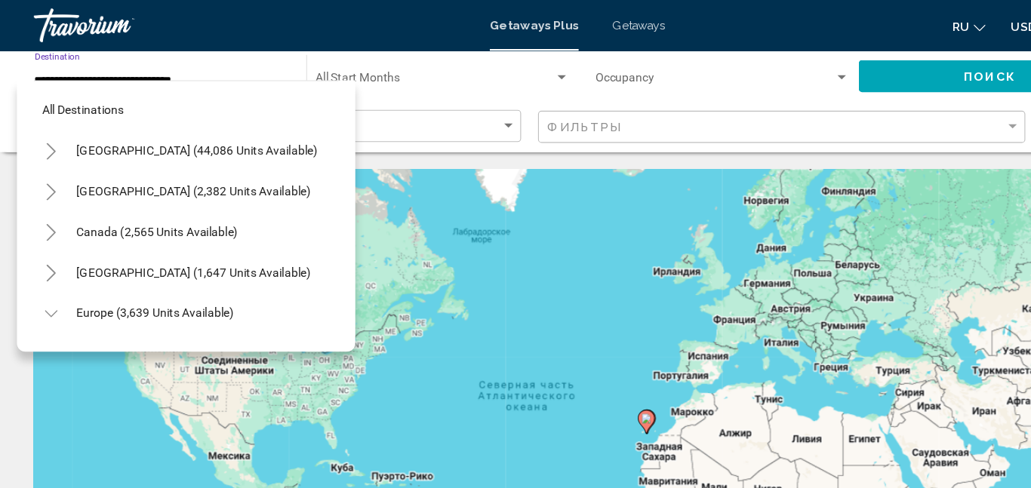
scroll to position [705, 0]
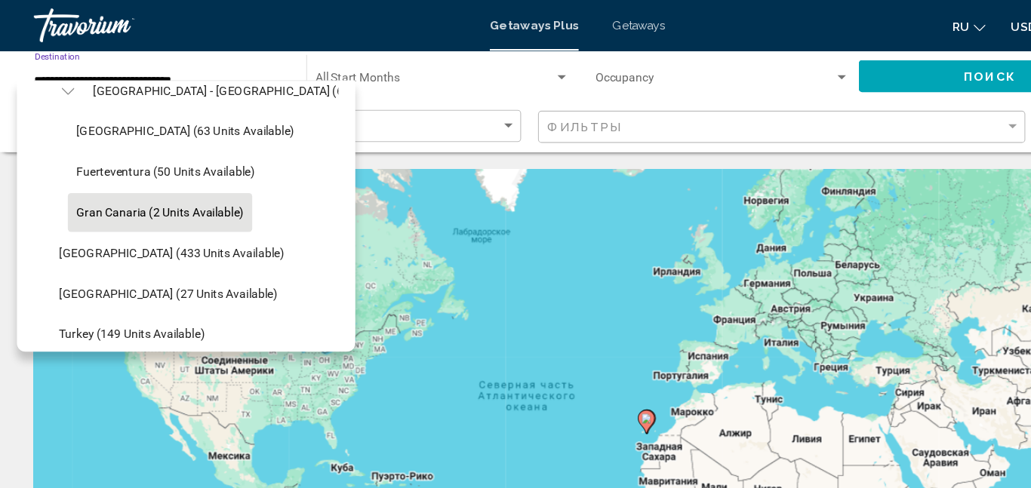
click at [126, 198] on button "Gran Canaria (2 units available)" at bounding box center [142, 189] width 164 height 35
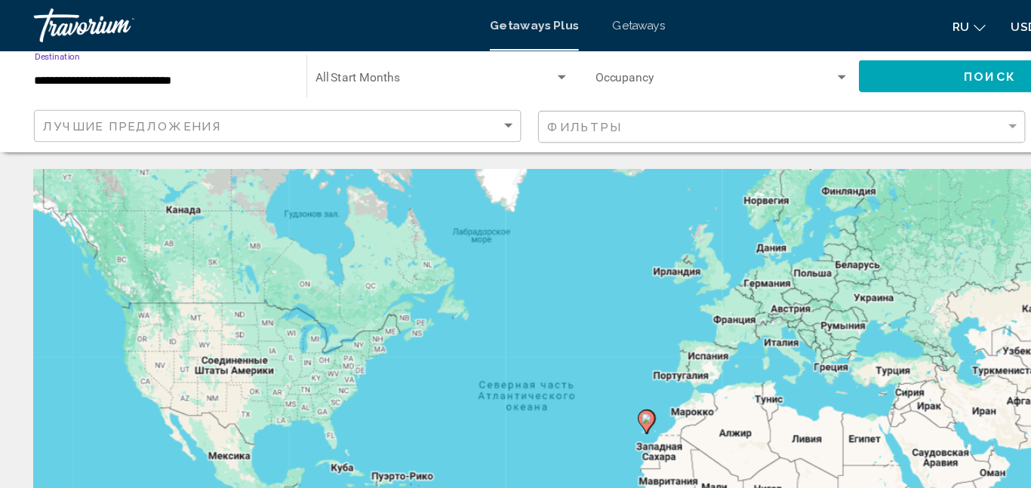
click at [401, 75] on span "Search widget" at bounding box center [387, 72] width 213 height 12
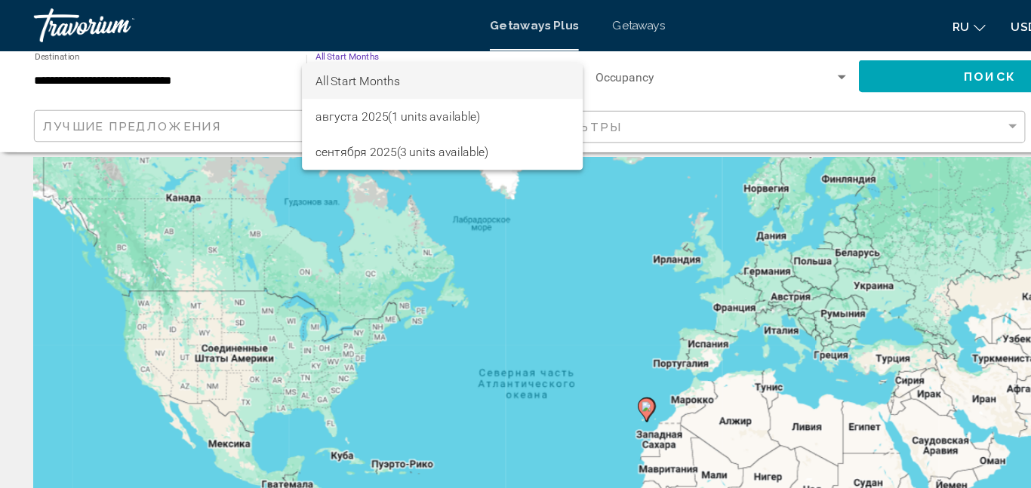
scroll to position [0, 0]
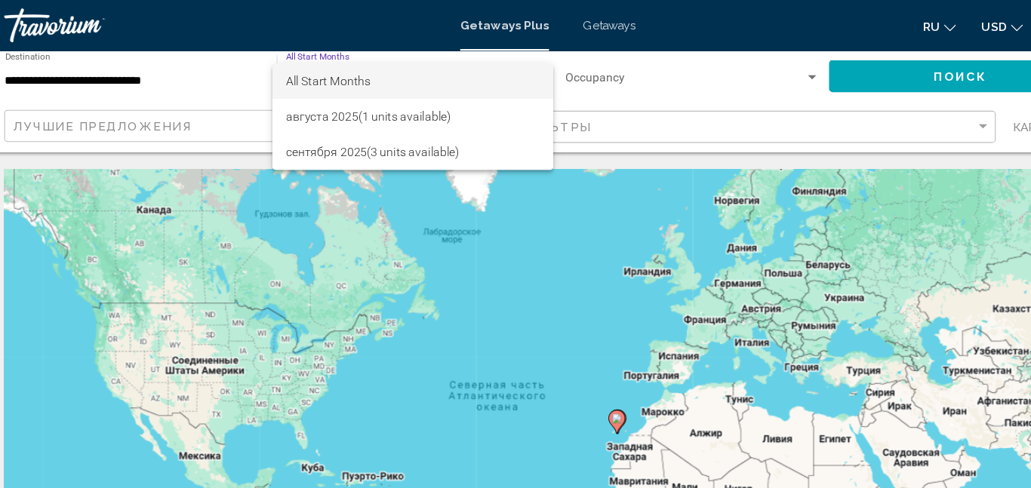
click at [632, 126] on div at bounding box center [515, 244] width 1031 height 488
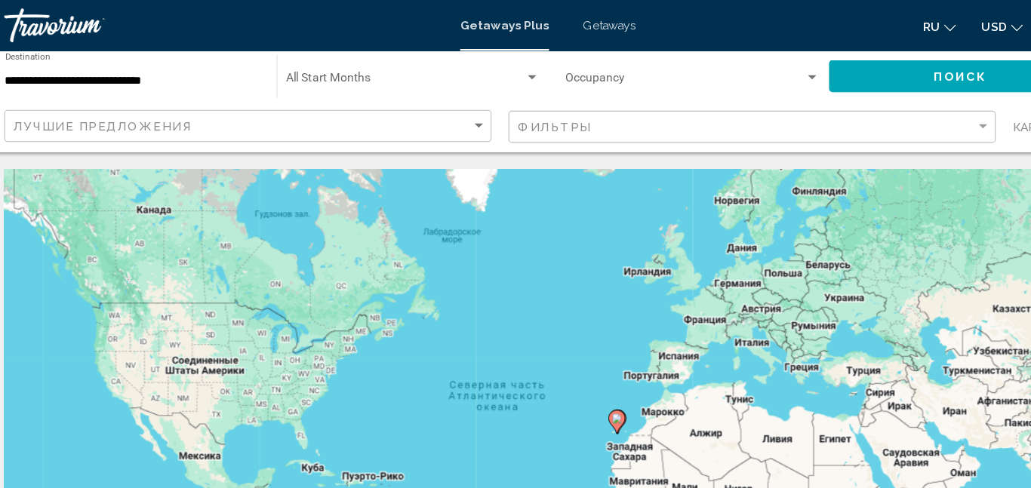
click at [499, 64] on div "Search widget" at bounding box center [501, 69] width 14 height 12
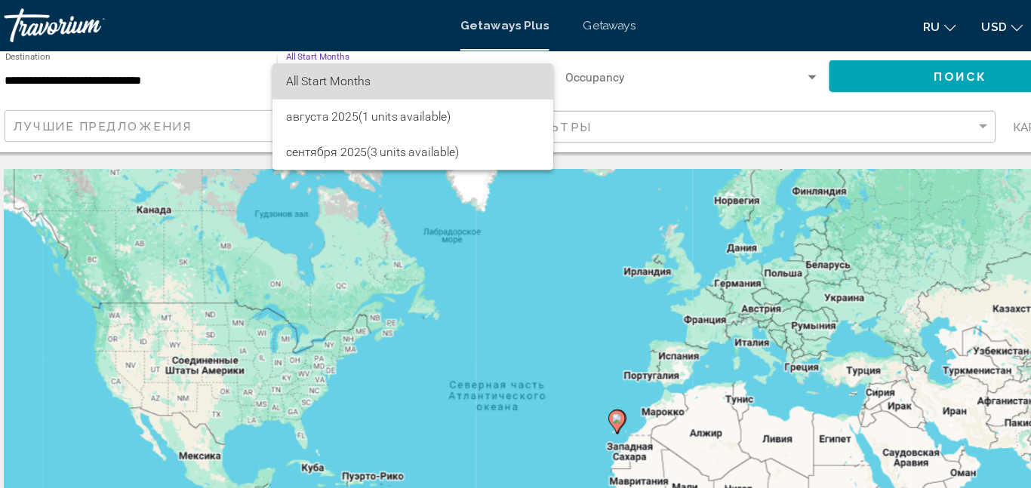
click at [360, 78] on span "All Start Months" at bounding box center [394, 73] width 226 height 32
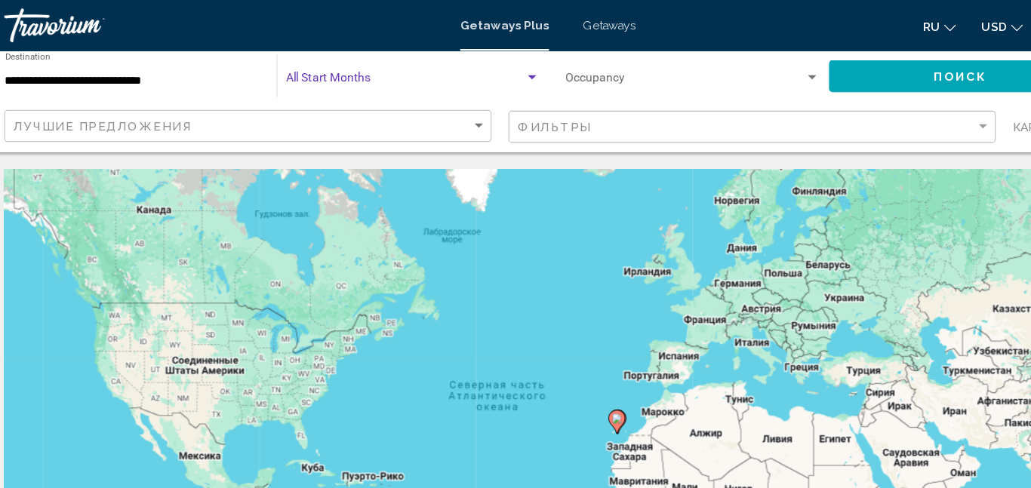
click at [504, 68] on div "Search widget" at bounding box center [501, 69] width 8 height 4
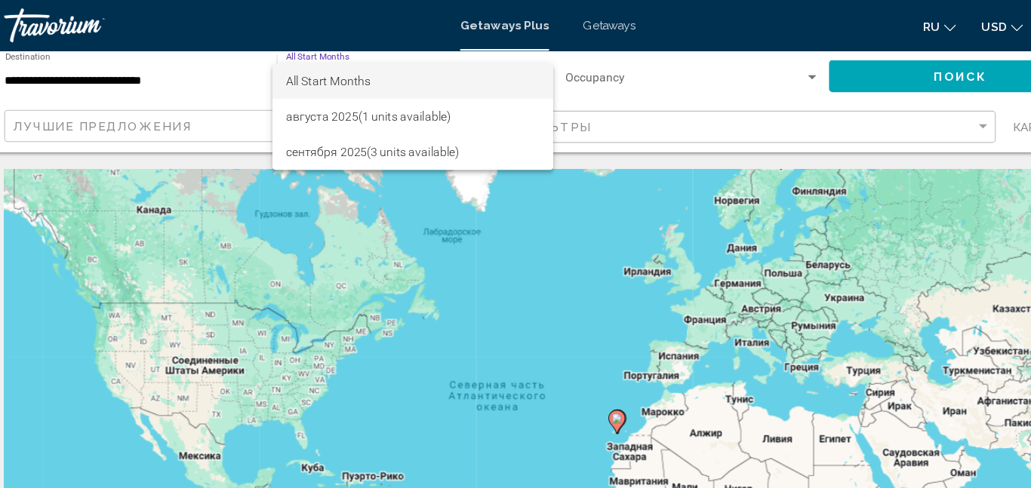
click at [724, 58] on div at bounding box center [515, 244] width 1031 height 488
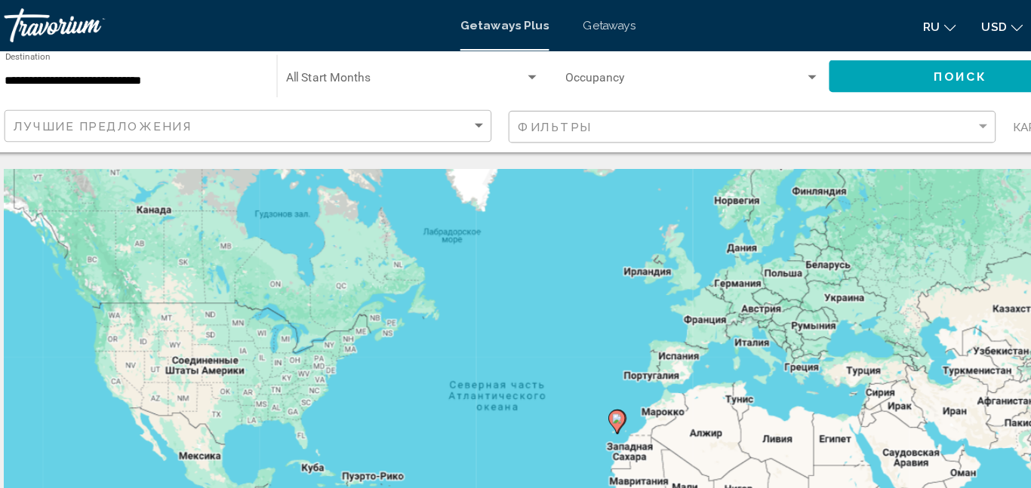
click at [749, 65] on div "Search widget" at bounding box center [751, 69] width 14 height 12
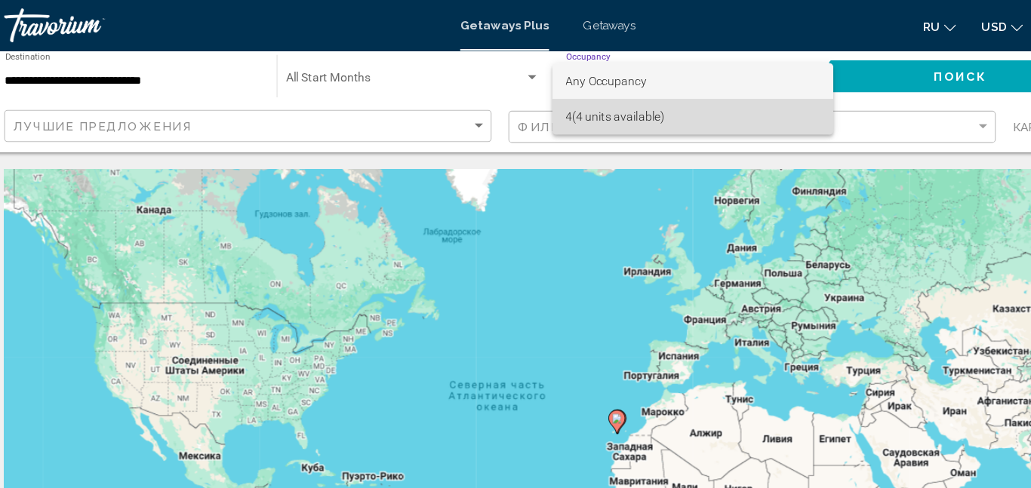
click at [684, 106] on span "4 (4 units available)" at bounding box center [644, 104] width 227 height 32
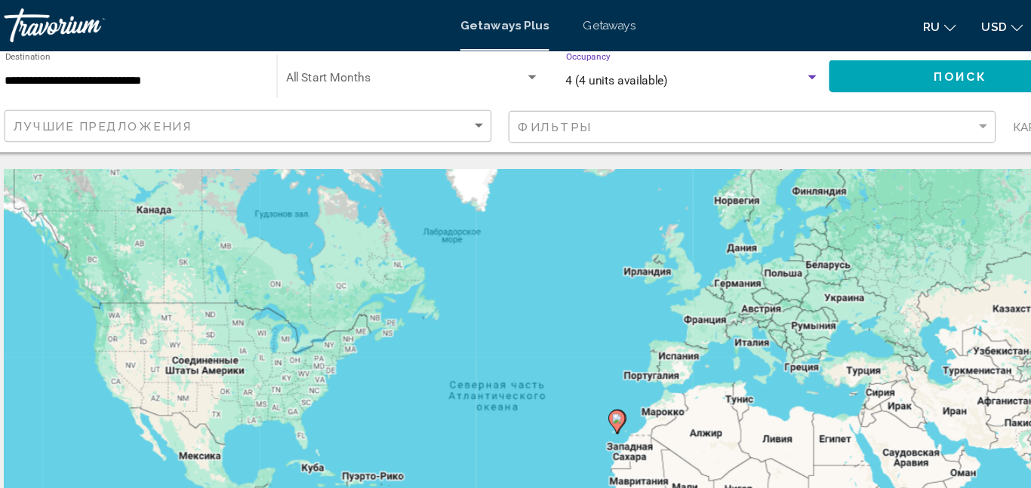
click at [655, 76] on div "4 (4 units available)" at bounding box center [638, 72] width 214 height 12
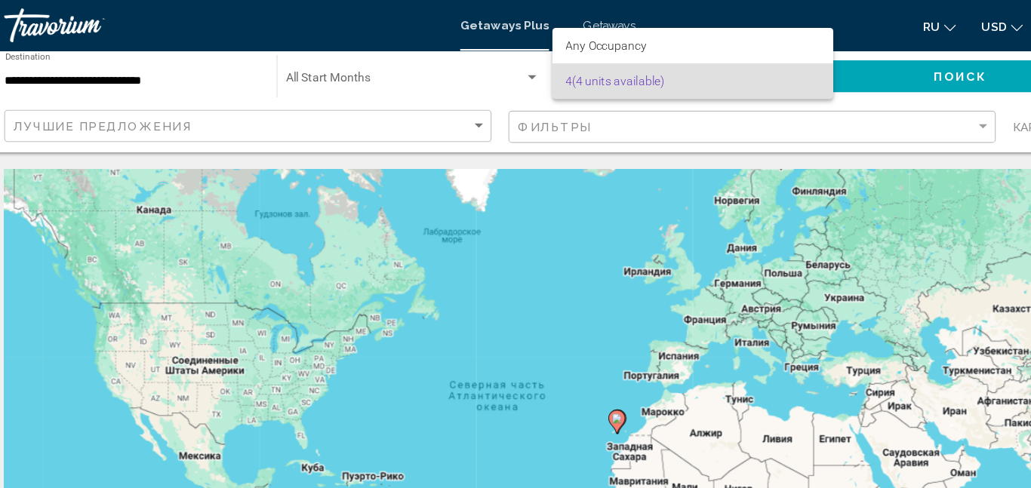
click at [596, 75] on span "4 (4 units available)" at bounding box center [644, 73] width 227 height 32
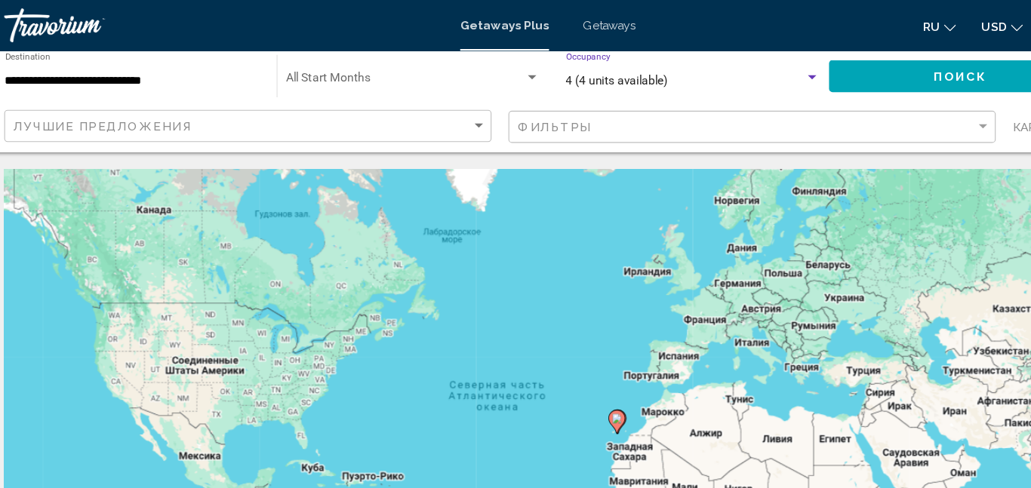
click at [750, 53] on div "4 (4 units available) Occupancy Any Occupancy" at bounding box center [644, 68] width 227 height 41
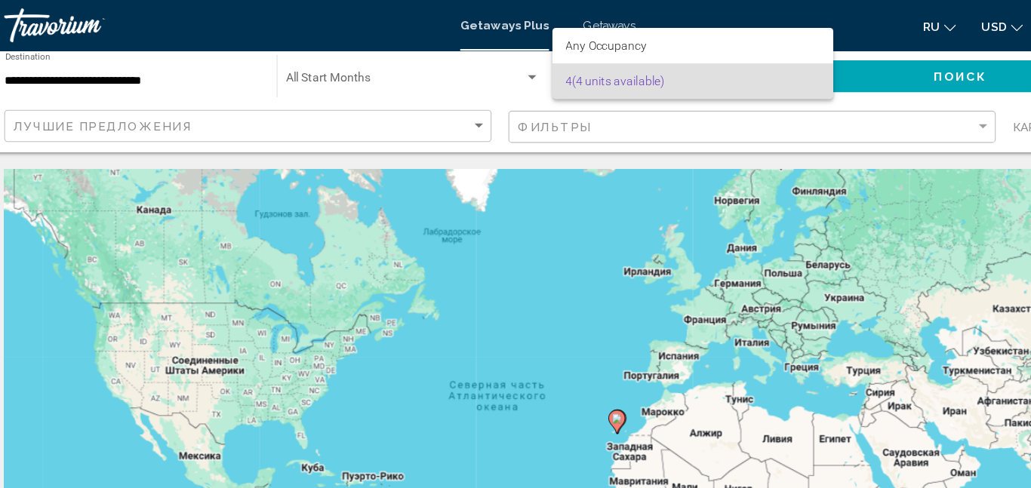
click at [760, 74] on mat-option "4 (4 units available)" at bounding box center [644, 73] width 251 height 32
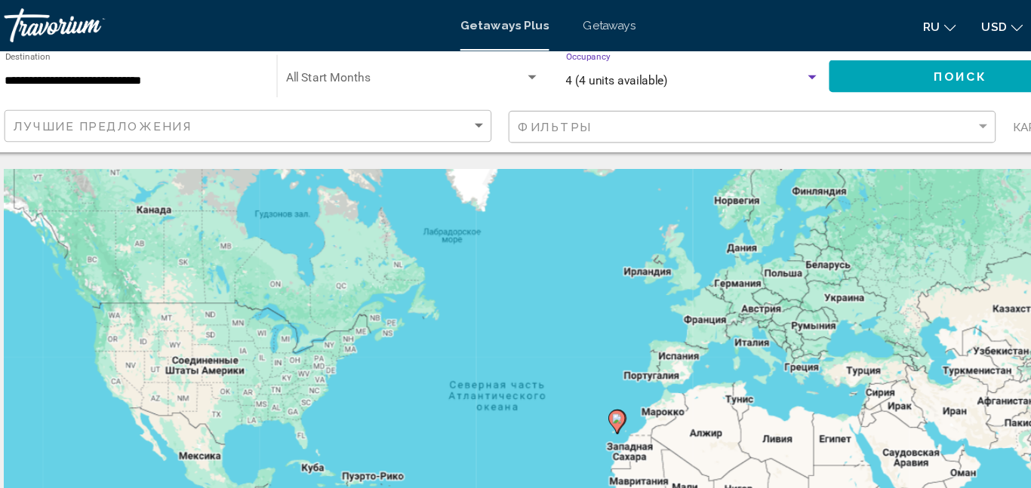
click at [754, 68] on div "Search widget" at bounding box center [751, 69] width 8 height 4
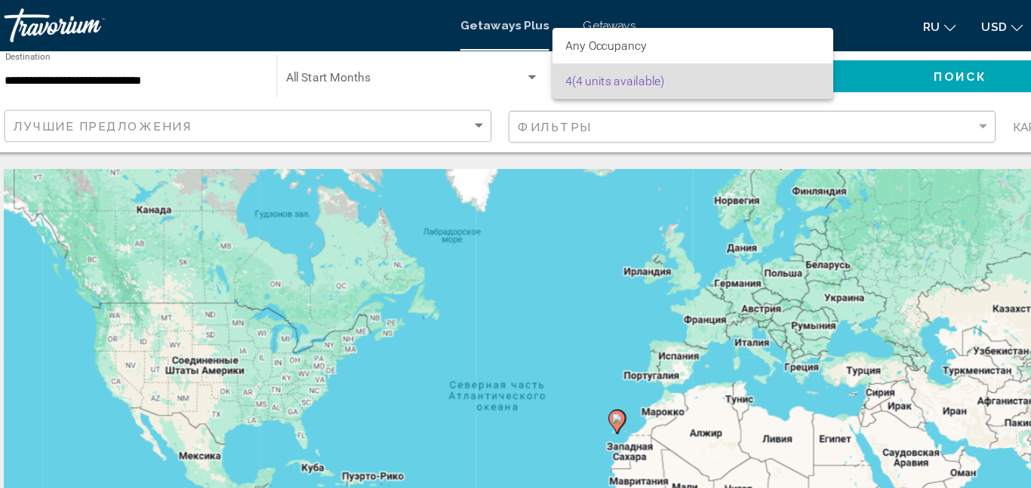
click at [731, 78] on span "4 (4 units available)" at bounding box center [644, 73] width 227 height 32
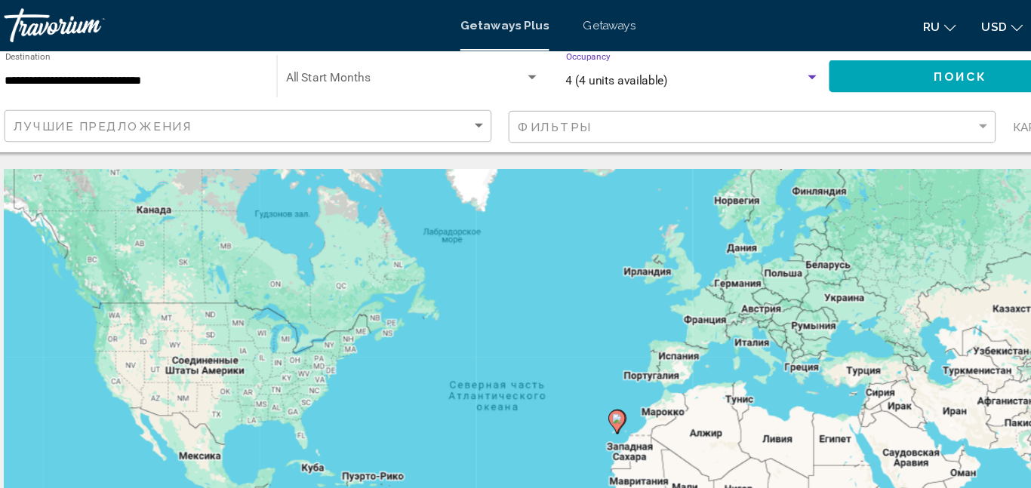
click at [751, 69] on div "Search widget" at bounding box center [751, 69] width 8 height 4
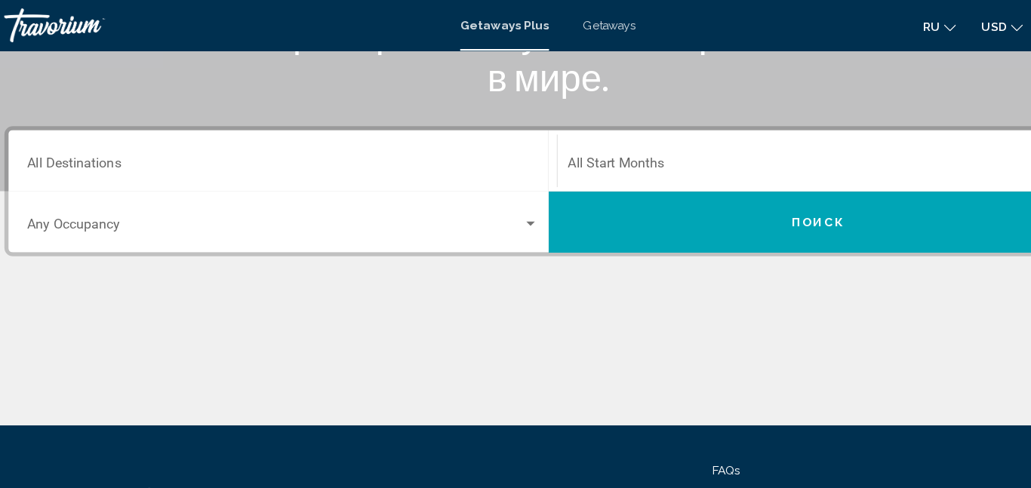
scroll to position [278, 0]
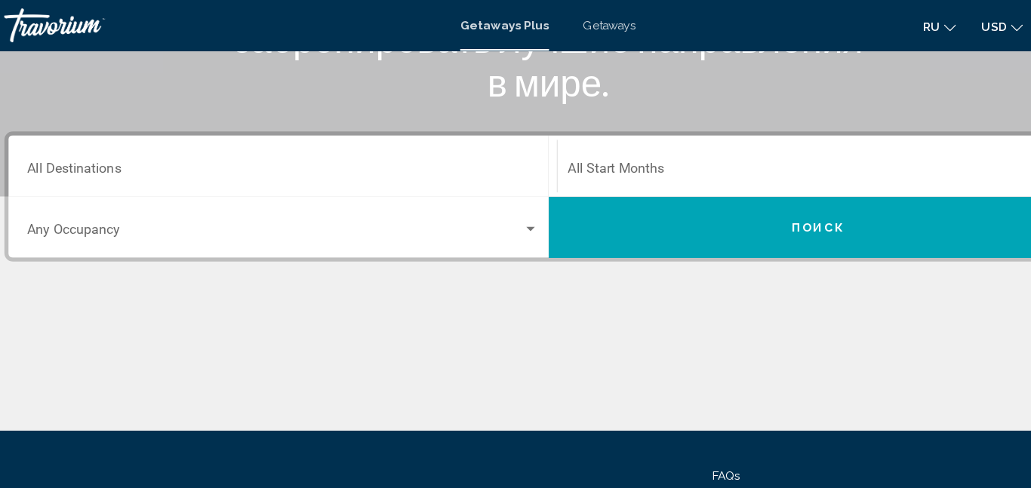
click at [81, 149] on input "Destination All Destinations" at bounding box center [279, 153] width 456 height 14
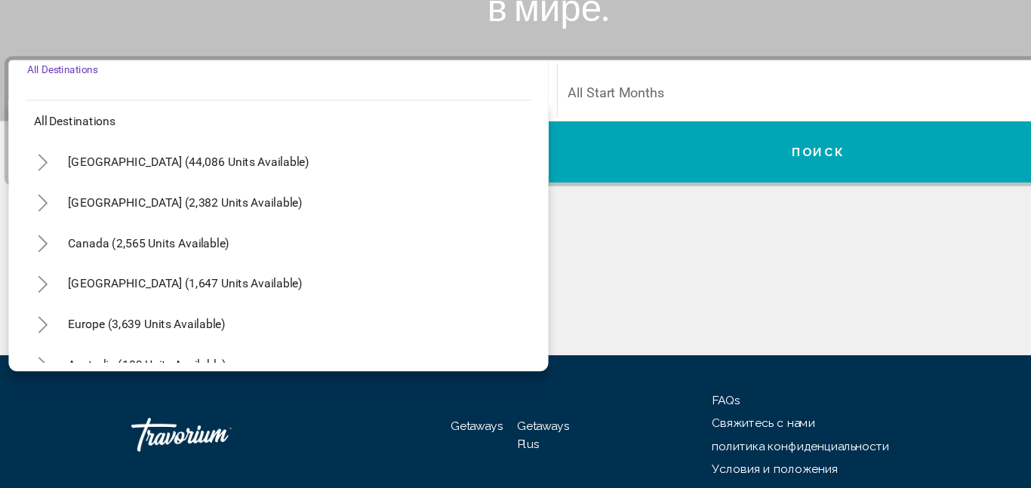
scroll to position [10, 0]
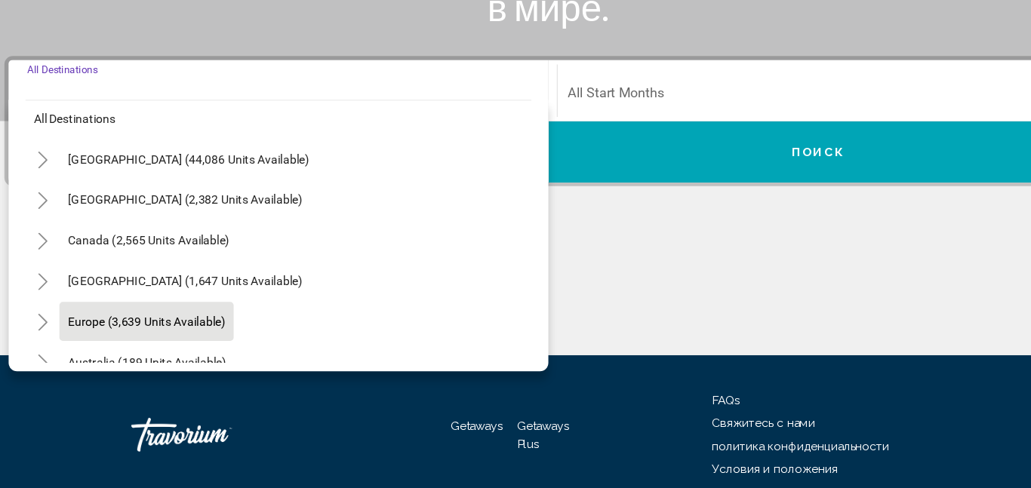
click at [98, 343] on span "Europe (3,639 units available)" at bounding box center [157, 339] width 140 height 12
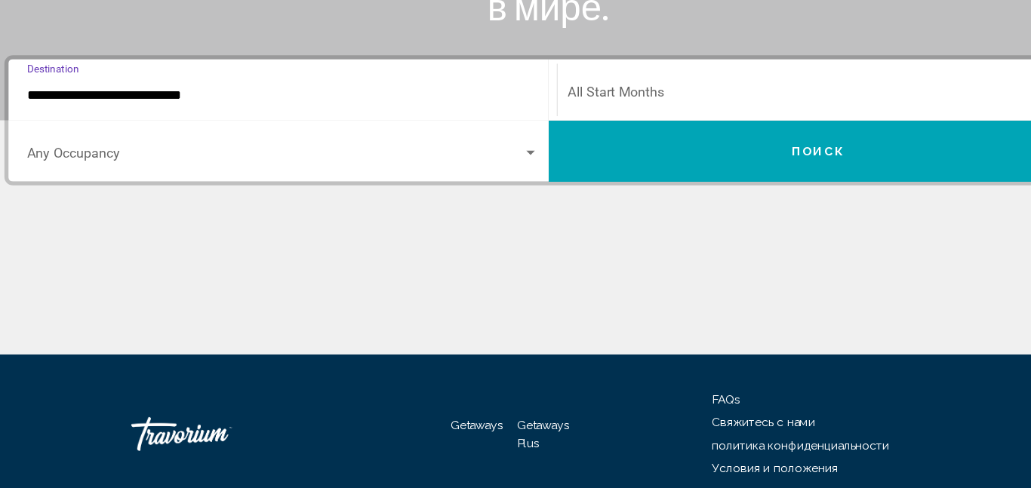
click at [66, 137] on input "**********" at bounding box center [279, 138] width 456 height 14
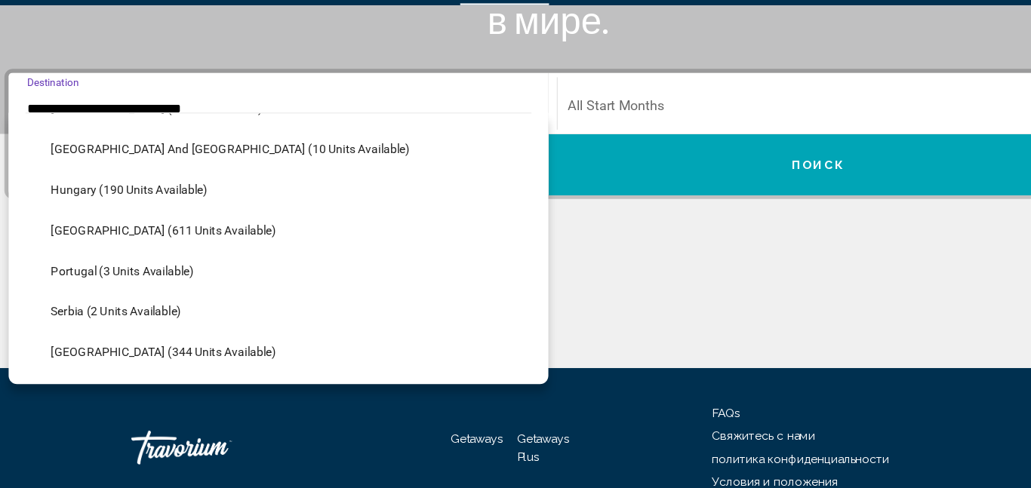
scroll to position [466, 0]
click at [80, 290] on button "Portugal (3 units available)" at bounding box center [135, 281] width 143 height 35
type input "**********"
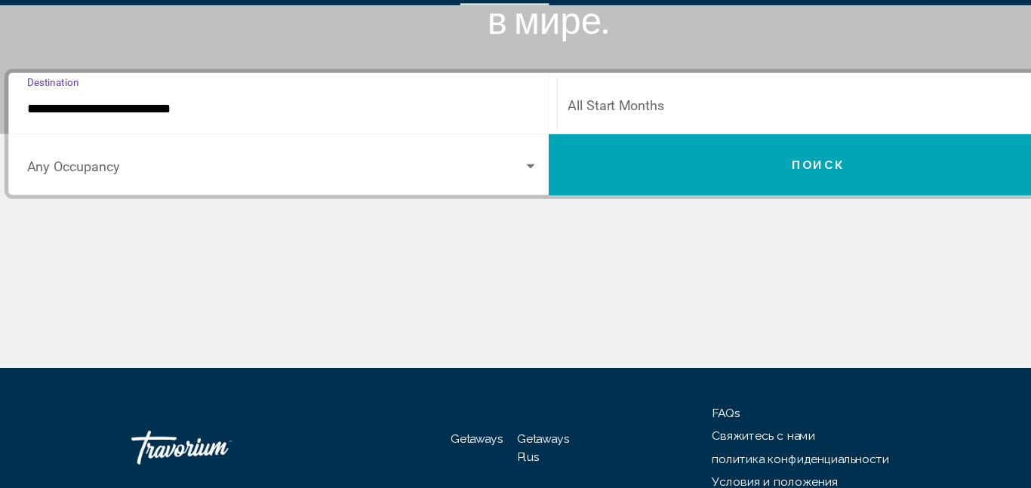
scroll to position [292, 0]
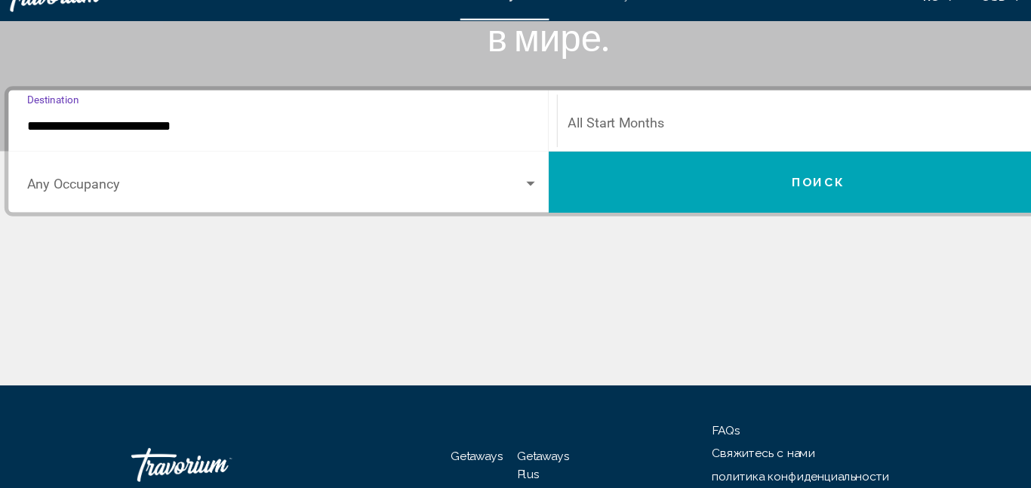
click at [575, 136] on span "Search widget" at bounding box center [753, 141] width 441 height 14
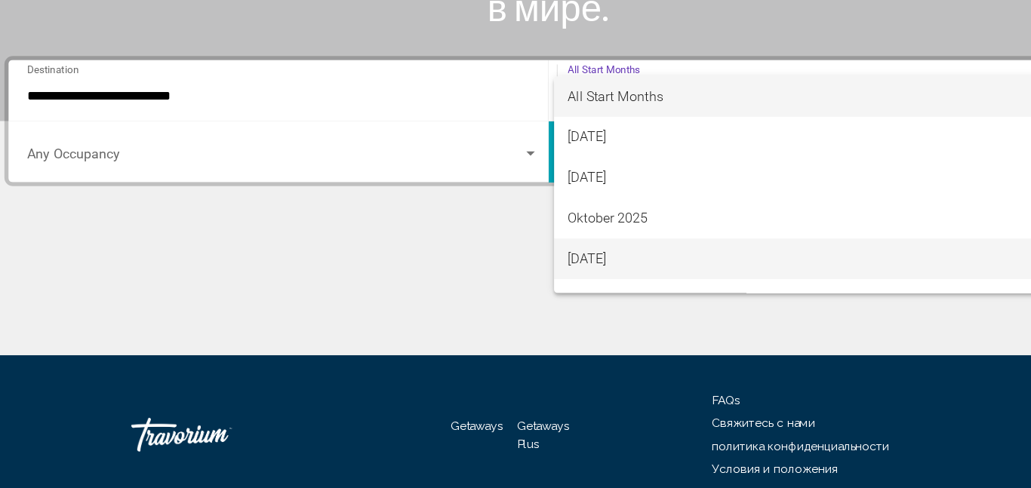
click at [546, 292] on span "[DATE]" at bounding box center [760, 284] width 455 height 36
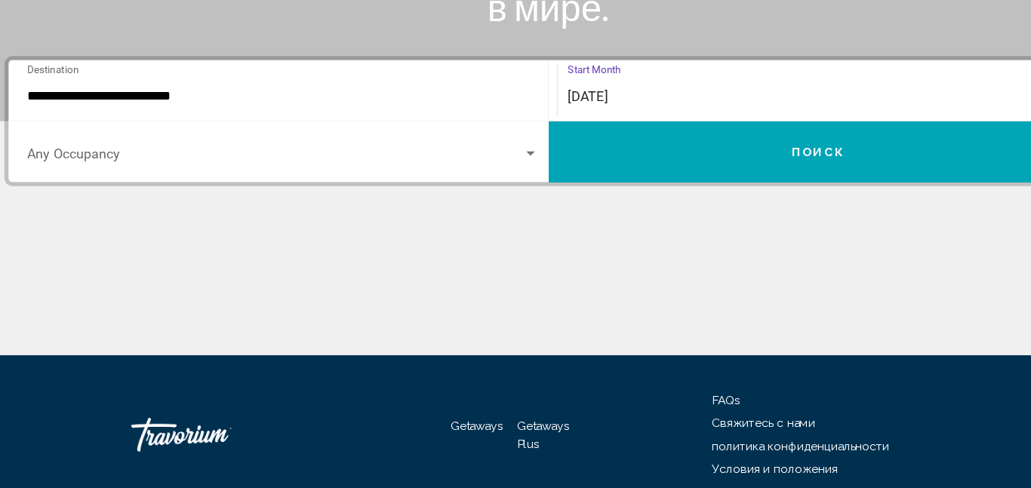
click at [479, 193] on span "Search widget" at bounding box center [272, 193] width 442 height 14
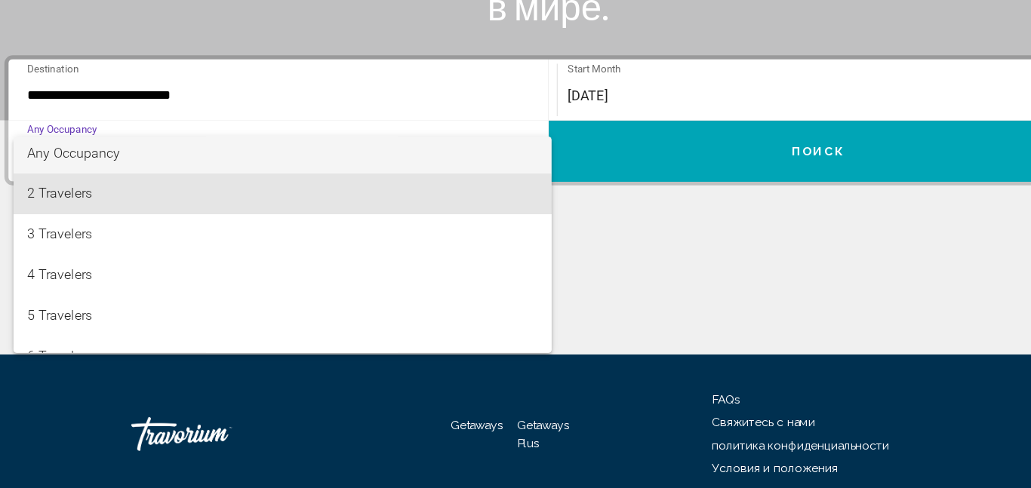
scroll to position [0, 0]
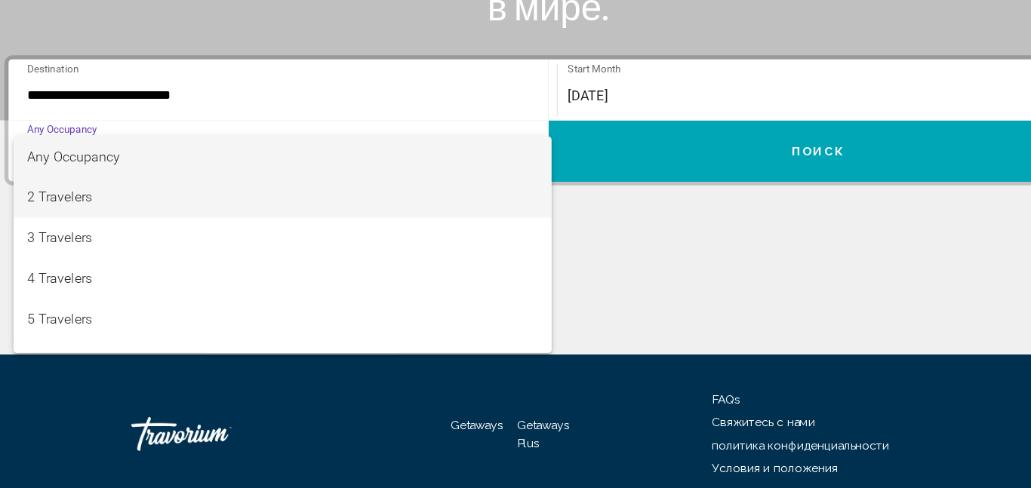
click at [133, 230] on span "2 Travelers" at bounding box center [279, 229] width 456 height 36
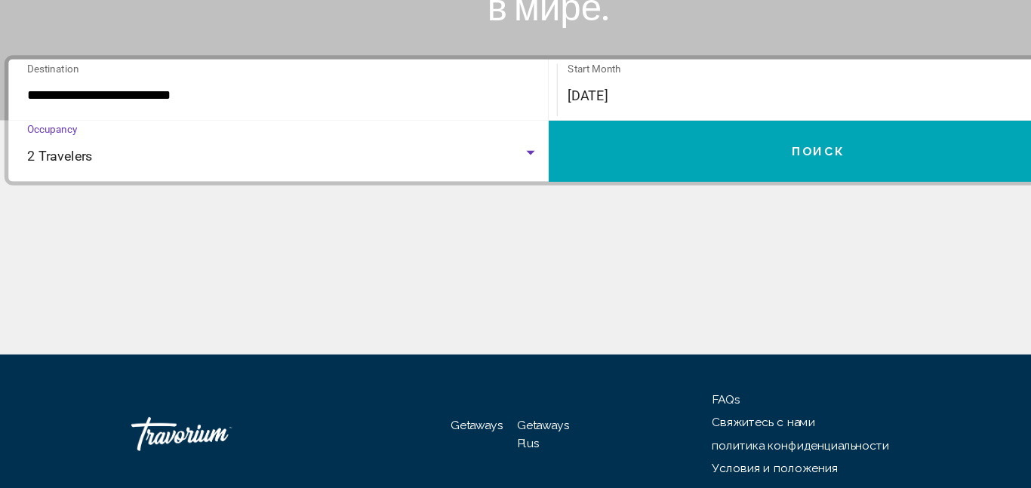
click at [657, 190] on button "Поиск" at bounding box center [755, 187] width 481 height 54
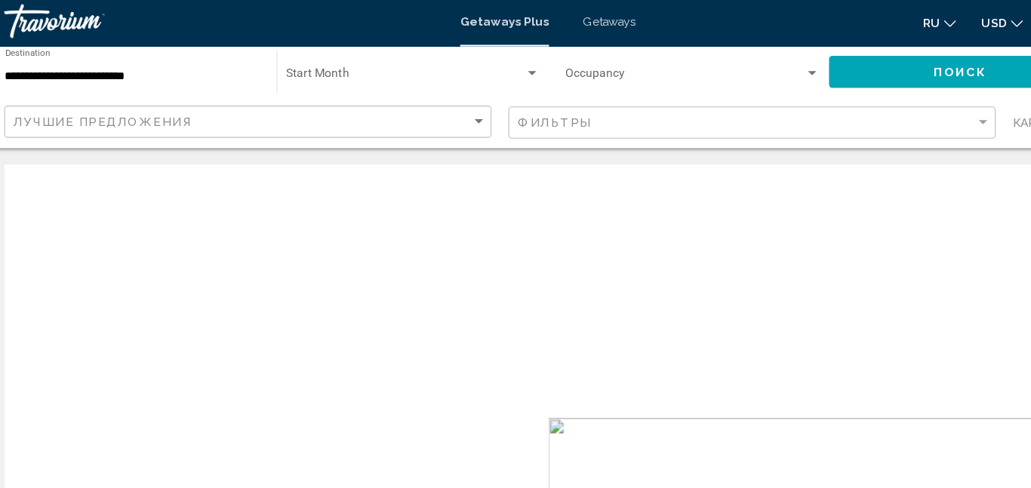
scroll to position [151, 0]
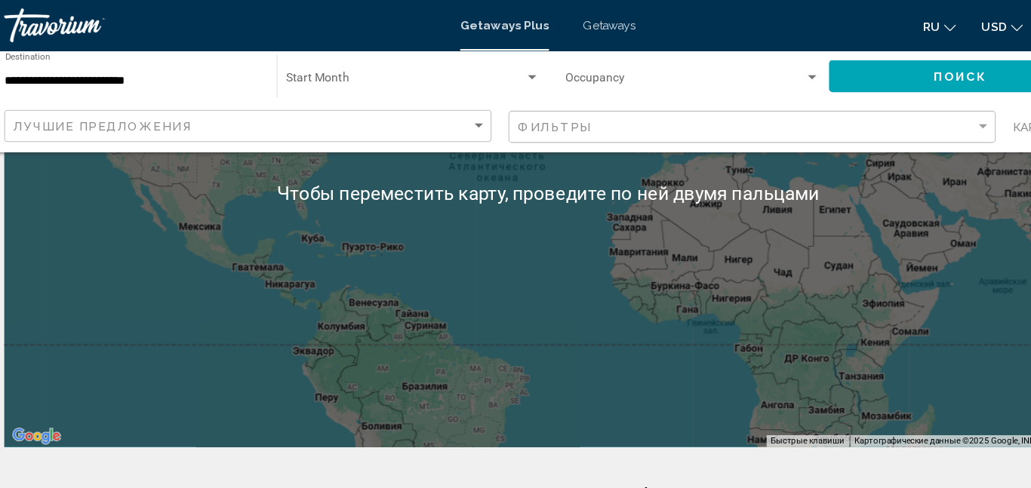
click at [828, 64] on button "Поиск" at bounding box center [883, 68] width 235 height 28
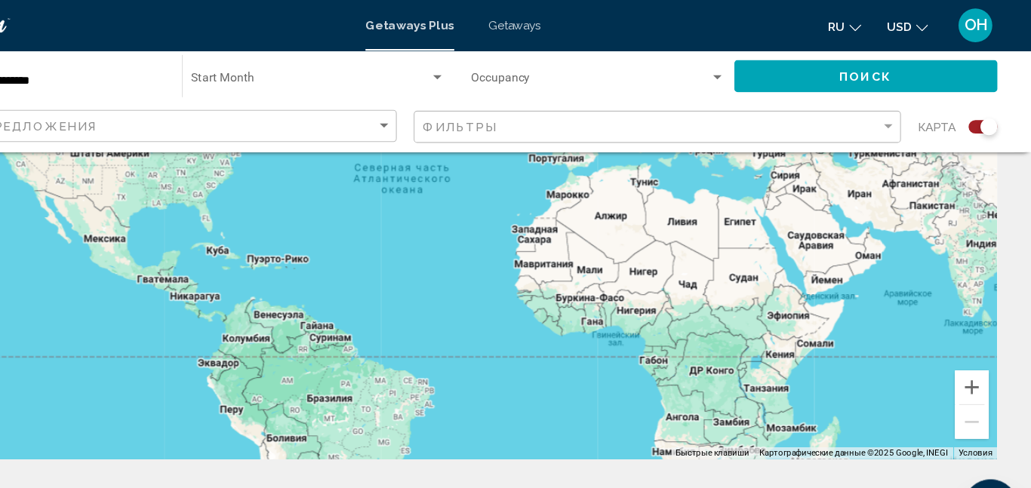
scroll to position [0, 0]
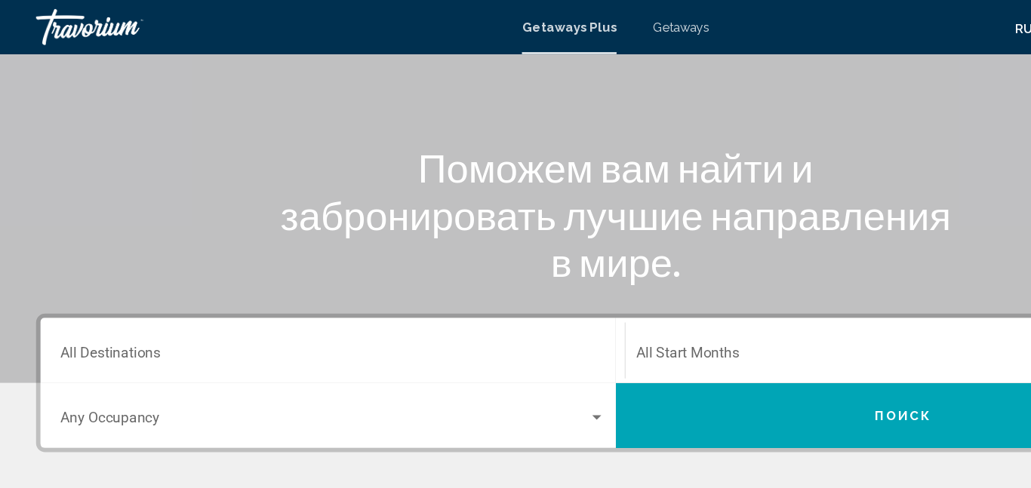
scroll to position [126, 0]
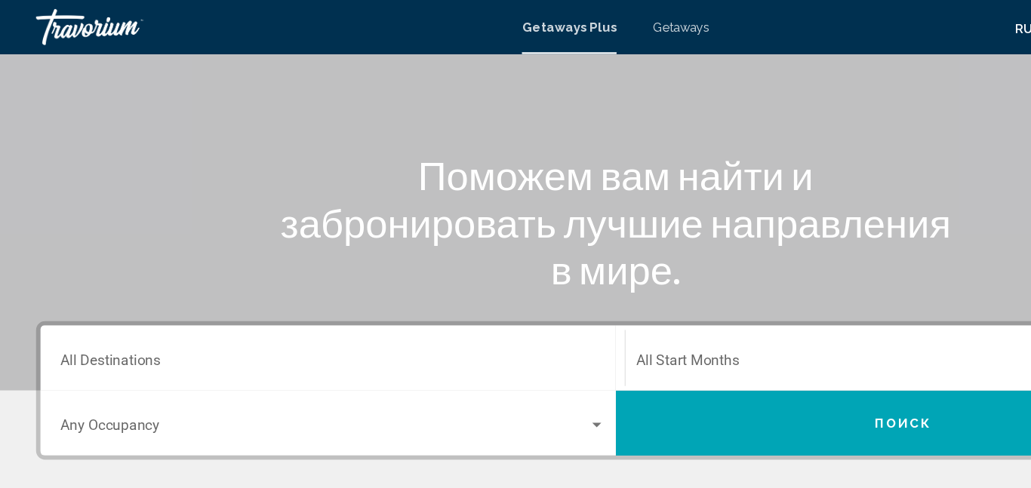
click at [87, 300] on input "Destination All Destinations" at bounding box center [279, 305] width 456 height 14
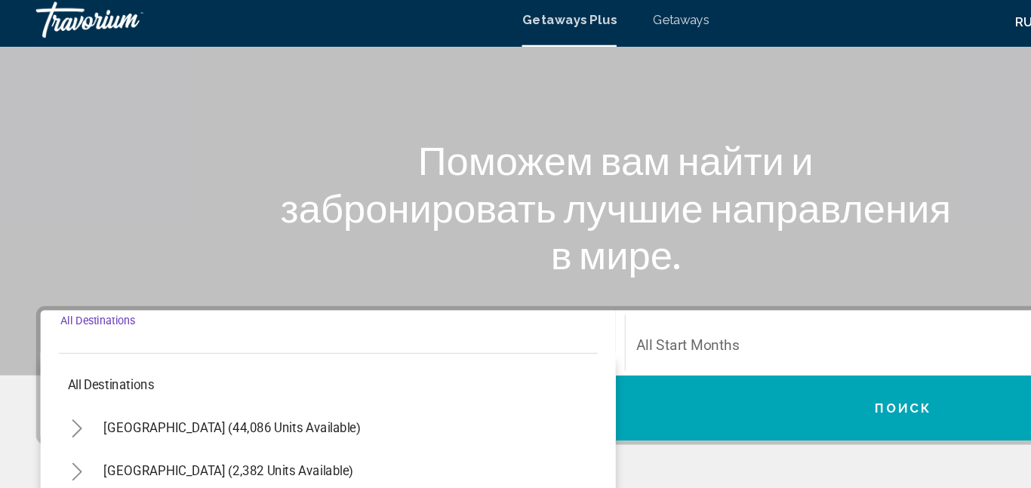
scroll to position [266, 0]
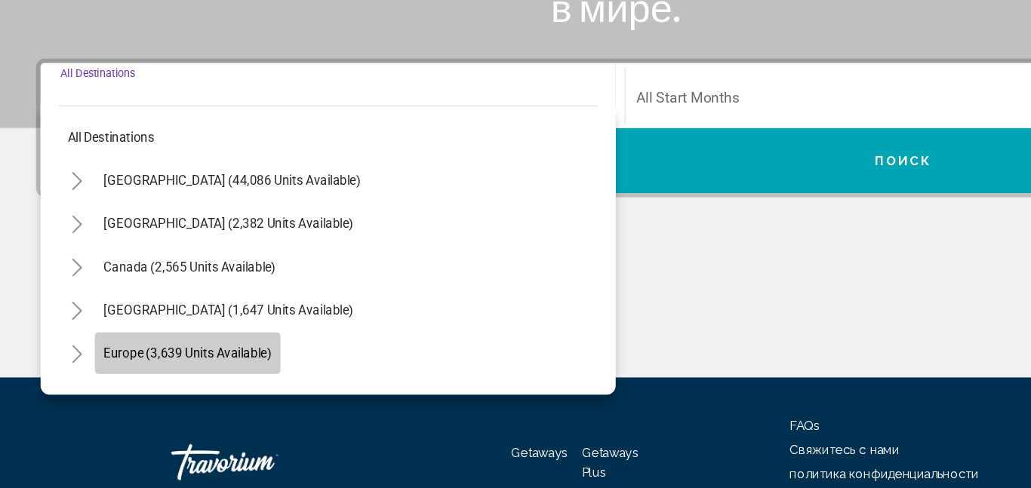
click at [101, 378] on span "Europe (3,639 units available)" at bounding box center [157, 375] width 140 height 12
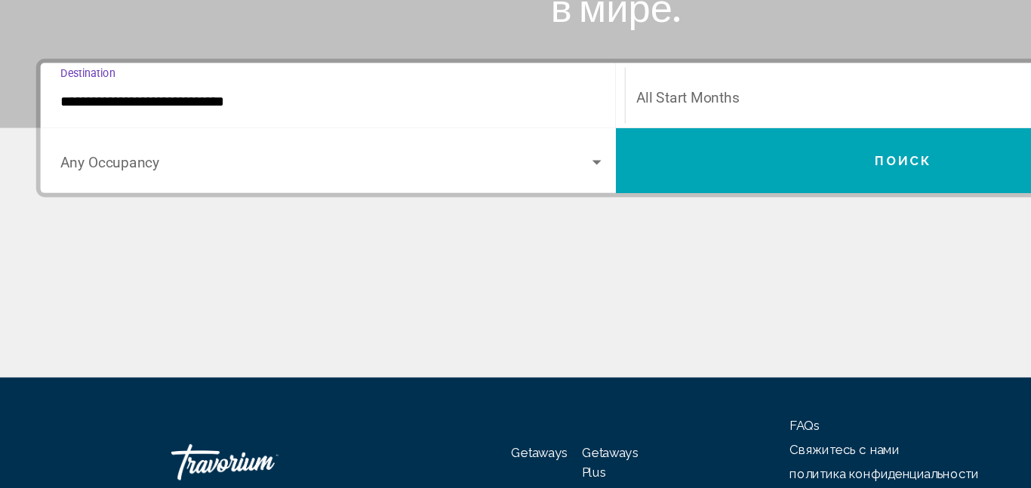
click at [67, 159] on input "**********" at bounding box center [279, 165] width 456 height 14
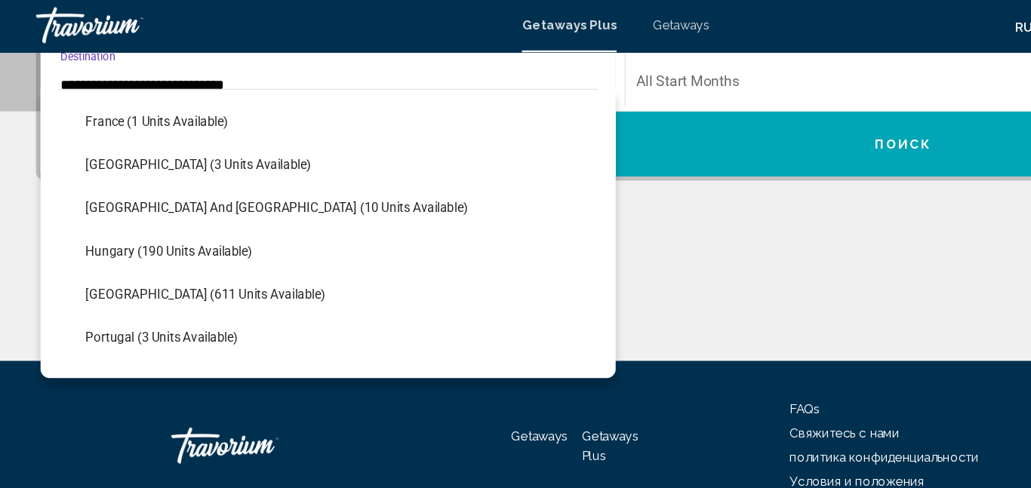
scroll to position [402, 0]
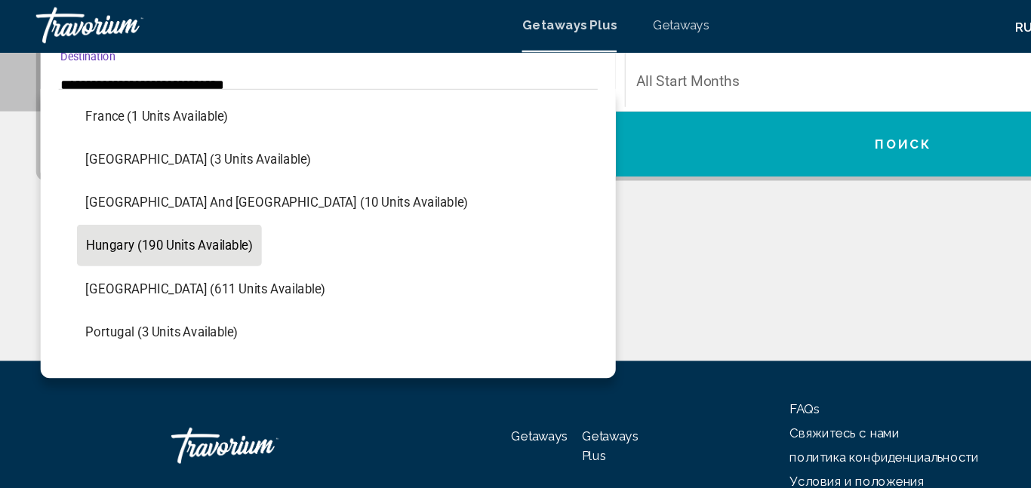
click at [98, 207] on span "Hungary (190 units available)" at bounding box center [142, 207] width 140 height 12
type input "**********"
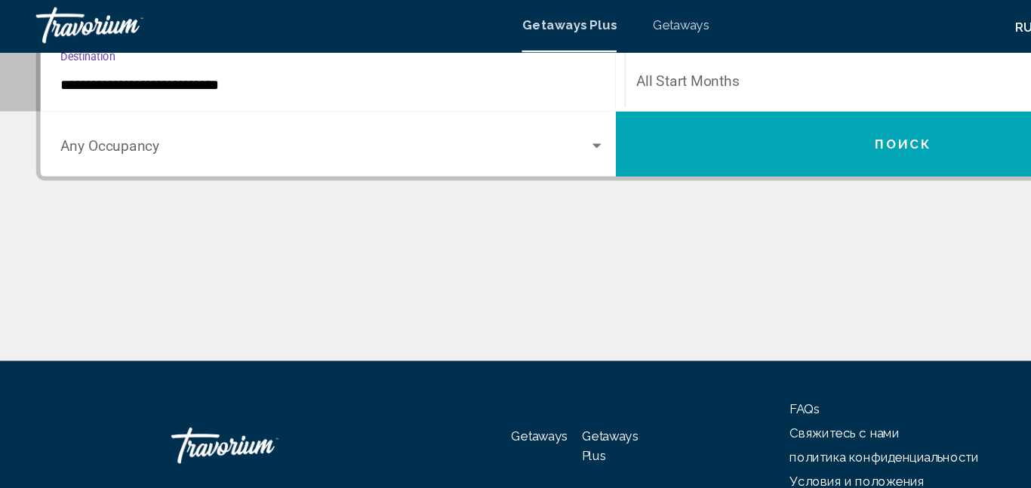
scroll to position [346, 0]
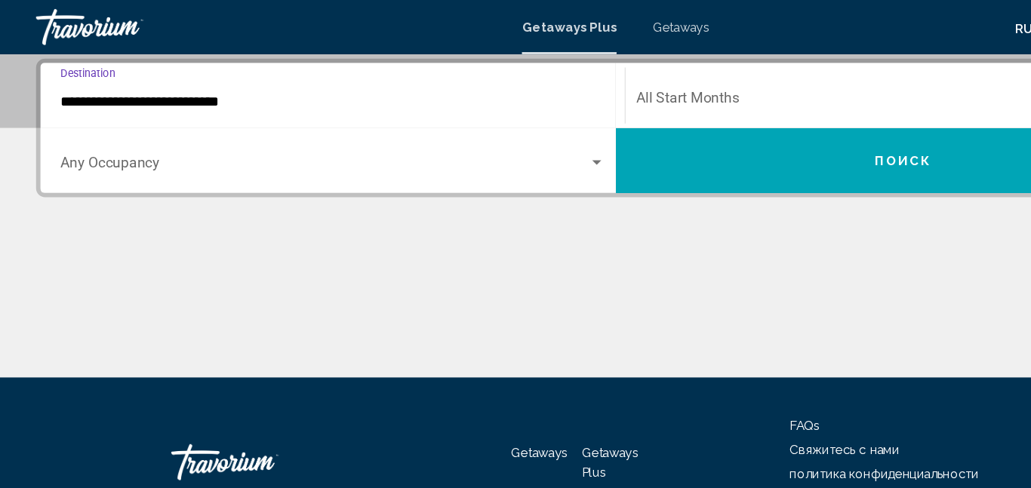
click at [600, 85] on span "Search widget" at bounding box center [753, 85] width 441 height 14
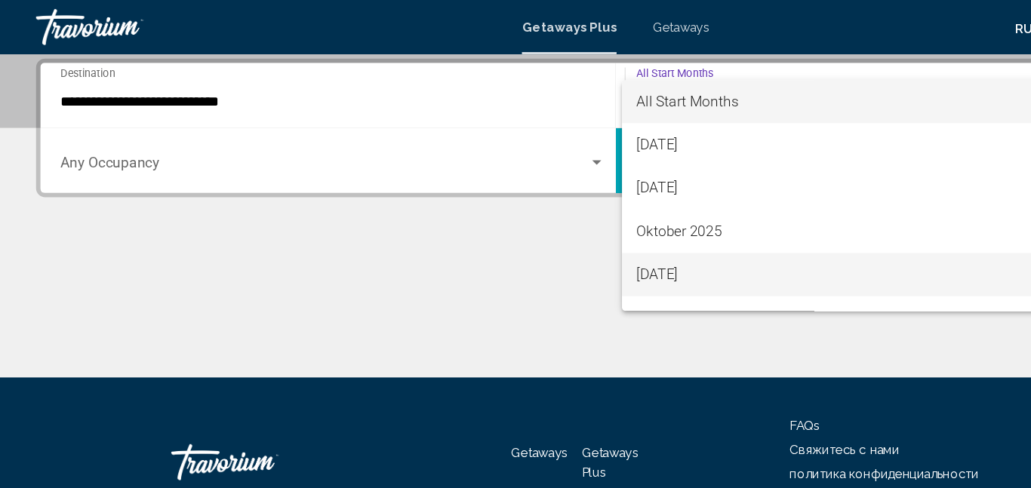
click at [558, 232] on span "[DATE]" at bounding box center [760, 230] width 455 height 36
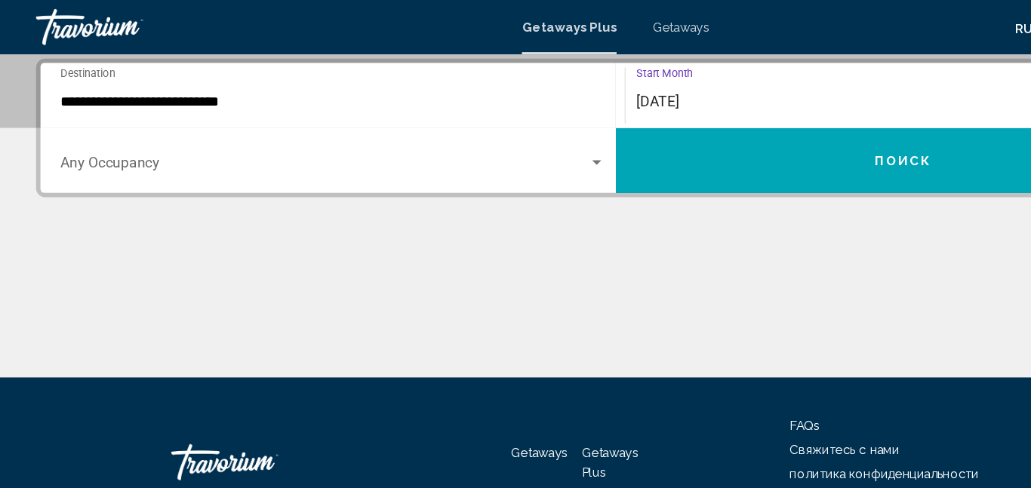
click at [492, 135] on span "Search widget" at bounding box center [272, 140] width 442 height 14
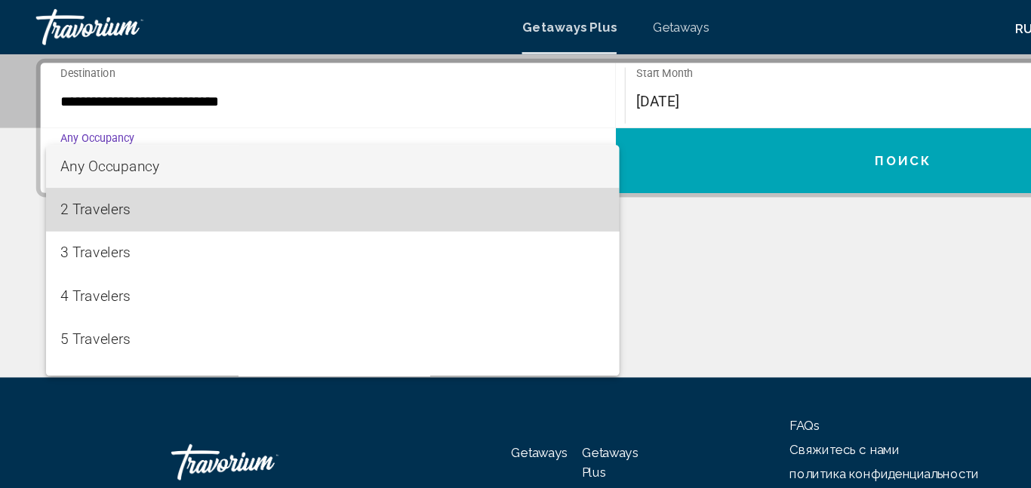
click at [109, 183] on span "2 Travelers" at bounding box center [279, 176] width 456 height 36
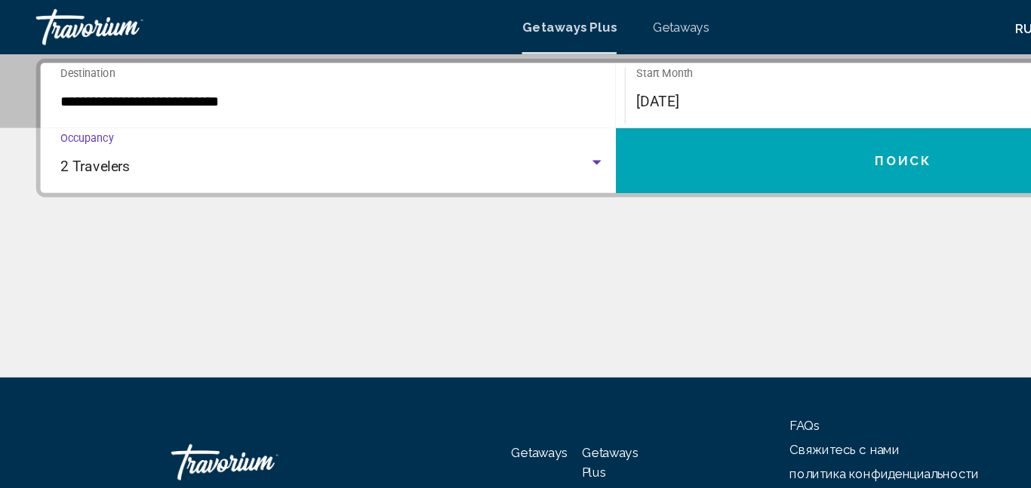
click at [614, 123] on button "Поиск" at bounding box center [755, 134] width 481 height 54
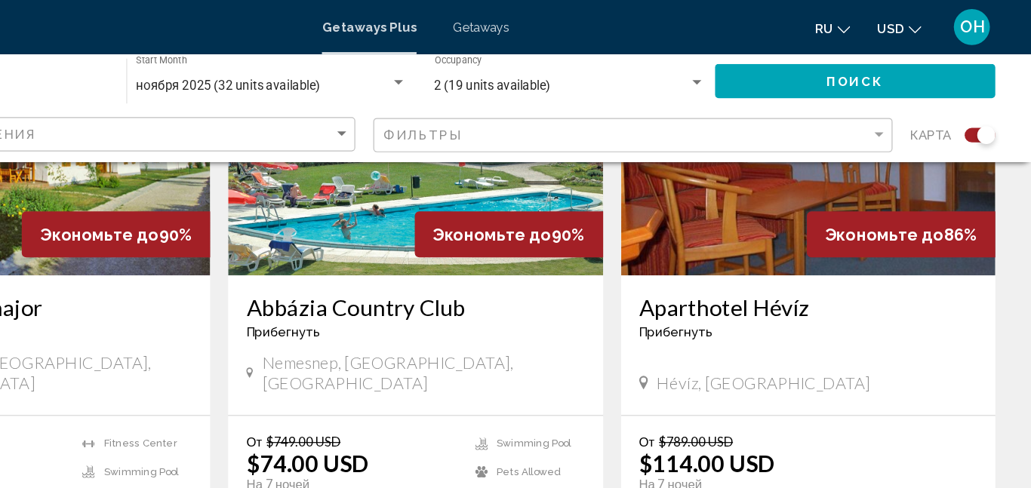
scroll to position [678, 0]
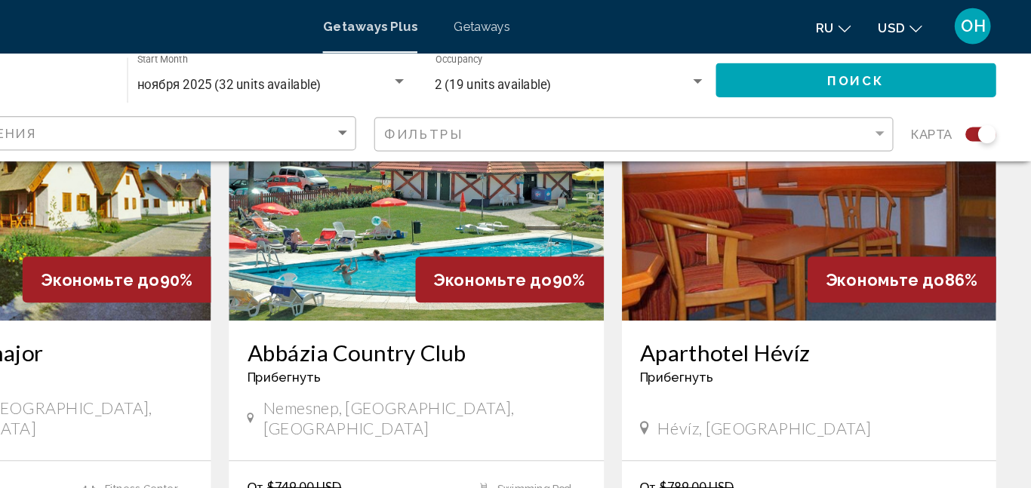
click at [636, 241] on div "Экономьте до 90%" at bounding box center [594, 235] width 158 height 38
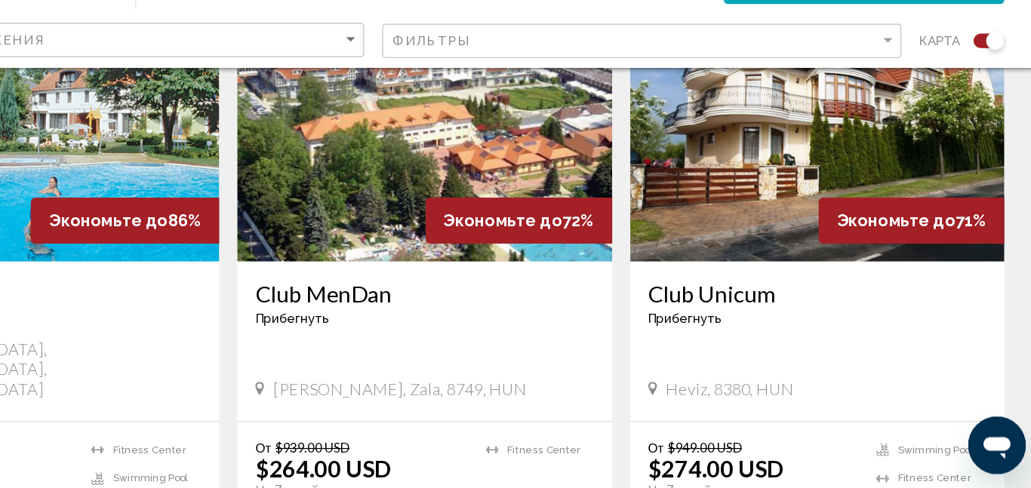
scroll to position [1147, 0]
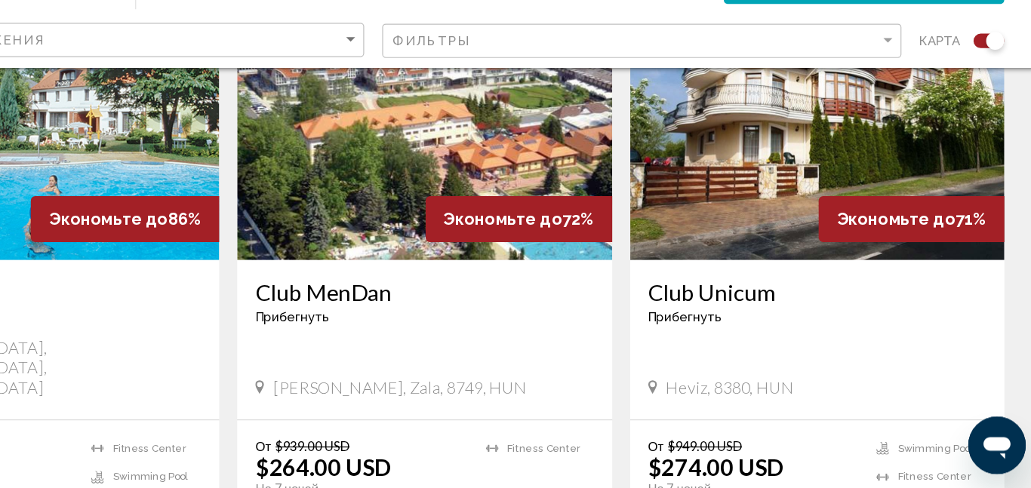
click at [766, 211] on img "Main content" at bounding box center [843, 175] width 313 height 241
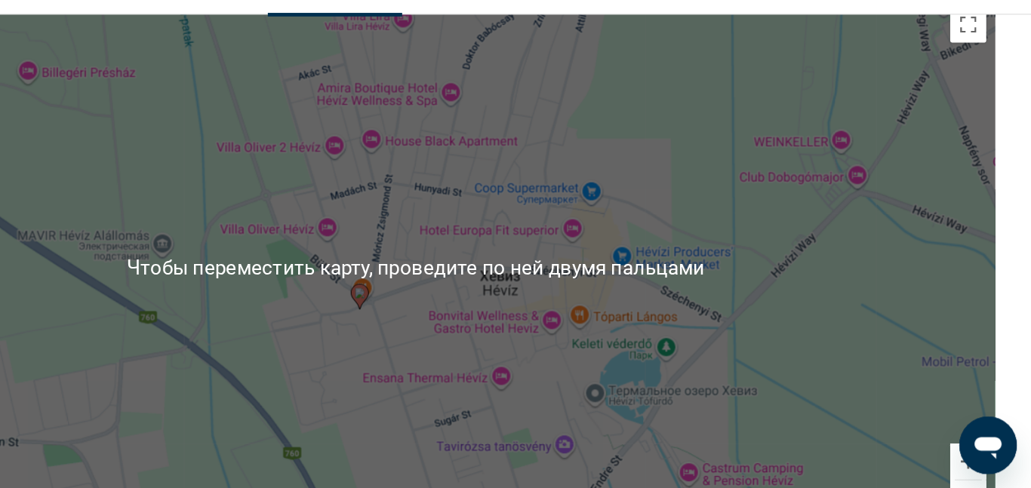
scroll to position [2194, 0]
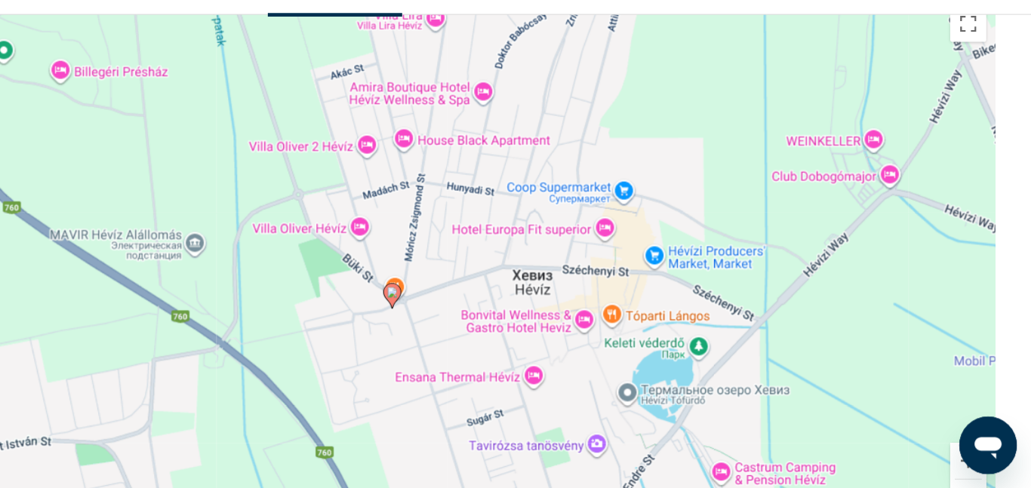
click at [495, 323] on image "Main content" at bounding box center [495, 323] width 9 height 9
click at [488, 325] on gmp-advanced-marker "Main content" at bounding box center [495, 326] width 15 height 23
click at [493, 324] on image "Main content" at bounding box center [495, 323] width 9 height 9
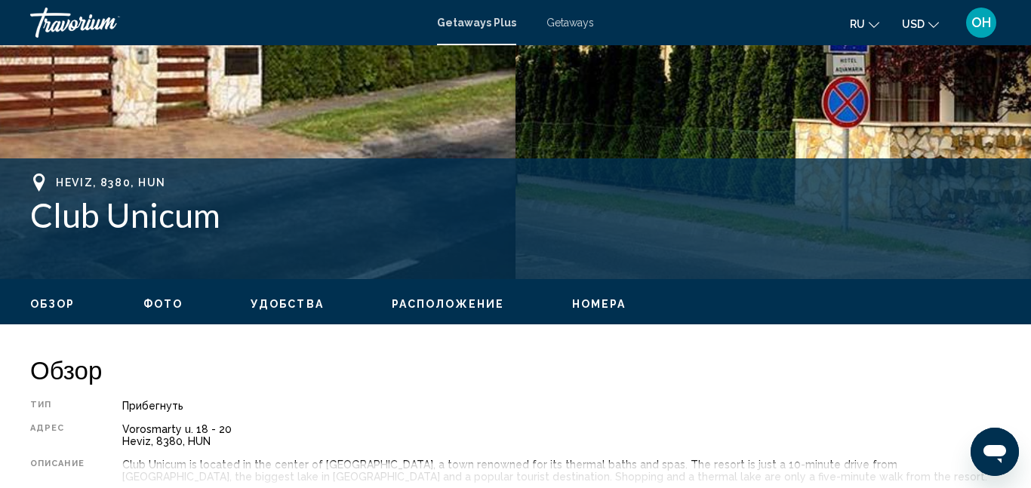
scroll to position [484, 0]
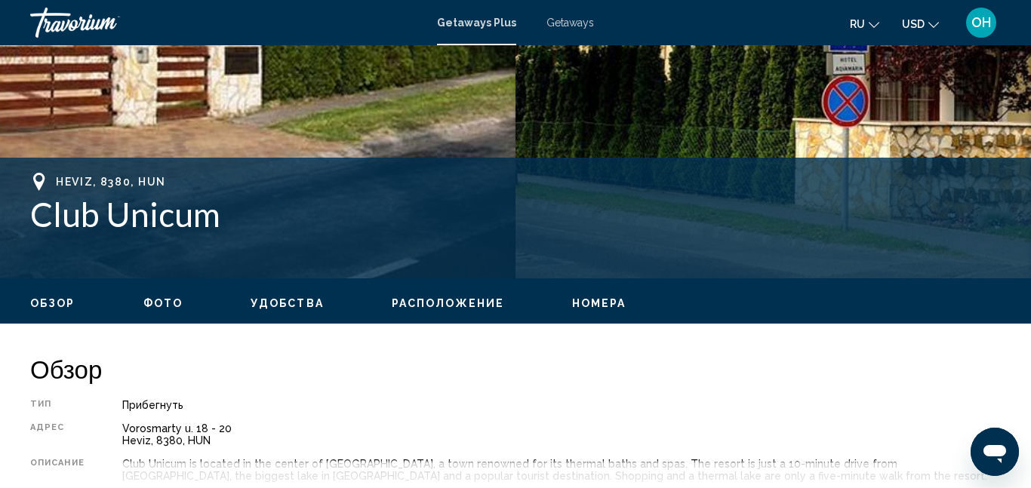
click at [388, 281] on div "Обзор Фото Удобства Расположение Номера искать" at bounding box center [515, 301] width 1031 height 47
